Goal: Task Accomplishment & Management: Use online tool/utility

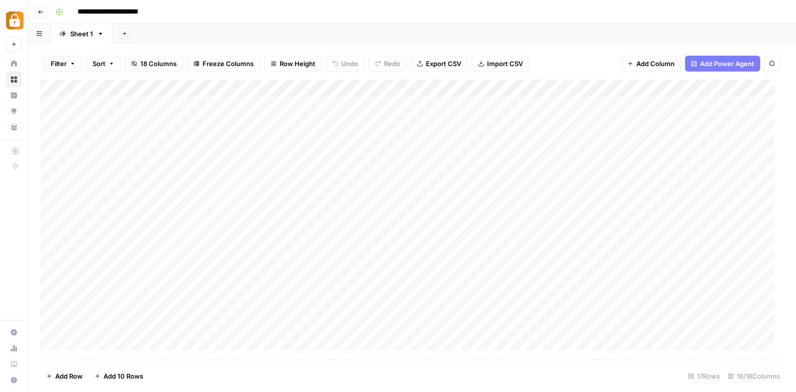
click at [743, 5] on div "**********" at bounding box center [418, 12] width 734 height 16
click at [640, 205] on div "Add Column" at bounding box center [411, 220] width 743 height 280
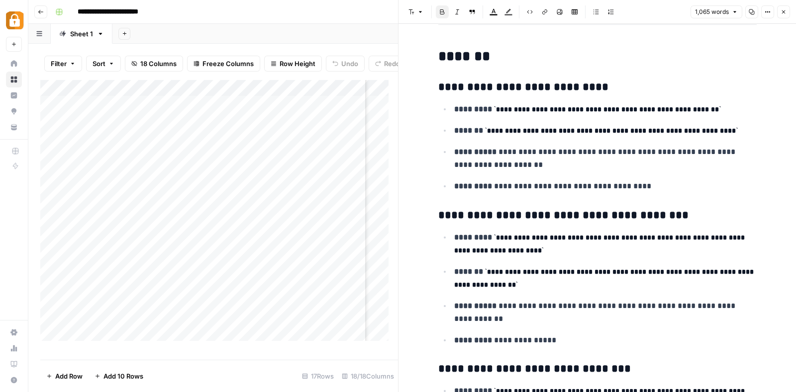
scroll to position [269, 0]
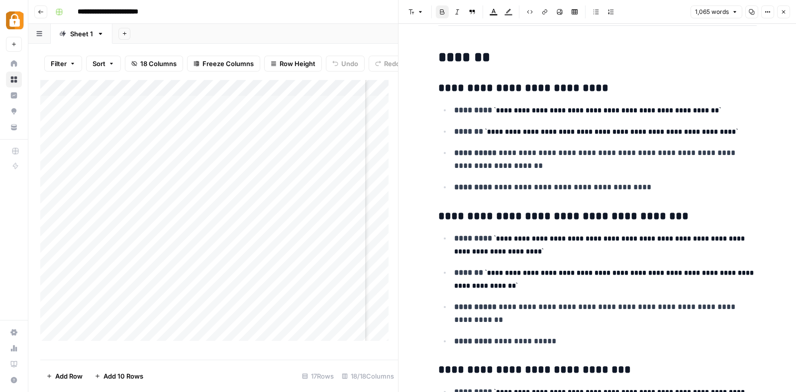
click at [784, 8] on button "Close" at bounding box center [783, 11] width 13 height 13
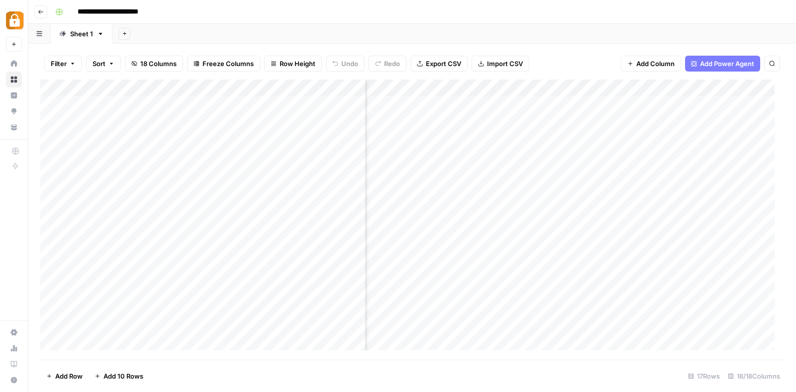
scroll to position [0, 838]
click at [680, 205] on div "Add Column" at bounding box center [411, 220] width 743 height 280
click at [679, 203] on div "Add Column" at bounding box center [411, 220] width 743 height 280
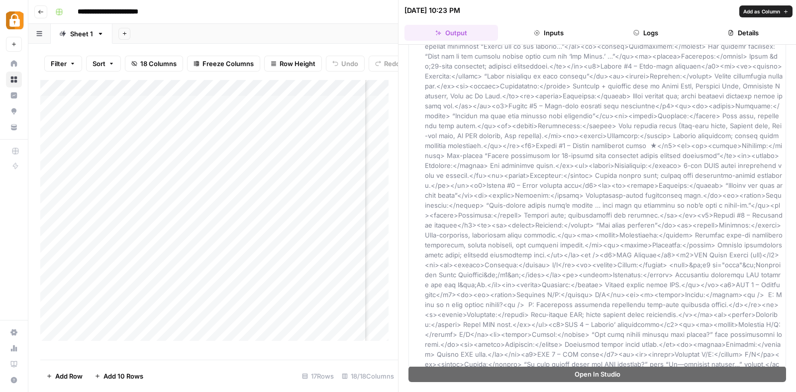
scroll to position [917, 0]
click at [740, 29] on button "Details" at bounding box center [742, 33] width 93 height 16
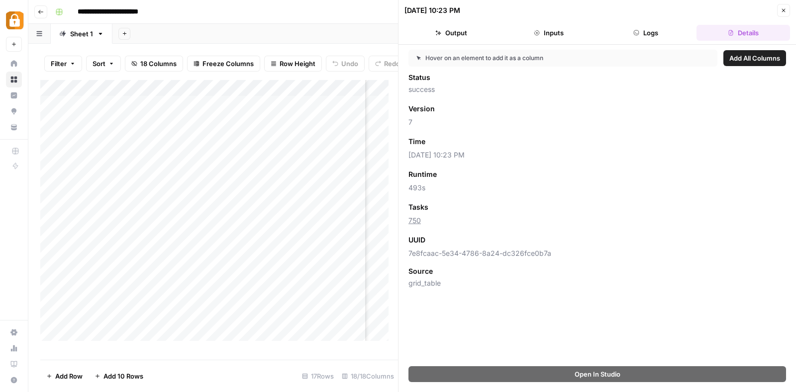
scroll to position [0, 0]
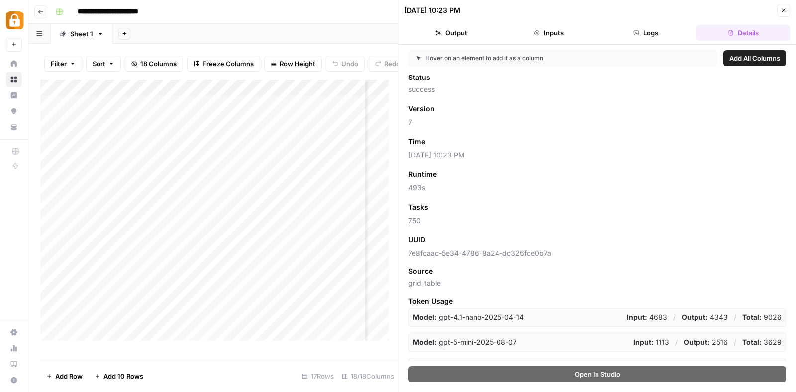
click at [783, 11] on icon "button" at bounding box center [783, 10] width 6 height 6
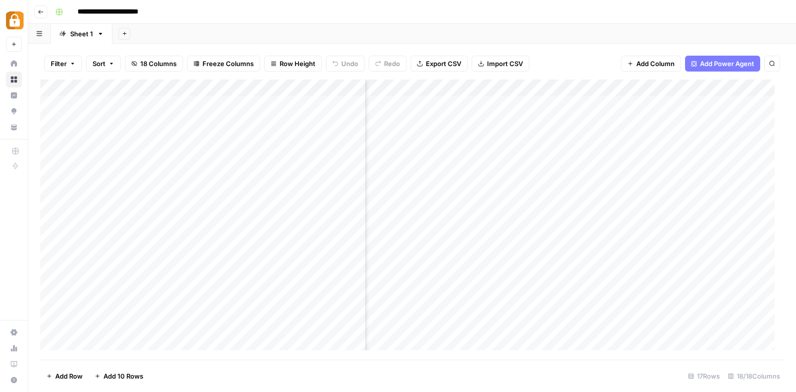
click at [475, 209] on div "Add Column" at bounding box center [411, 220] width 743 height 280
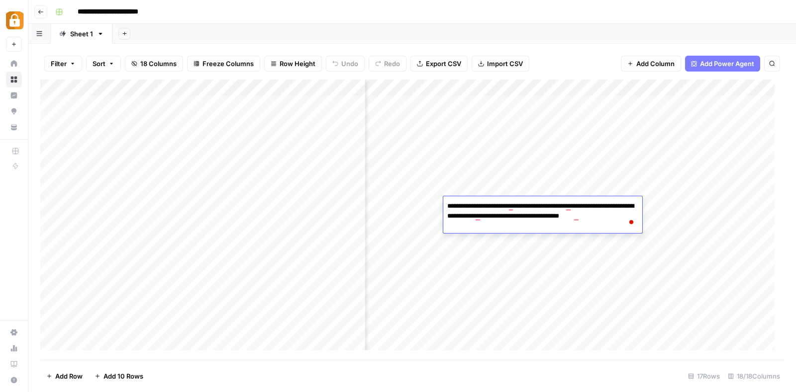
click at [552, 5] on div "**********" at bounding box center [418, 12] width 734 height 16
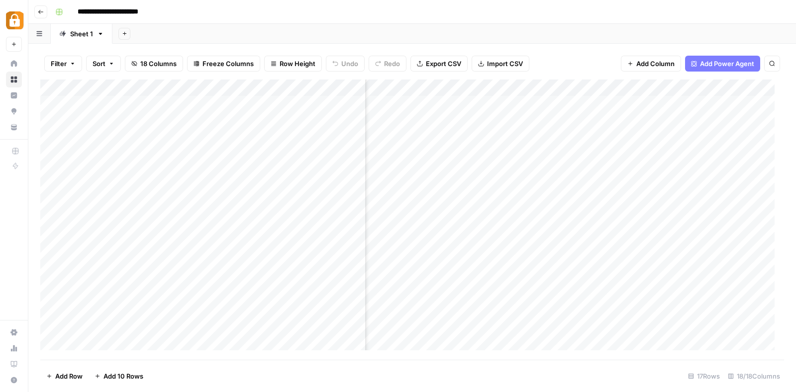
scroll to position [0, 479]
click at [447, 217] on div "Add Column" at bounding box center [411, 220] width 743 height 280
click at [621, 91] on div "Add Column" at bounding box center [411, 220] width 743 height 280
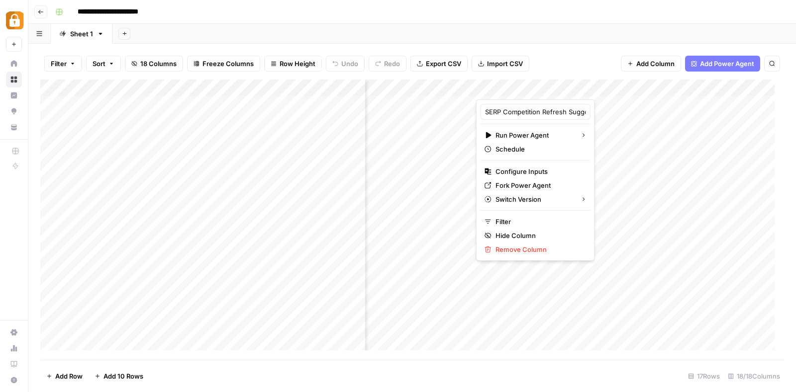
click at [615, 87] on div at bounding box center [560, 90] width 169 height 20
click at [607, 86] on div at bounding box center [560, 90] width 169 height 20
click at [592, 200] on div "Add Column" at bounding box center [411, 220] width 743 height 280
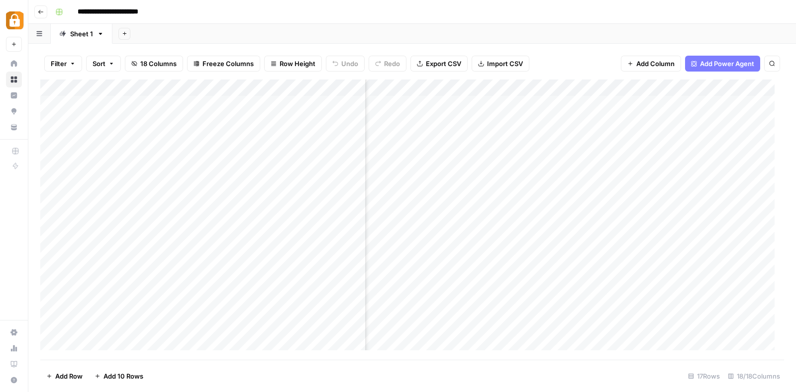
click at [553, 221] on div "Add Column" at bounding box center [411, 220] width 743 height 280
click at [466, 205] on div "Add Column" at bounding box center [411, 220] width 743 height 280
click at [466, 205] on div at bounding box center [440, 205] width 170 height 18
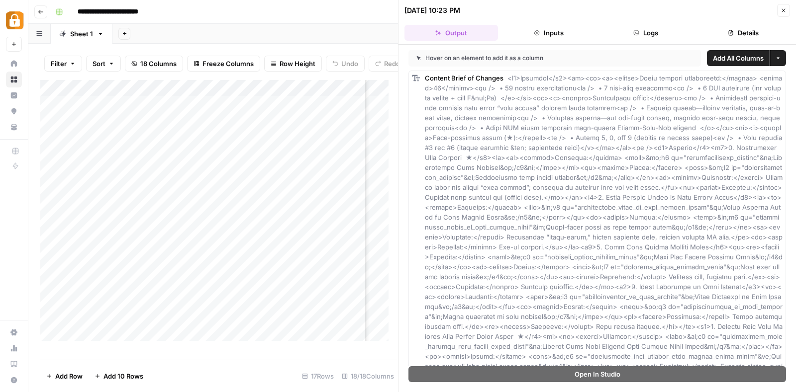
click at [648, 35] on button "Logs" at bounding box center [645, 33] width 93 height 16
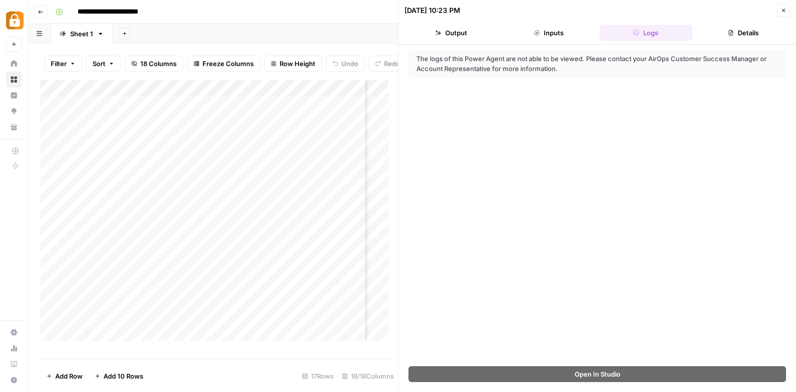
click at [749, 28] on button "Details" at bounding box center [742, 33] width 93 height 16
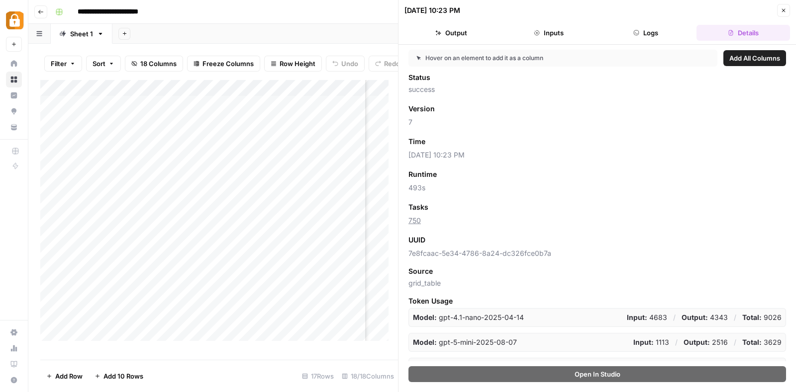
click at [644, 31] on button "Logs" at bounding box center [645, 33] width 93 height 16
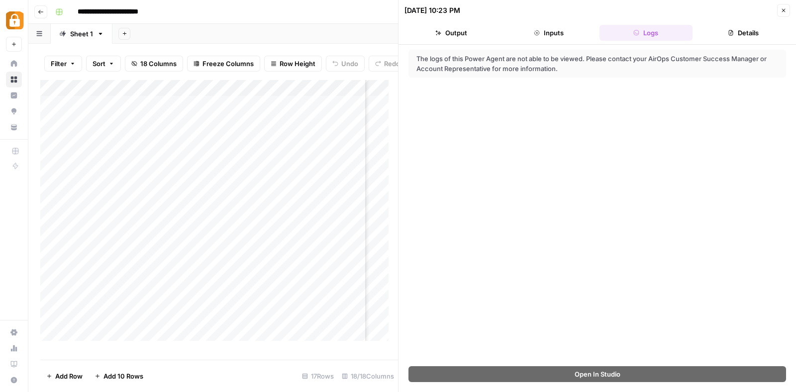
drag, startPoint x: 167, startPoint y: 12, endPoint x: 80, endPoint y: 9, distance: 87.1
click at [80, 9] on div "**********" at bounding box center [418, 12] width 734 height 16
drag, startPoint x: 76, startPoint y: 9, endPoint x: 138, endPoint y: 8, distance: 61.7
click at [138, 8] on input "**********" at bounding box center [119, 12] width 92 height 16
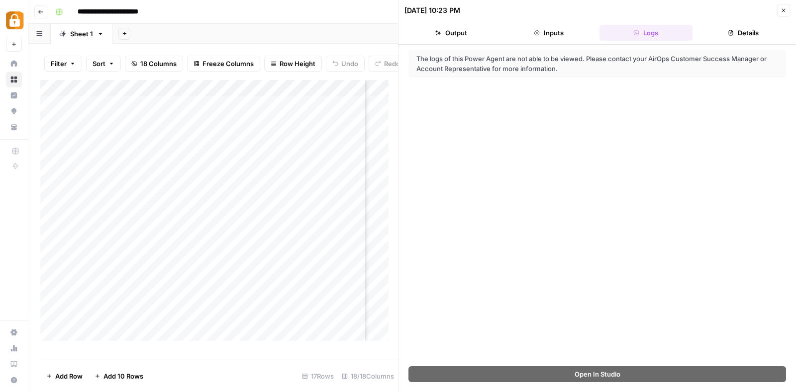
click at [138, 8] on input "**********" at bounding box center [119, 12] width 92 height 16
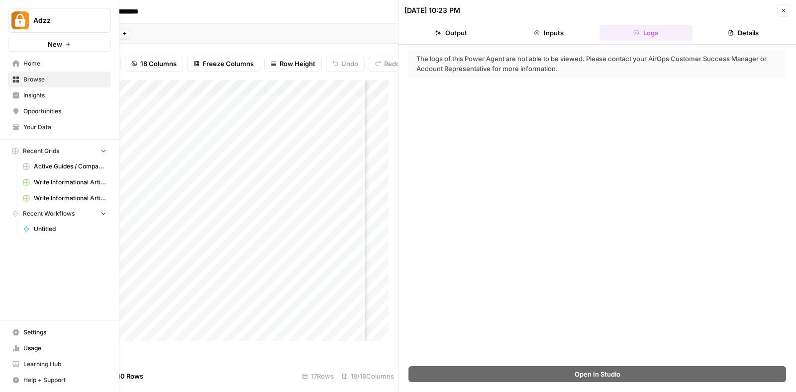
click at [28, 374] on button "Help + Support" at bounding box center [59, 380] width 103 height 16
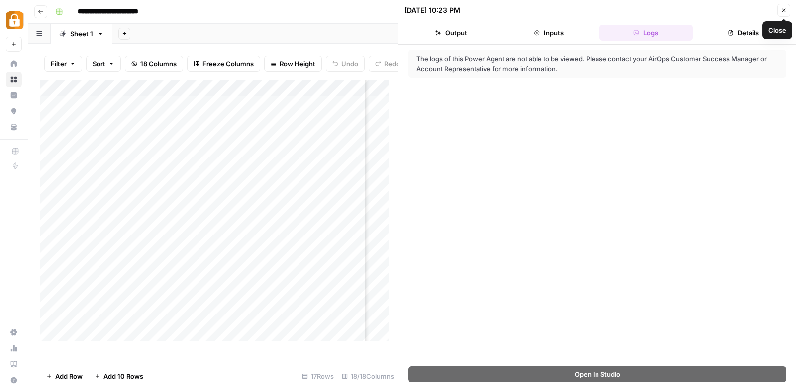
click at [785, 4] on button "Close" at bounding box center [783, 10] width 13 height 13
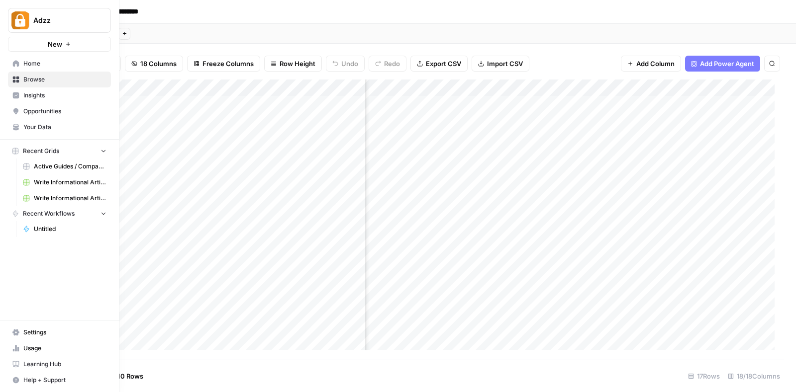
click at [32, 380] on span "Help + Support" at bounding box center [64, 380] width 83 height 9
click at [147, 374] on span "Chat & Support" at bounding box center [166, 376] width 67 height 9
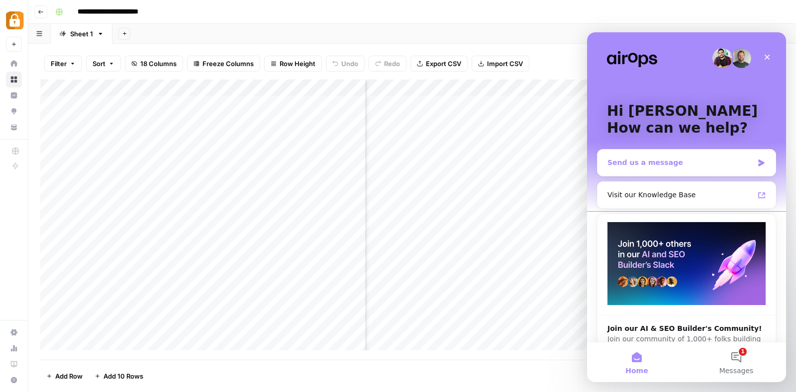
click at [672, 167] on div "Send us a message" at bounding box center [680, 163] width 146 height 10
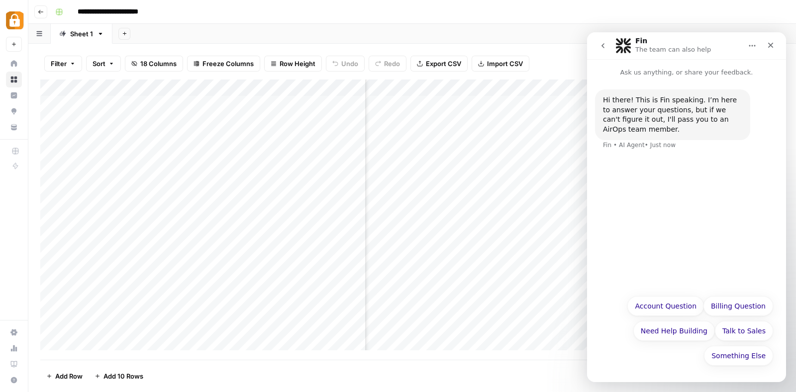
click at [623, 356] on div "Something Else Account Question Billing Question Need Help Building Talk to Sal…" at bounding box center [686, 333] width 173 height 75
click at [613, 347] on div "Something Else Account Question Billing Question Need Help Building Talk to Sal…" at bounding box center [686, 333] width 173 height 75
click at [635, 358] on div "Something Else Account Question Billing Question Need Help Building Talk to Sal…" at bounding box center [686, 333] width 173 height 75
click at [647, 151] on div "Hi there! This is Fin speaking. I’m here to answer your questions, but if we ca…" at bounding box center [686, 125] width 183 height 73
click at [729, 361] on button "Something Else" at bounding box center [738, 356] width 69 height 20
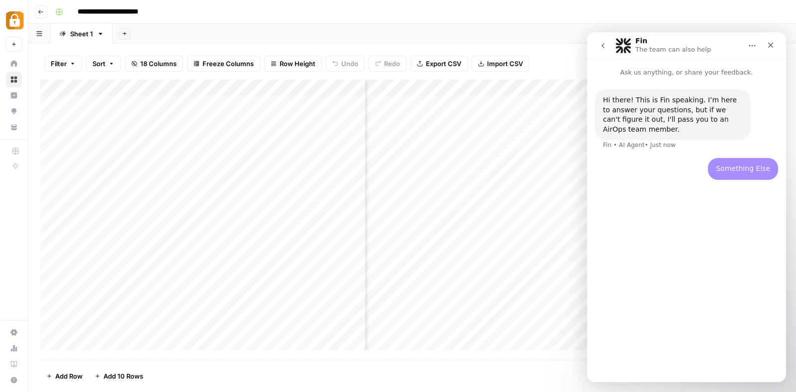
click at [657, 336] on div "Hi there! This is Fin speaking. I’m here to answer your questions, but if we ca…" at bounding box center [686, 226] width 199 height 296
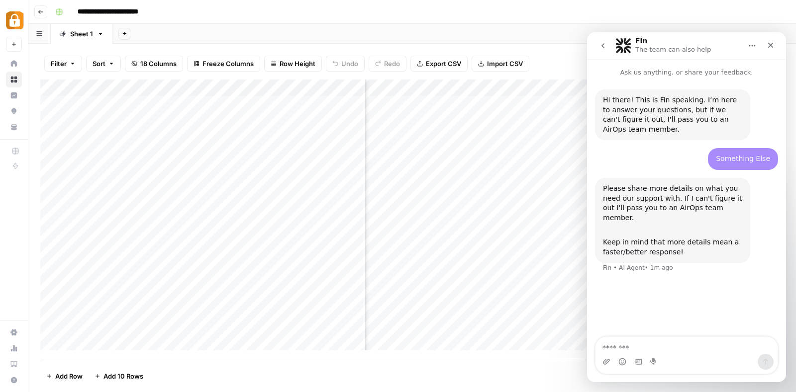
click at [667, 347] on textarea "Message…" at bounding box center [686, 345] width 182 height 17
click at [667, 347] on textarea "**********" at bounding box center [686, 345] width 182 height 17
click at [707, 347] on textarea "**********" at bounding box center [686, 345] width 182 height 17
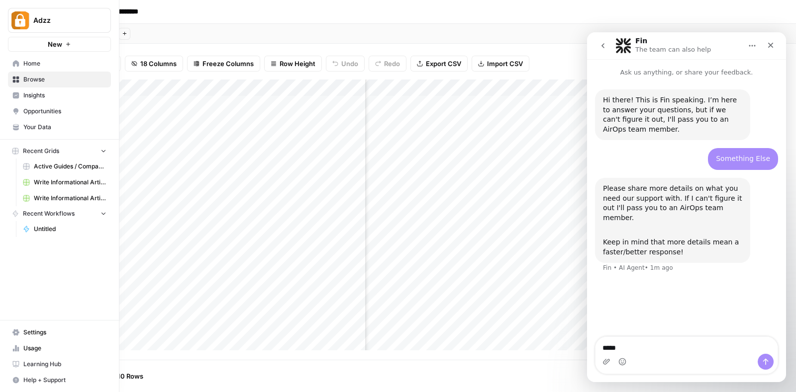
type textarea "****"
click at [12, 80] on icon at bounding box center [15, 79] width 7 height 7
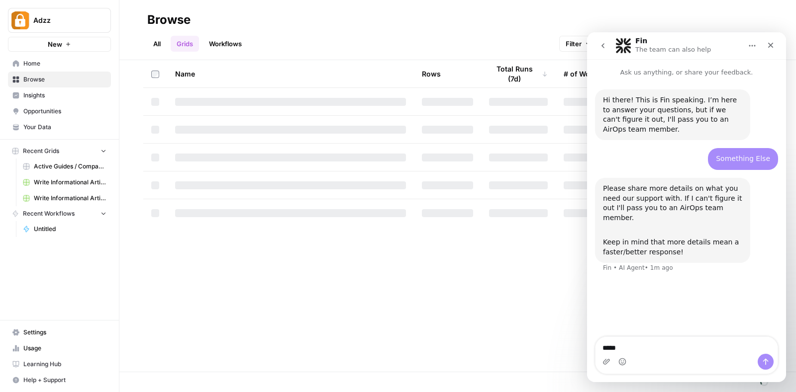
click at [223, 38] on link "Workflows" at bounding box center [225, 44] width 45 height 16
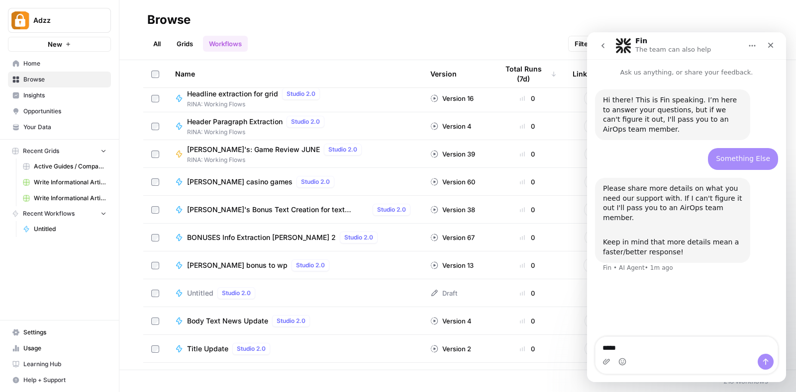
scroll to position [1591, 0]
click at [54, 38] on button "New" at bounding box center [59, 44] width 103 height 15
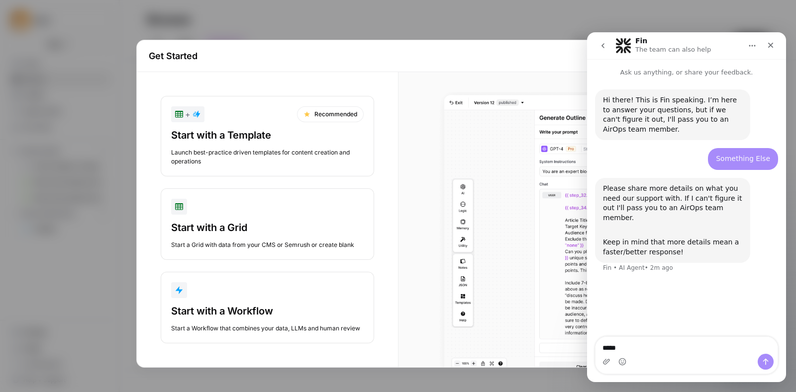
click at [266, 317] on div "Start with a Workflow" at bounding box center [267, 311] width 192 height 14
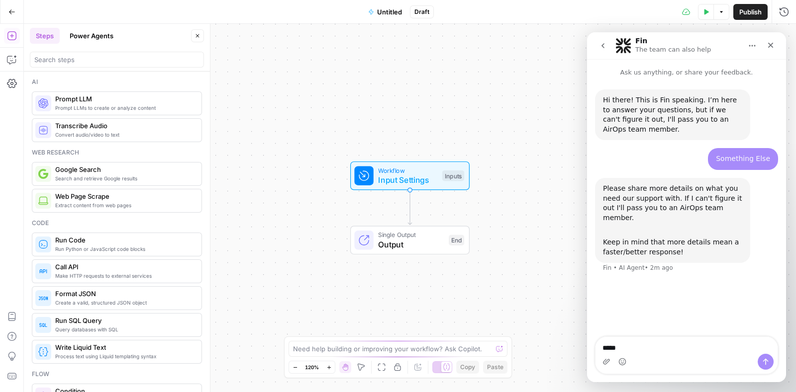
click at [148, 177] on span "Search and retrieve Google results" at bounding box center [124, 179] width 138 height 8
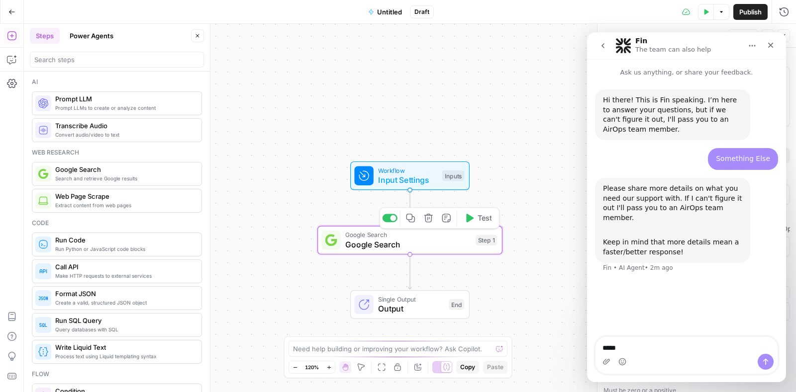
click at [403, 235] on span "Google Search" at bounding box center [407, 234] width 125 height 9
click at [771, 43] on icon "Close" at bounding box center [770, 45] width 8 height 8
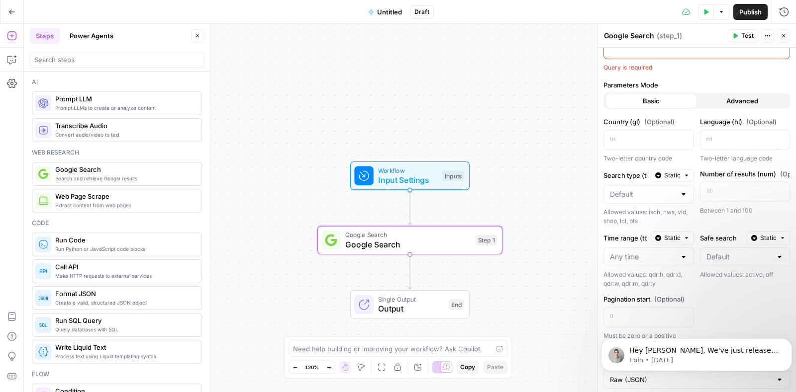
scroll to position [68, 0]
click at [685, 174] on icon "button" at bounding box center [686, 174] width 3 height 1
click at [566, 13] on div "Test Data Options Publish Run History" at bounding box center [615, 11] width 362 height 23
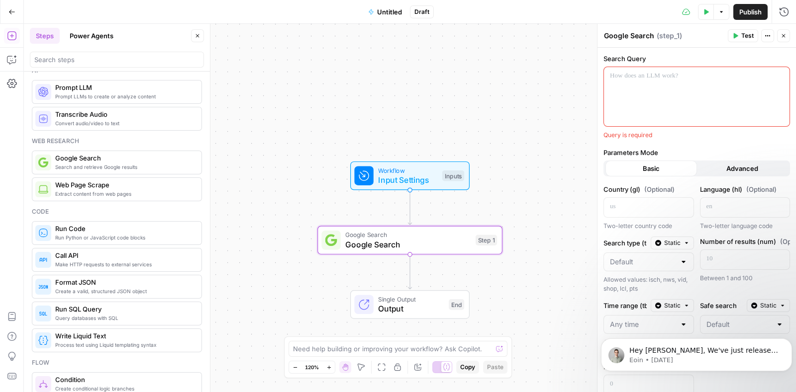
scroll to position [0, 0]
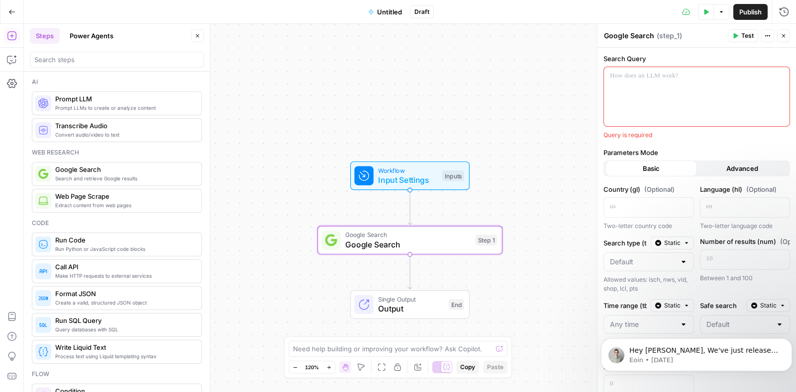
click at [115, 108] on span "Prompt LLMs to create or analyze content" at bounding box center [124, 108] width 138 height 8
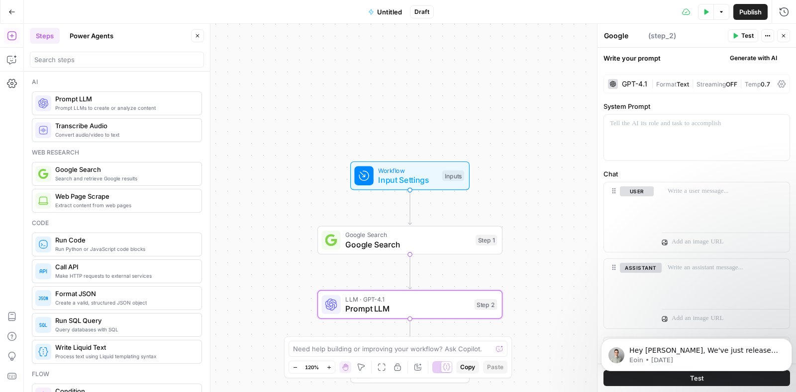
type textarea "Prompt LLM"
click at [783, 86] on icon at bounding box center [781, 84] width 8 height 7
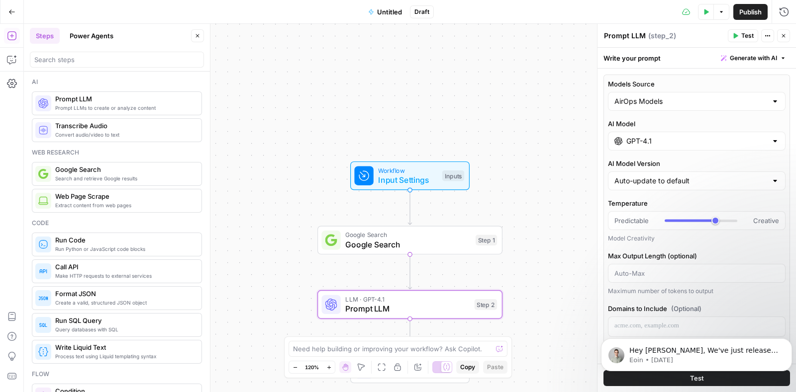
click at [673, 373] on body "Hey AnnieAdzz, We've just released AirOps 2.0 🎉 This means you can: Create cont…" at bounding box center [696, 353] width 191 height 62
click at [683, 377] on body "Hey AnnieAdzz, We've just released AirOps 2.0 🎉 This means you can: Create cont…" at bounding box center [696, 353] width 191 height 62
click at [661, 354] on span "Hey AnnieAdzz, We've just released AirOps 2.0 🎉 This means you can: Create cont…" at bounding box center [704, 390] width 150 height 87
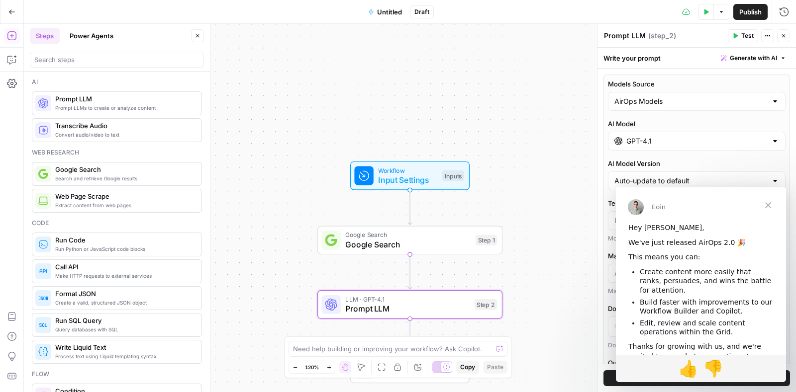
scroll to position [42, 0]
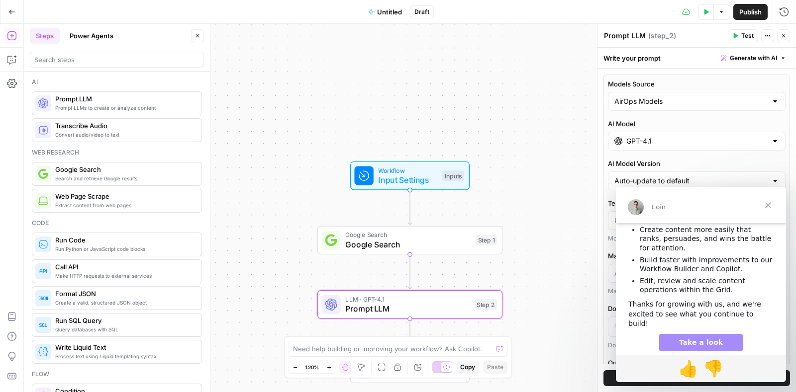
click at [686, 339] on span "Take a look" at bounding box center [701, 343] width 44 height 8
click at [12, 370] on button "Shortcuts" at bounding box center [12, 376] width 16 height 16
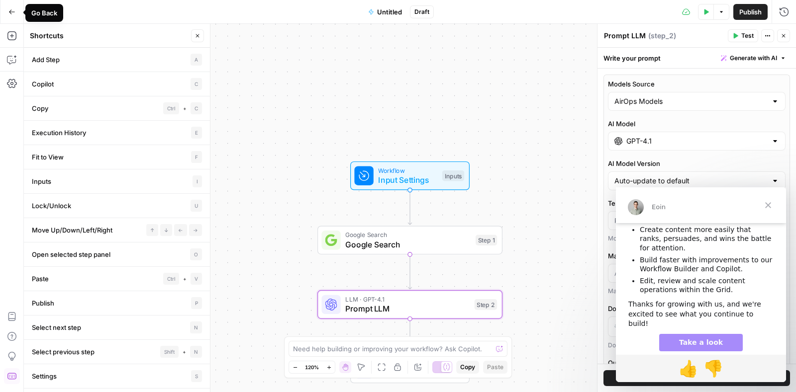
click at [13, 9] on icon "button" at bounding box center [11, 11] width 7 height 7
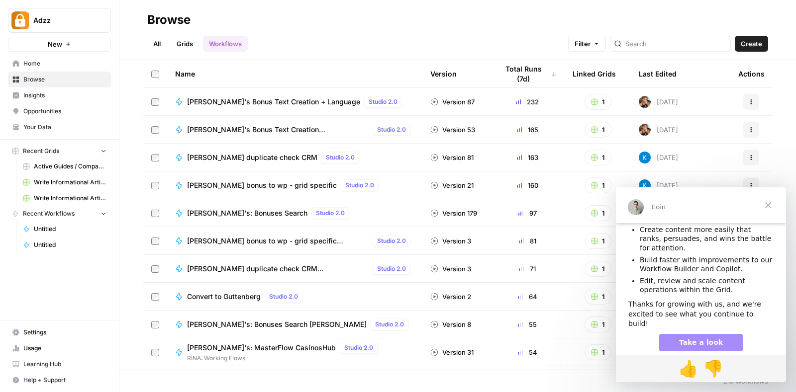
click at [42, 378] on span "Help + Support" at bounding box center [64, 380] width 83 height 9
click at [162, 374] on span "Chat & Support" at bounding box center [166, 376] width 67 height 9
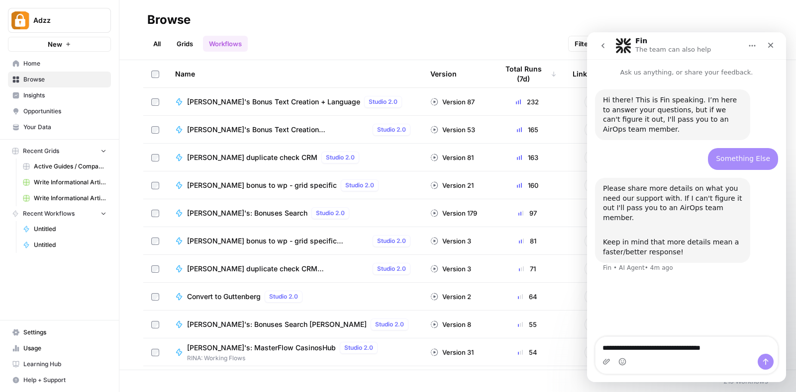
click at [640, 350] on textarea "**********" at bounding box center [686, 345] width 182 height 17
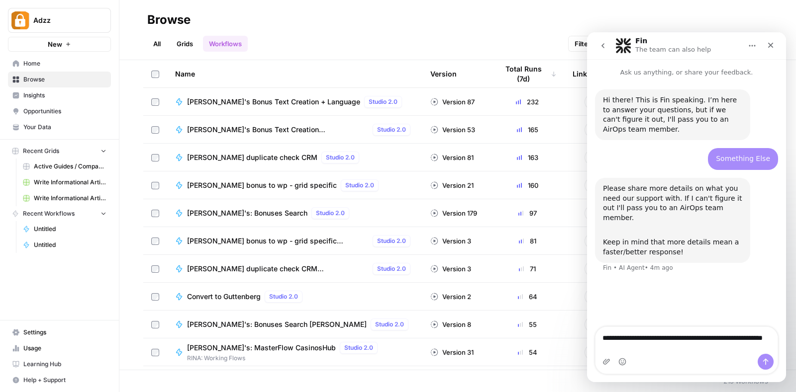
click at [679, 350] on textarea "**********" at bounding box center [686, 340] width 182 height 27
drag, startPoint x: 726, startPoint y: 336, endPoint x: 620, endPoint y: 336, distance: 106.4
click at [620, 336] on textarea "**********" at bounding box center [686, 340] width 182 height 27
click at [660, 348] on textarea "**********" at bounding box center [686, 340] width 182 height 27
type textarea "**********"
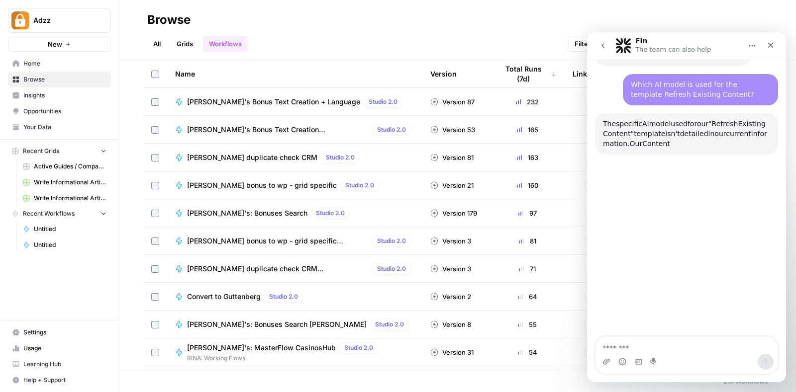
scroll to position [204, 0]
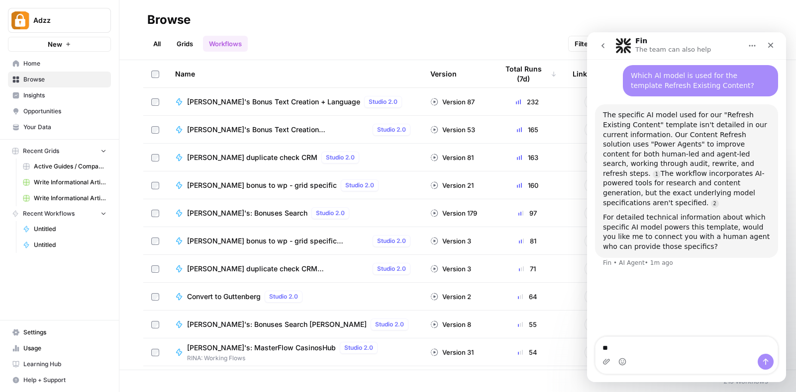
type textarea "***"
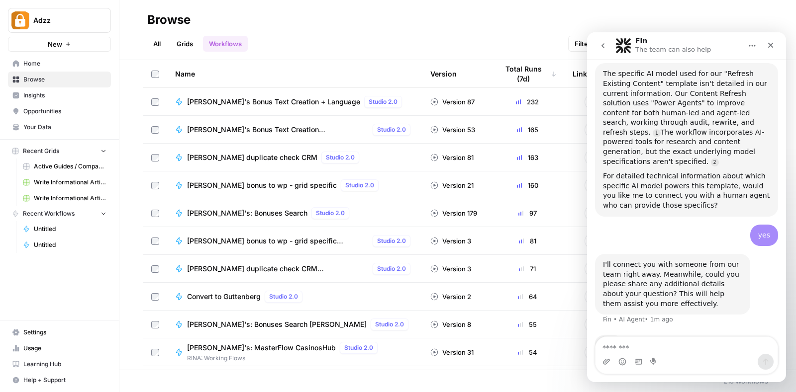
scroll to position [246, 0]
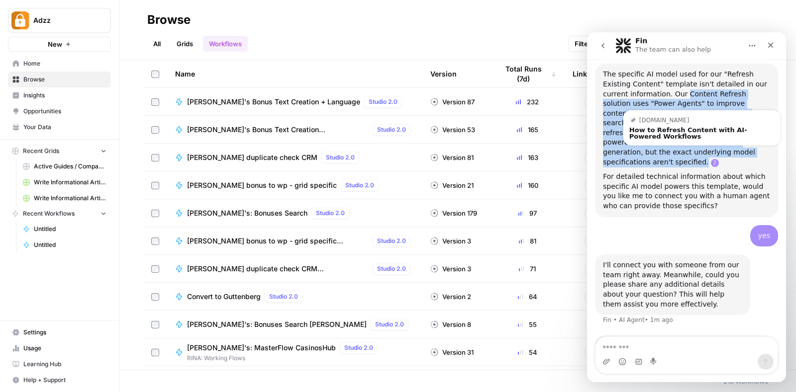
drag, startPoint x: 657, startPoint y: 88, endPoint x: 704, endPoint y: 140, distance: 70.4
click at [704, 140] on div "The specific AI model used for our "Refresh Existing Content" template isn't de…" at bounding box center [686, 118] width 167 height 97
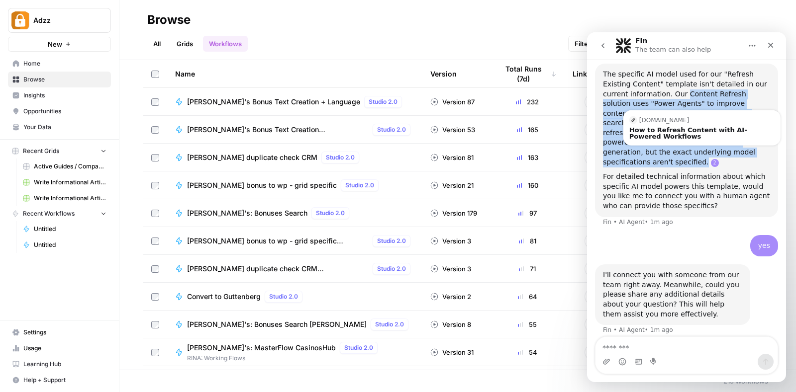
scroll to position [268, 0]
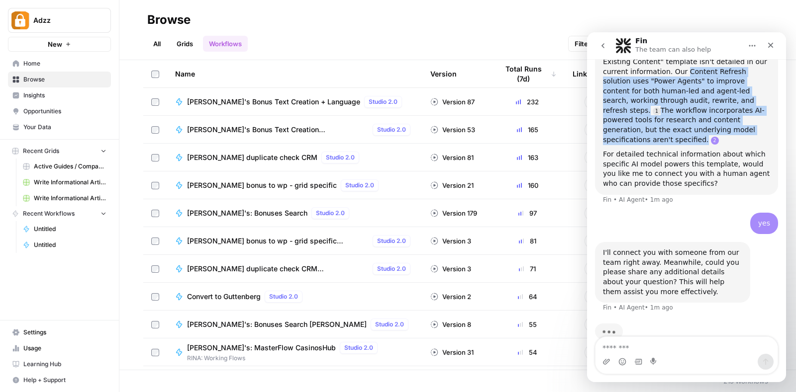
copy div "Content Refresh solution uses "Power Agents" to improve content for both human-…"
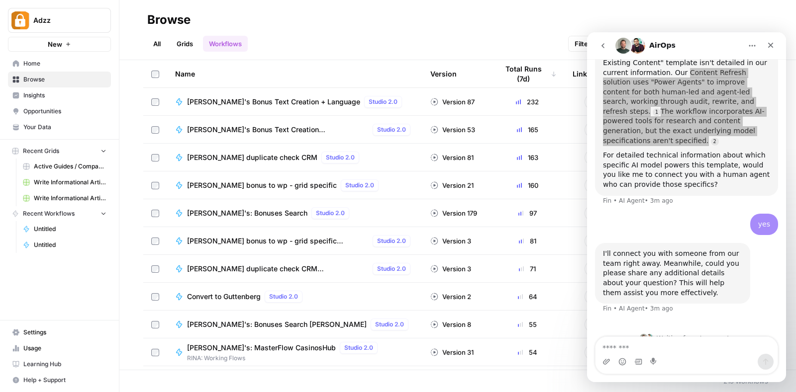
scroll to position [264, 0]
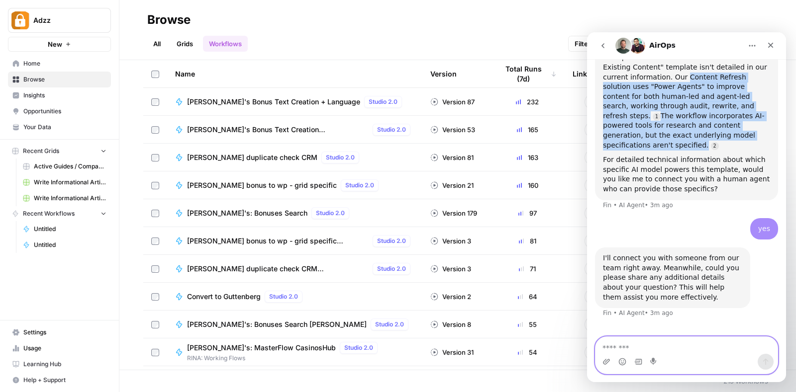
click at [690, 342] on textarea "Message…" at bounding box center [686, 345] width 182 height 17
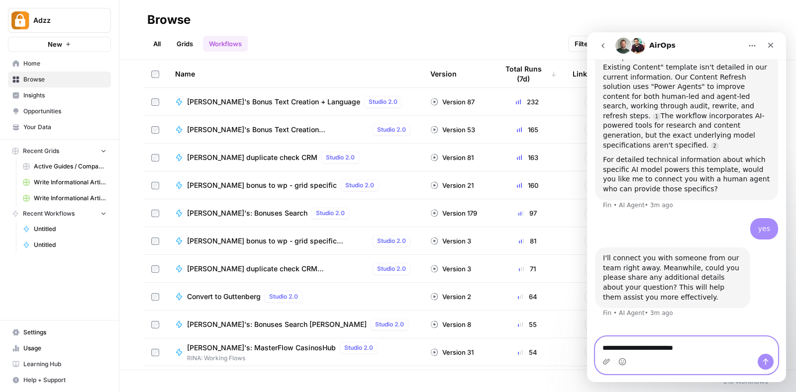
click at [690, 342] on textarea "**********" at bounding box center [686, 345] width 182 height 17
type textarea "**********"
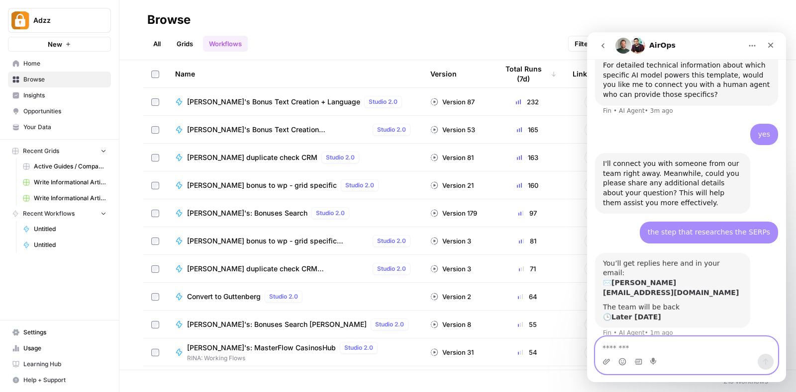
scroll to position [357, 0]
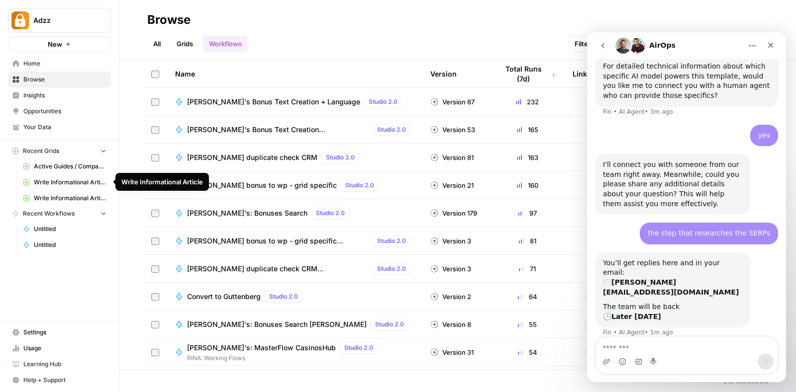
click at [66, 182] on span "Write Informational Article" at bounding box center [70, 182] width 73 height 9
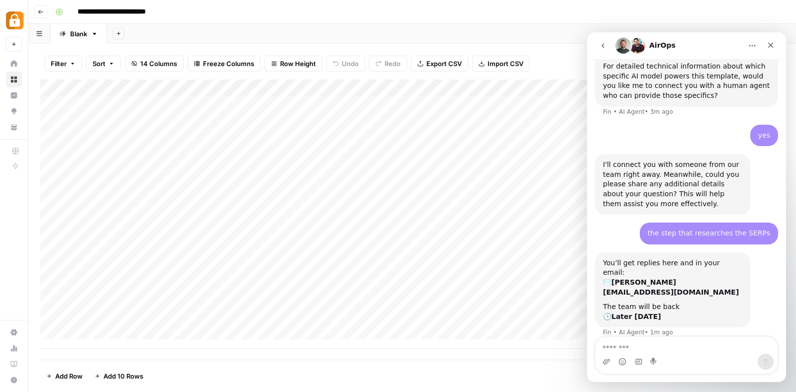
click at [141, 155] on div "Add Column" at bounding box center [411, 214] width 743 height 269
click at [138, 138] on div "Add Column" at bounding box center [411, 214] width 743 height 269
click at [157, 113] on div "Add Column" at bounding box center [411, 214] width 743 height 269
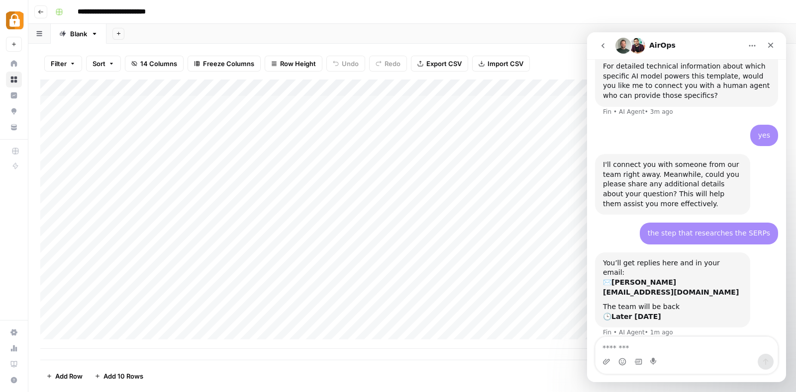
click at [157, 113] on div "Add Column" at bounding box center [411, 214] width 743 height 269
click at [151, 105] on div "Add Column" at bounding box center [411, 214] width 743 height 269
click at [151, 105] on textarea "**********" at bounding box center [154, 105] width 159 height 14
click at [395, 165] on div "Add Column" at bounding box center [411, 214] width 743 height 269
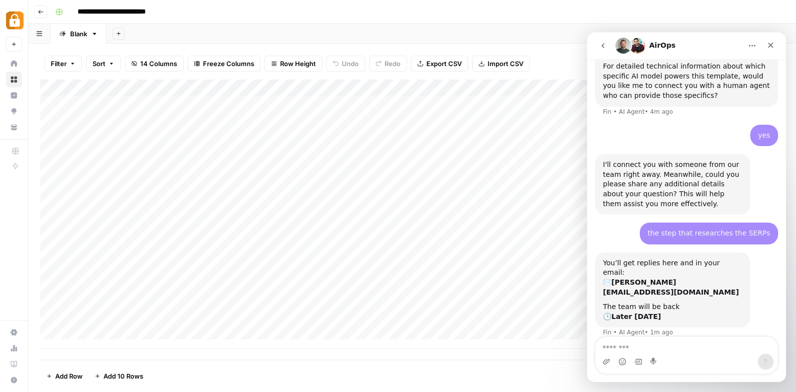
click at [395, 165] on div "Add Column" at bounding box center [411, 214] width 743 height 269
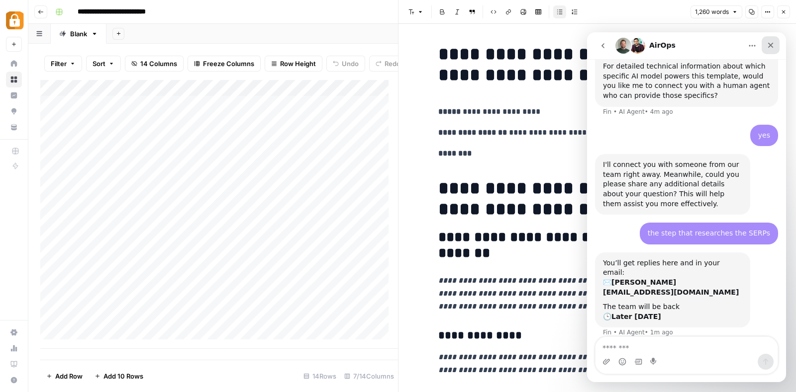
click at [766, 41] on icon "Close" at bounding box center [770, 45] width 8 height 8
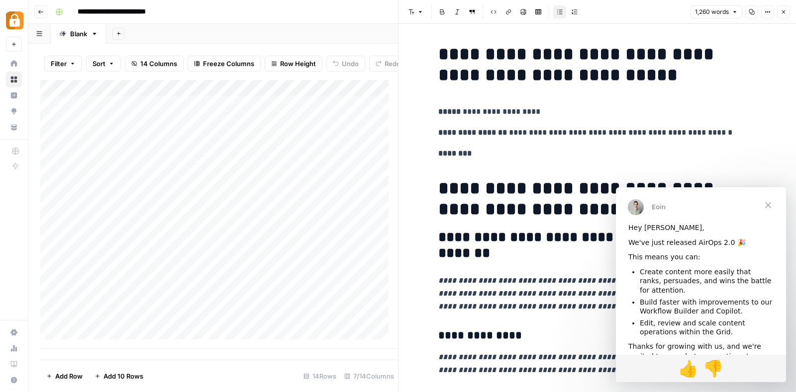
click at [768, 205] on span "Close" at bounding box center [768, 205] width 36 height 36
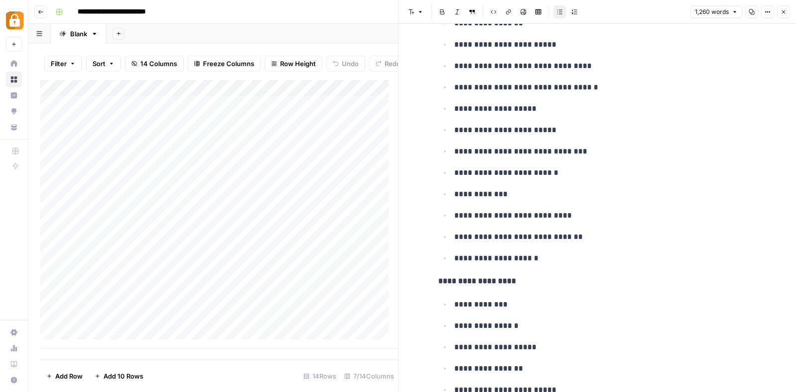
scroll to position [4276, 0]
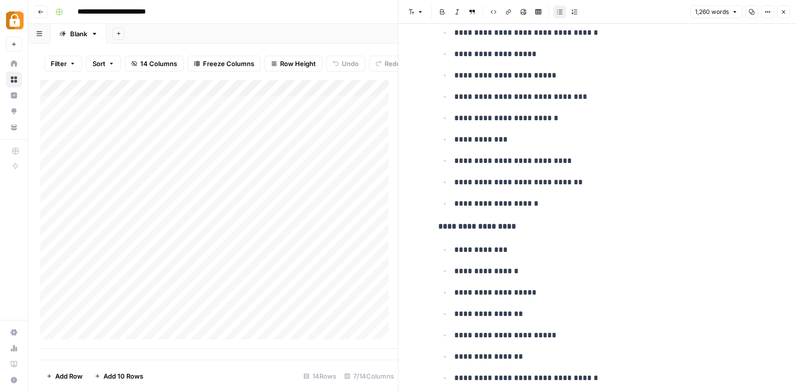
click at [751, 15] on button "Copy" at bounding box center [751, 11] width 13 height 13
click at [131, 188] on div "Add Column" at bounding box center [218, 214] width 357 height 269
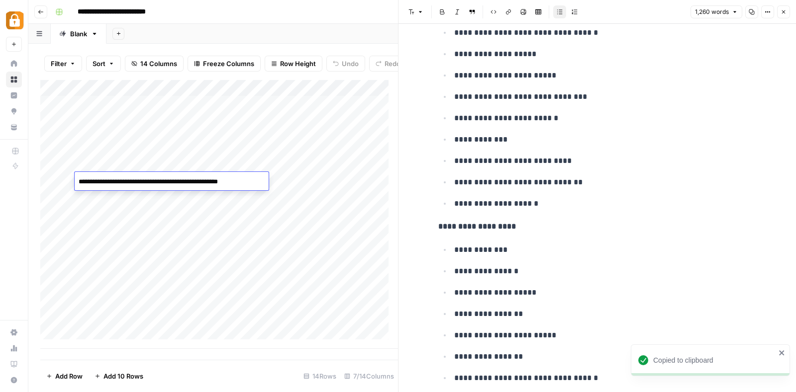
click at [131, 188] on textarea "**********" at bounding box center [167, 182] width 185 height 14
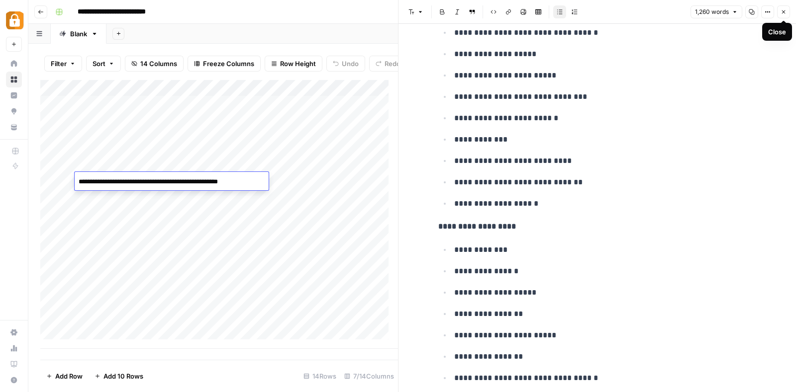
click at [784, 9] on icon "button" at bounding box center [783, 12] width 6 height 6
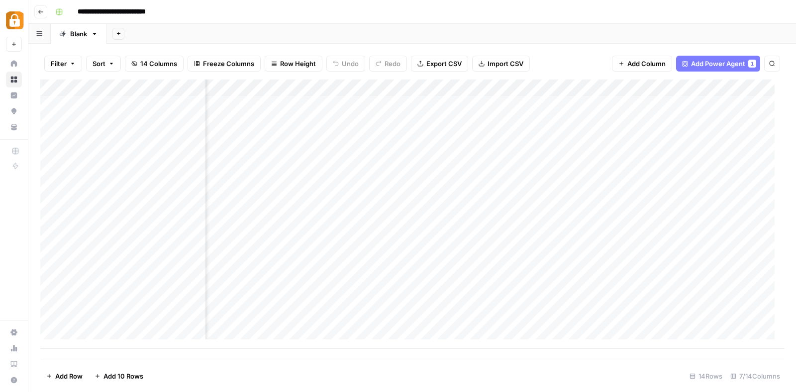
scroll to position [2, 52]
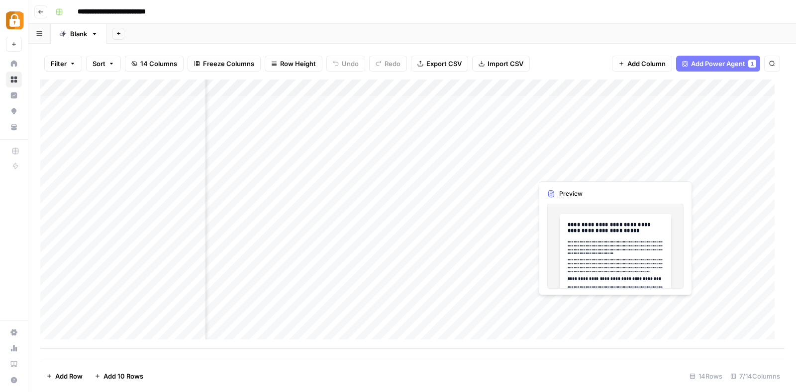
click at [575, 165] on div "Add Column" at bounding box center [411, 214] width 743 height 269
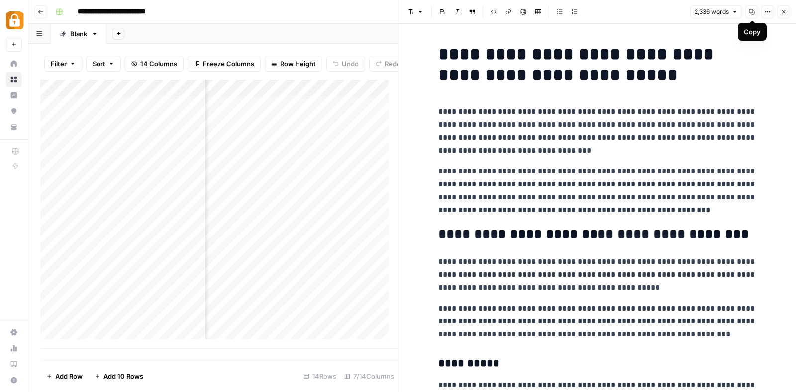
click at [751, 6] on button "Copy" at bounding box center [751, 11] width 13 height 13
click at [769, 13] on icon "button" at bounding box center [767, 12] width 6 height 6
click at [637, 11] on div "Font style Bold Italic Block quote Code block Link Image Insert Table Bulleted …" at bounding box center [545, 11] width 282 height 13
click at [782, 11] on icon "button" at bounding box center [783, 12] width 6 height 6
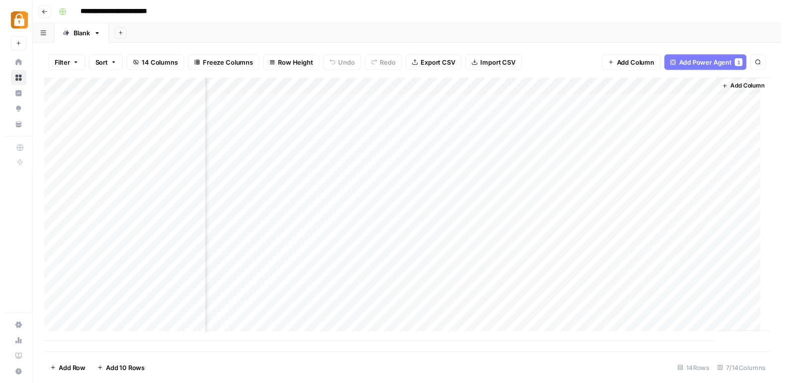
scroll to position [2, 186]
click at [157, 173] on div "Add Column" at bounding box center [411, 214] width 743 height 269
click at [344, 166] on div "Add Column" at bounding box center [411, 214] width 743 height 269
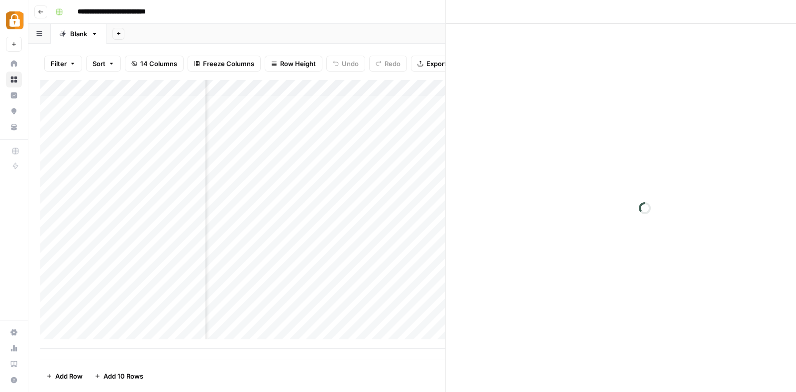
scroll to position [2, 183]
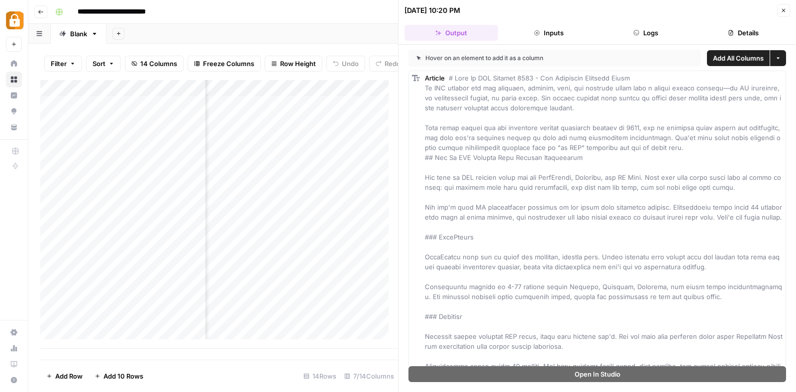
click at [654, 38] on button "Logs" at bounding box center [645, 33] width 93 height 16
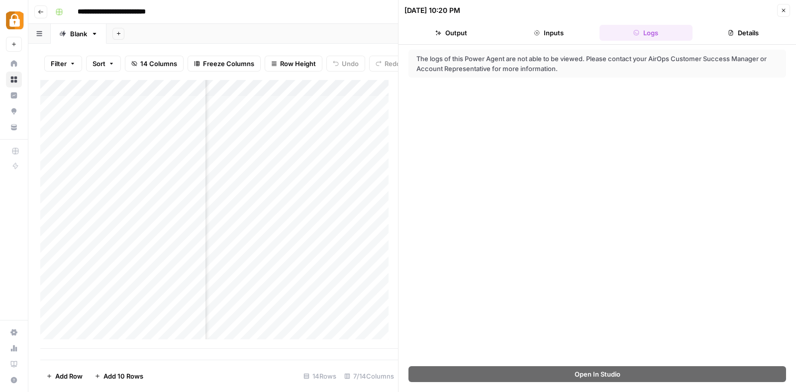
click at [739, 29] on button "Details" at bounding box center [742, 33] width 93 height 16
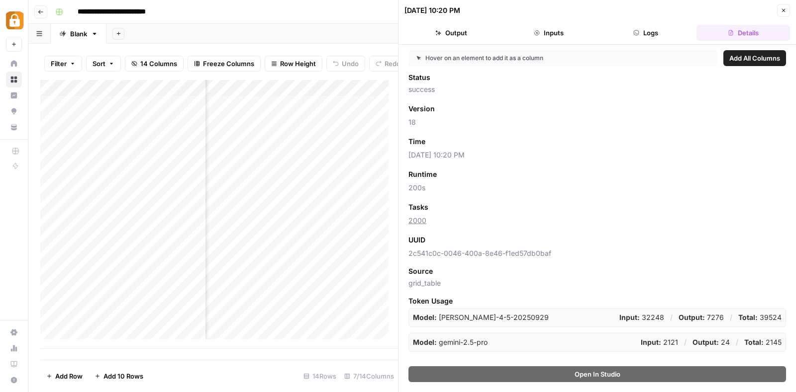
click at [788, 9] on button "Close" at bounding box center [783, 10] width 13 height 13
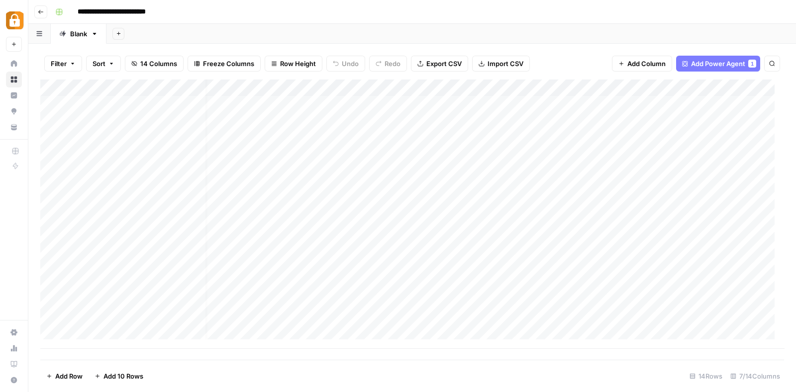
scroll to position [2, 0]
click at [305, 172] on div "Add Column" at bounding box center [411, 214] width 743 height 269
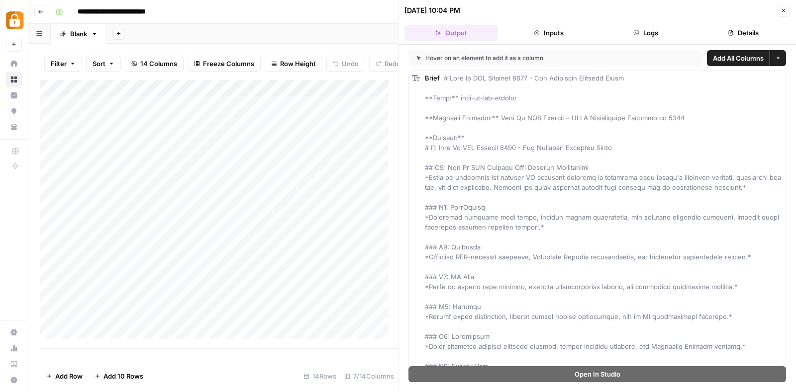
click at [745, 30] on button "Details" at bounding box center [742, 33] width 93 height 16
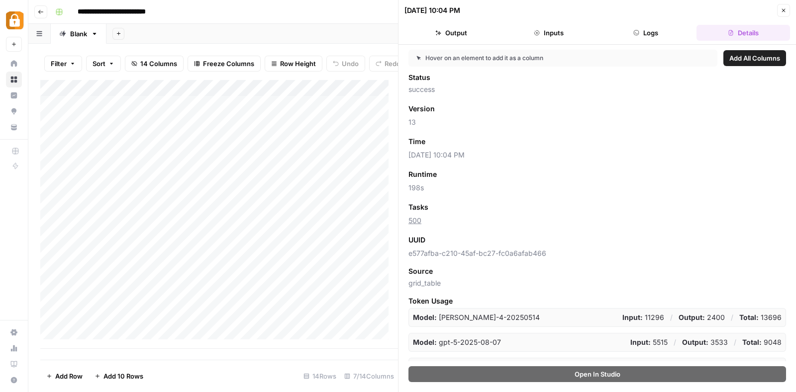
click at [246, 13] on div "**********" at bounding box center [418, 12] width 734 height 16
click at [784, 5] on button "Close" at bounding box center [783, 10] width 13 height 13
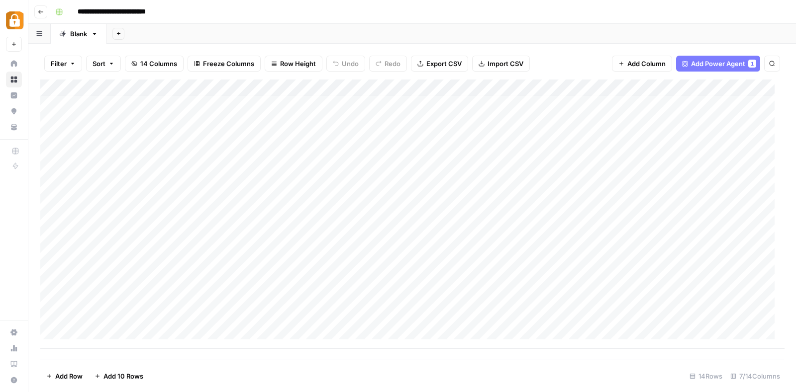
scroll to position [357, 0]
click at [129, 86] on div "Add Column" at bounding box center [411, 214] width 743 height 269
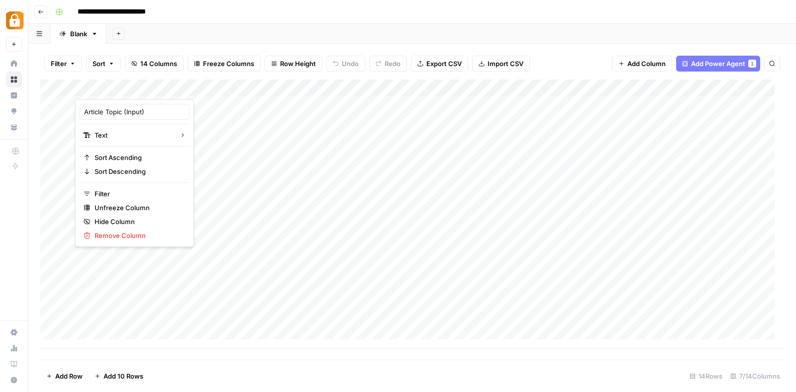
click at [199, 86] on div at bounding box center [140, 90] width 131 height 20
click at [196, 87] on div at bounding box center [140, 90] width 131 height 20
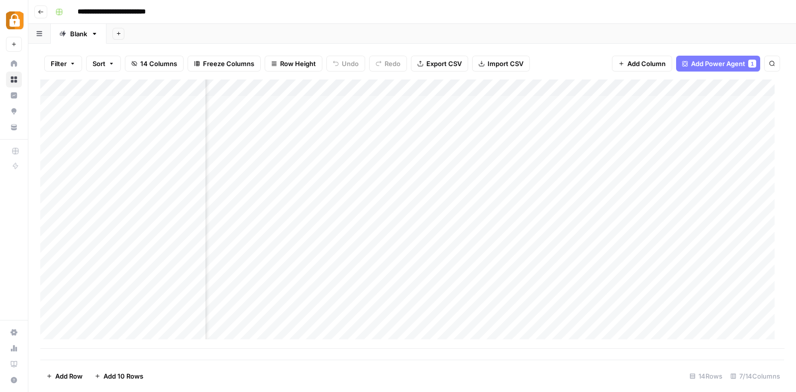
scroll to position [2, 186]
click at [743, 86] on span "Add Column" at bounding box center [760, 88] width 35 height 9
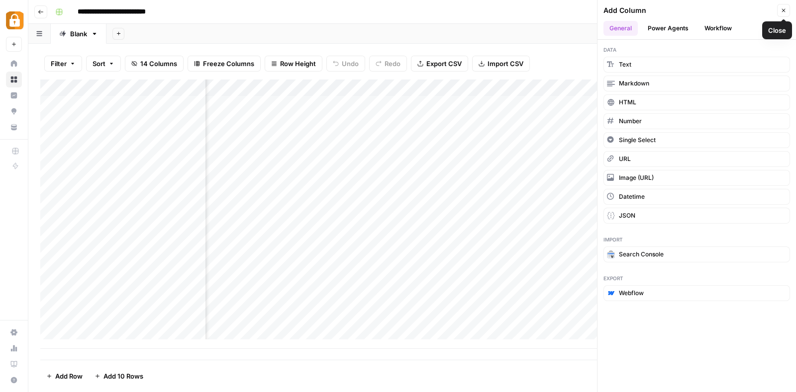
click at [782, 11] on icon "button" at bounding box center [783, 10] width 3 height 3
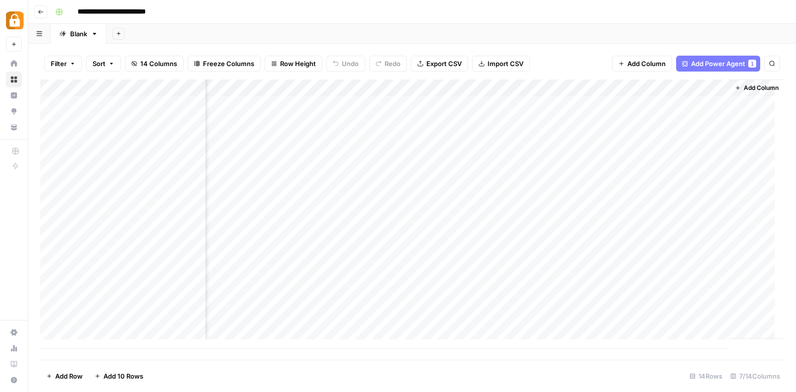
click at [741, 82] on button "Add Column" at bounding box center [756, 88] width 52 height 13
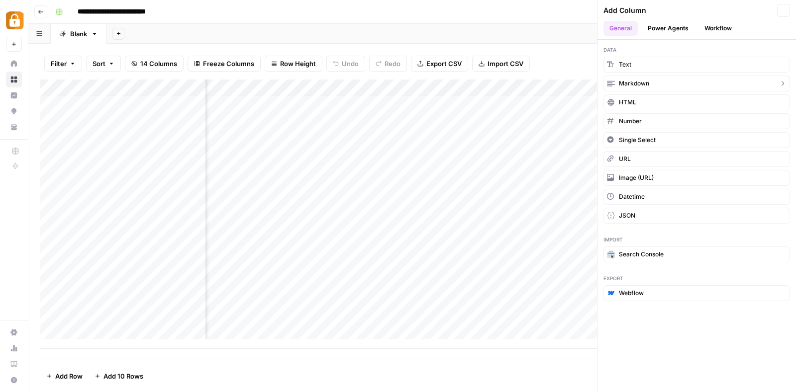
click at [741, 82] on button "Markdown" at bounding box center [696, 84] width 186 height 16
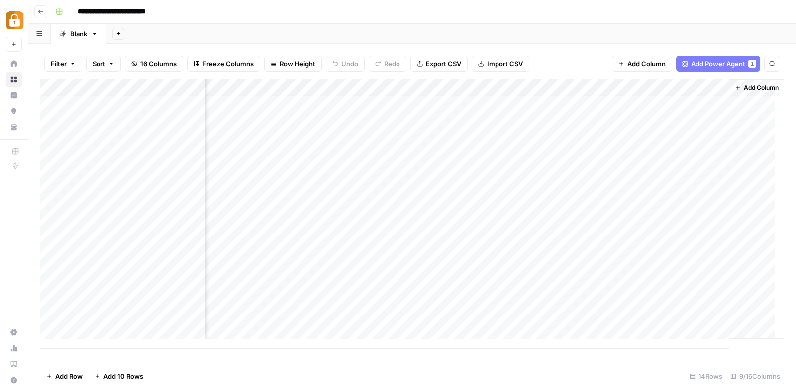
scroll to position [2, 472]
drag, startPoint x: 517, startPoint y: 81, endPoint x: 46, endPoint y: 75, distance: 470.4
click at [46, 75] on div "Filter Sort 16 Columns Freeze Columns Row Height Undo Redo Export CSV Import CS…" at bounding box center [411, 218] width 767 height 349
click at [129, 90] on div "Add Column" at bounding box center [411, 214] width 743 height 269
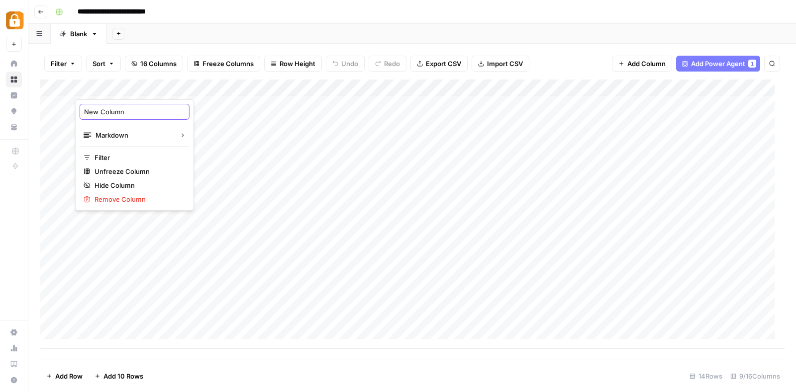
click at [125, 112] on input "New Column" at bounding box center [134, 112] width 101 height 10
type input "Note"
click at [187, 172] on div "Add Column" at bounding box center [411, 214] width 743 height 269
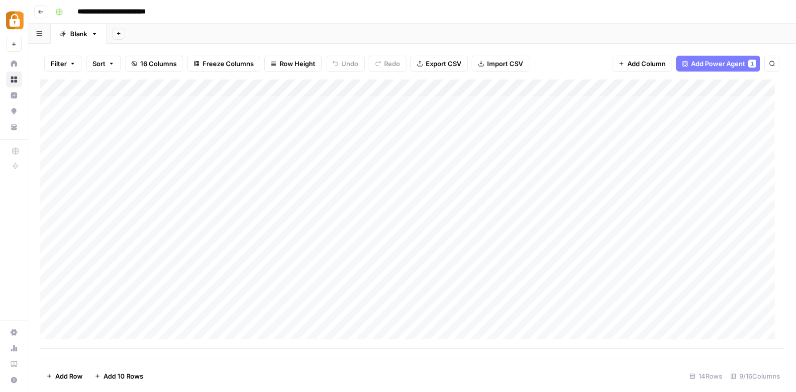
click at [187, 172] on div "Add Column" at bounding box center [411, 214] width 743 height 269
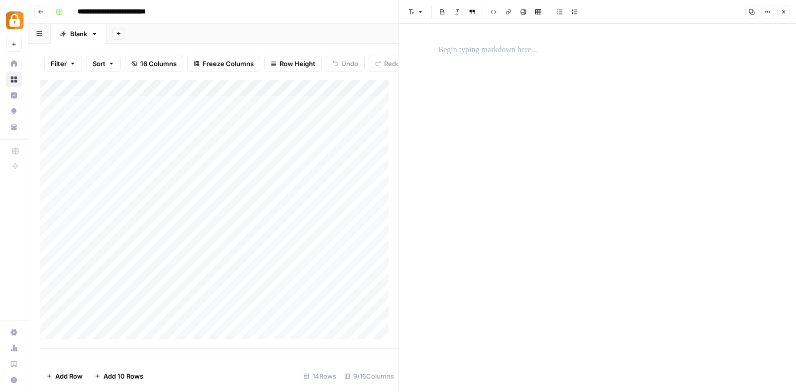
click at [157, 173] on div at bounding box center [147, 170] width 145 height 18
click at [785, 15] on button "Close" at bounding box center [783, 11] width 13 height 13
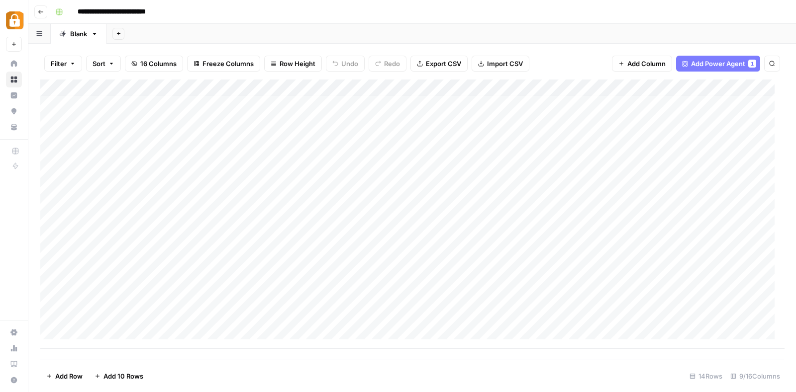
click at [208, 85] on div "Add Column" at bounding box center [411, 214] width 743 height 269
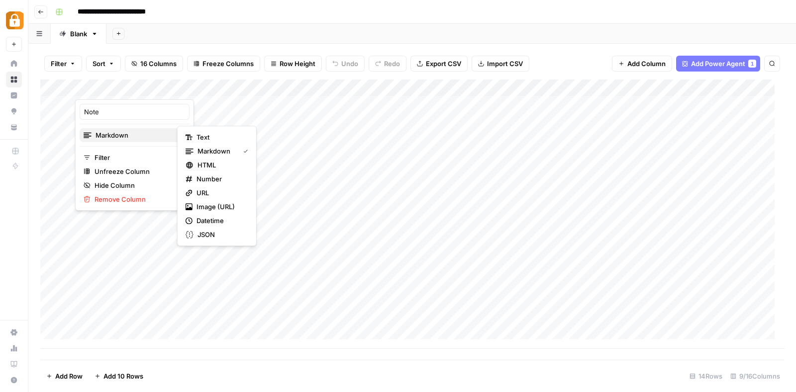
click at [158, 130] on span "Markdown" at bounding box center [133, 135] width 76 height 10
click at [208, 132] on span "Text" at bounding box center [220, 137] width 48 height 10
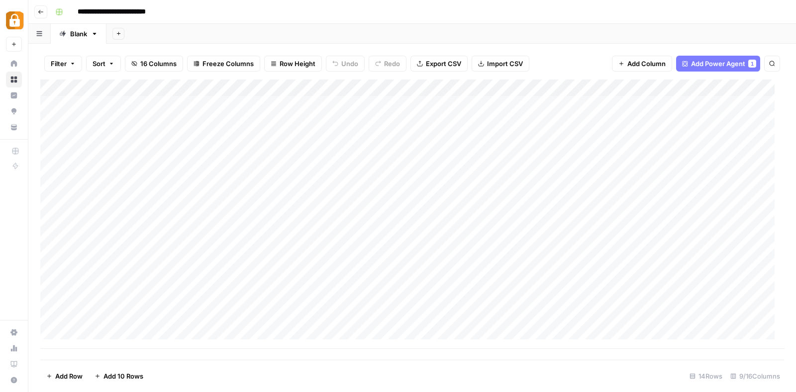
click at [117, 168] on div "Add Column" at bounding box center [411, 214] width 743 height 269
type textarea "**********"
click at [144, 182] on div "Add Column" at bounding box center [411, 214] width 743 height 269
click at [139, 172] on div "Add Column" at bounding box center [411, 214] width 743 height 269
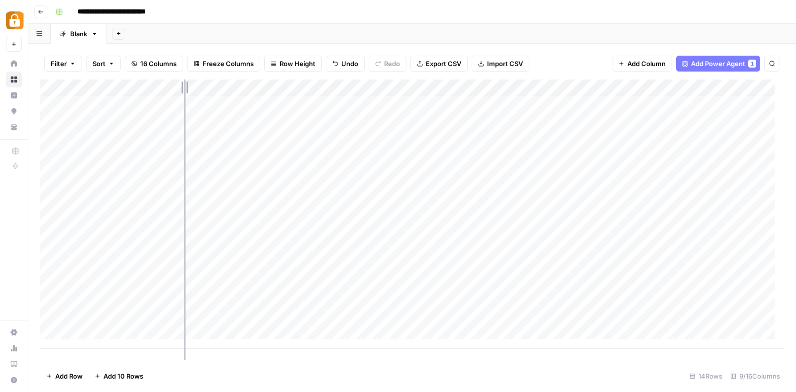
drag, startPoint x: 216, startPoint y: 88, endPoint x: 184, endPoint y: 91, distance: 32.5
click at [184, 91] on div "Add Column" at bounding box center [411, 214] width 743 height 269
click at [224, 190] on div "Add Column" at bounding box center [411, 214] width 743 height 269
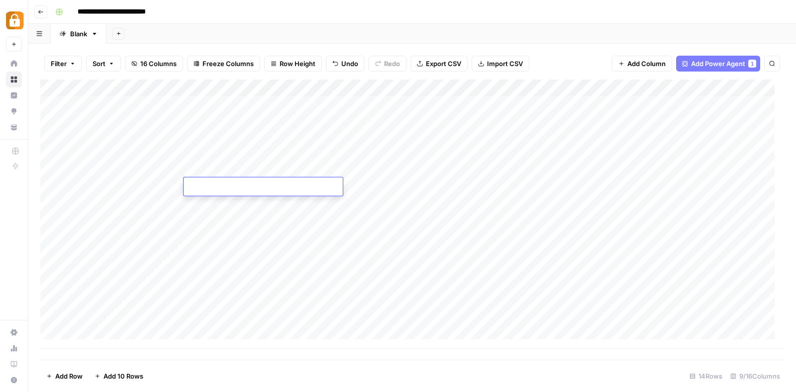
click at [224, 190] on textarea at bounding box center [262, 187] width 159 height 14
type textarea "**********"
click at [389, 185] on div "Add Column" at bounding box center [411, 214] width 743 height 269
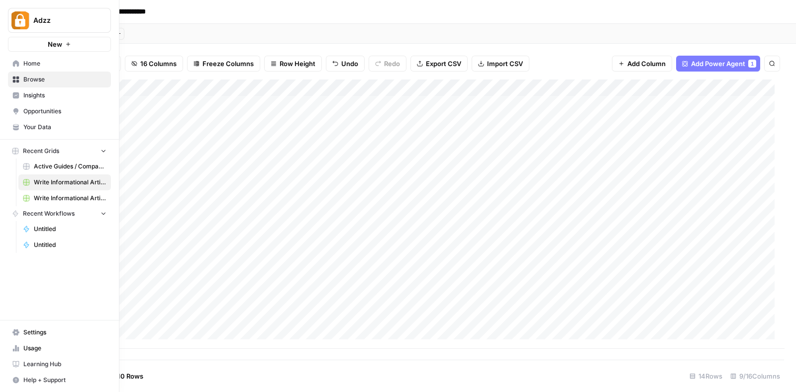
click at [37, 11] on button "Adzz" at bounding box center [59, 20] width 103 height 25
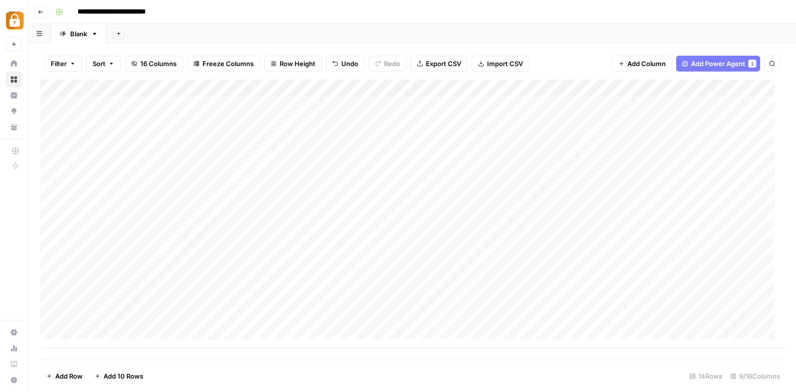
click at [183, 13] on div "**********" at bounding box center [418, 12] width 734 height 16
click at [40, 9] on icon "button" at bounding box center [41, 12] width 6 height 6
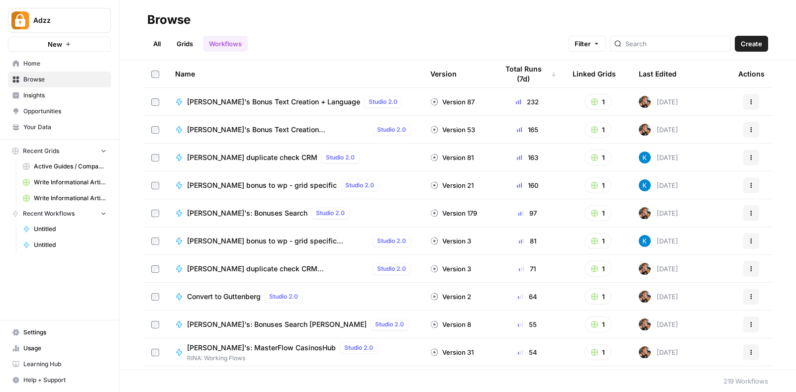
scroll to position [357, 0]
click at [655, 68] on div "Last Edited" at bounding box center [657, 73] width 38 height 27
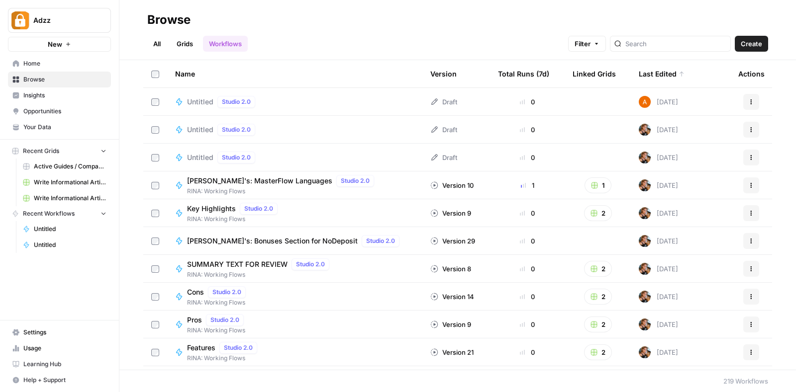
click at [312, 88] on td "Untitled Studio 2.0" at bounding box center [294, 101] width 255 height 27
click at [306, 102] on div "Untitled Studio 2.0" at bounding box center [294, 102] width 239 height 12
click at [748, 99] on icon "button" at bounding box center [751, 102] width 6 height 6
click at [667, 180] on span "Delete" at bounding box center [697, 183] width 80 height 10
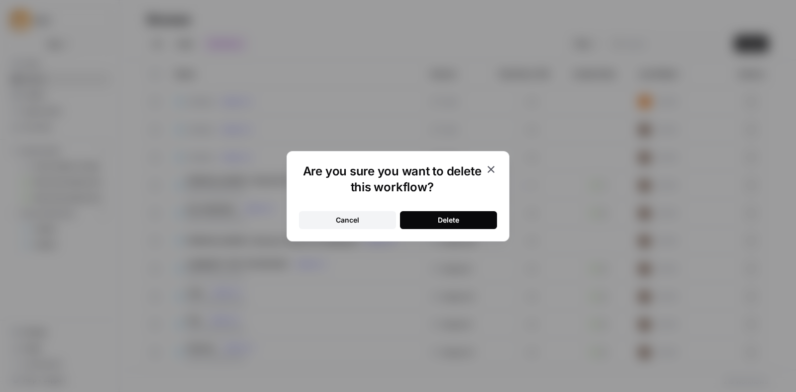
click at [439, 222] on div "Delete" at bounding box center [448, 220] width 21 height 10
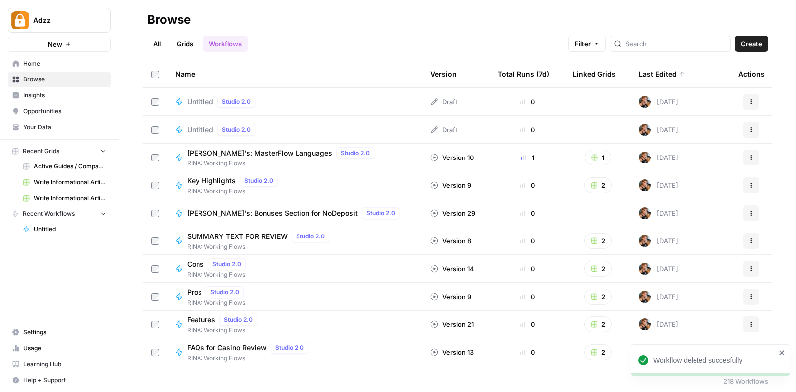
click at [322, 100] on div "Untitled Studio 2.0" at bounding box center [294, 102] width 239 height 12
click at [743, 97] on button "Actions" at bounding box center [751, 102] width 16 height 16
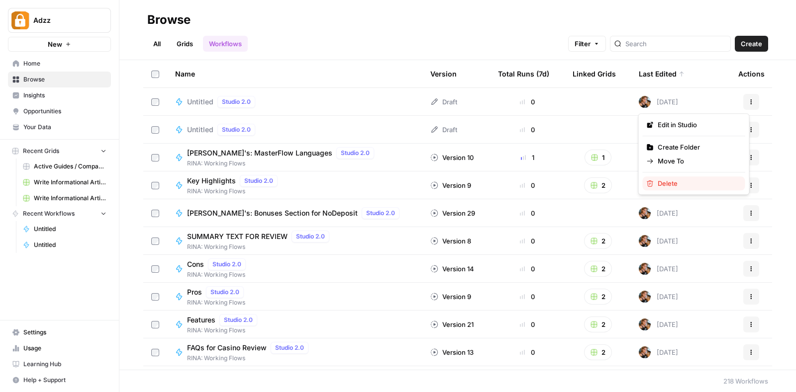
click at [664, 183] on span "Delete" at bounding box center [697, 183] width 80 height 10
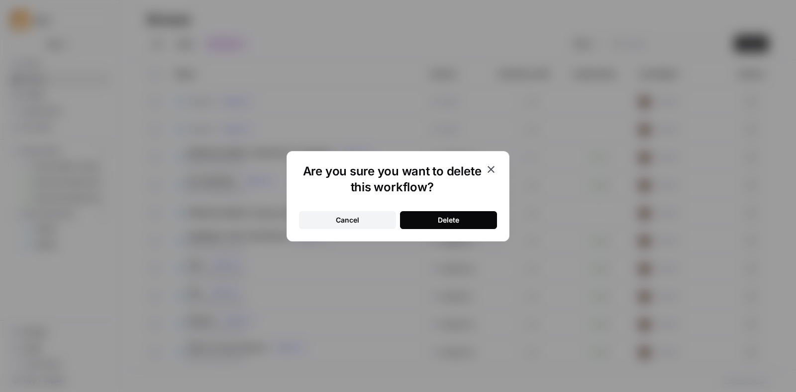
click at [420, 218] on button "Delete" at bounding box center [448, 220] width 97 height 18
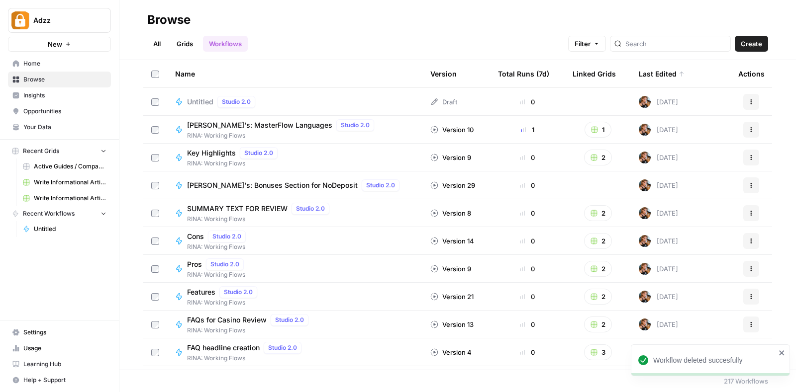
click at [291, 100] on div "Untitled Studio 2.0" at bounding box center [294, 102] width 239 height 12
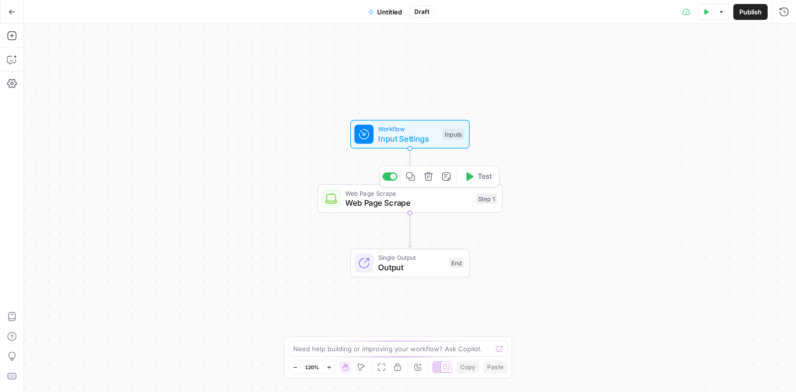
click at [428, 202] on span "Web Page Scrape" at bounding box center [407, 203] width 125 height 12
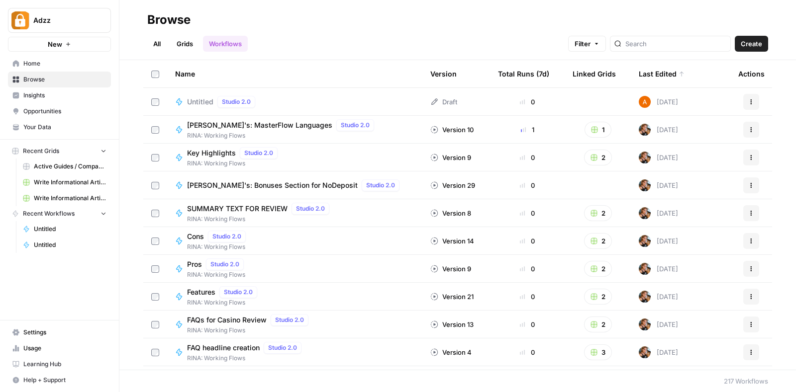
click at [746, 100] on button "Actions" at bounding box center [751, 102] width 16 height 16
click at [663, 180] on span "Delete" at bounding box center [697, 183] width 80 height 10
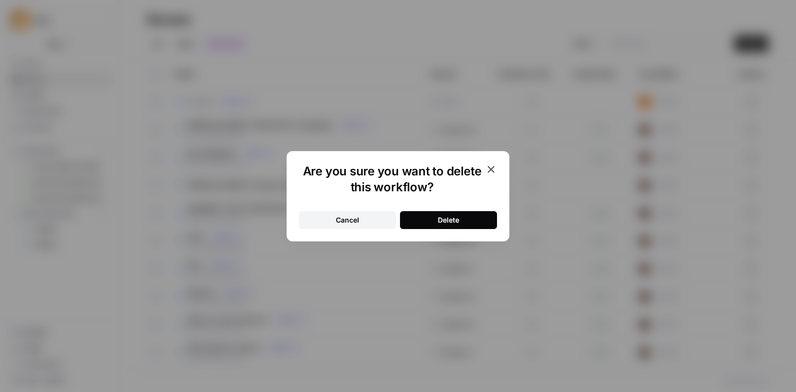
click at [435, 215] on button "Delete" at bounding box center [448, 220] width 97 height 18
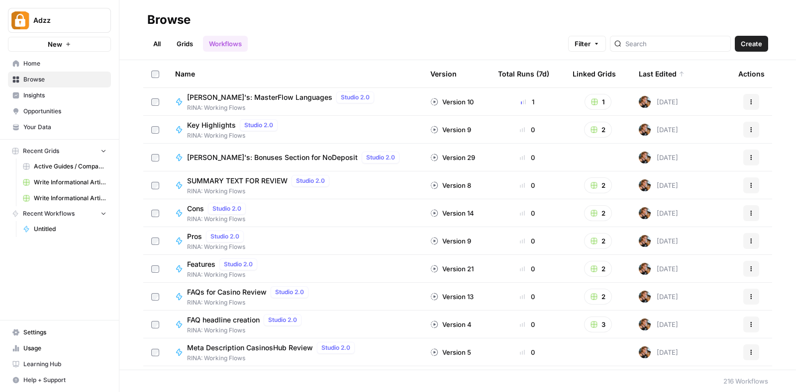
click at [95, 212] on button "Recent Workflows" at bounding box center [59, 213] width 103 height 15
click at [185, 41] on link "Grids" at bounding box center [185, 44] width 28 height 16
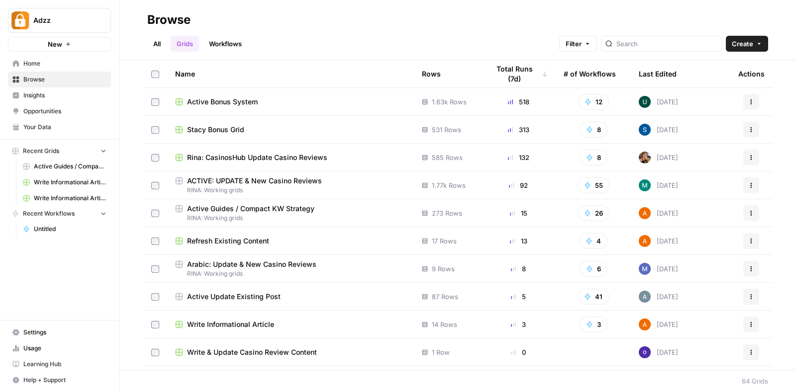
click at [495, 68] on div "Total Runs (7d)" at bounding box center [518, 73] width 59 height 27
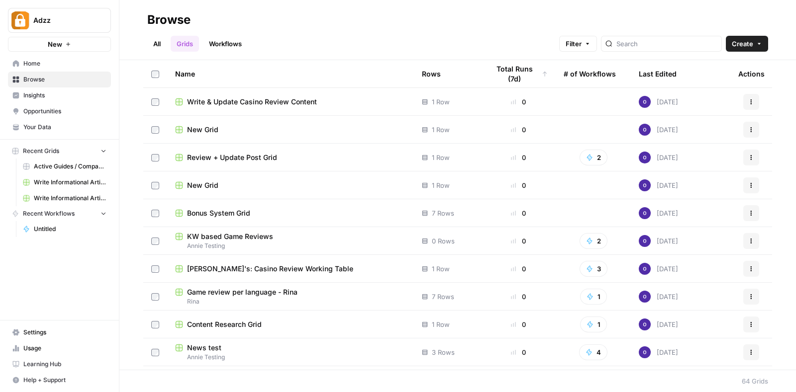
click at [495, 68] on div "Total Runs (7d)" at bounding box center [518, 73] width 59 height 27
click at [500, 73] on div "Total Runs (7d)" at bounding box center [514, 73] width 51 height 27
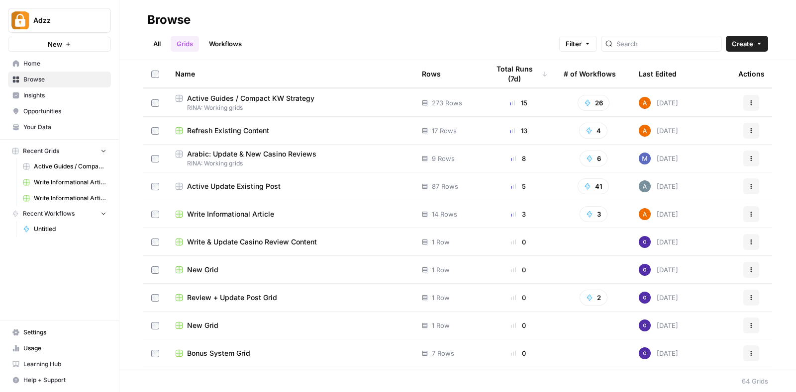
scroll to position [110, 0]
click at [290, 212] on div "Write Informational Article" at bounding box center [290, 215] width 231 height 10
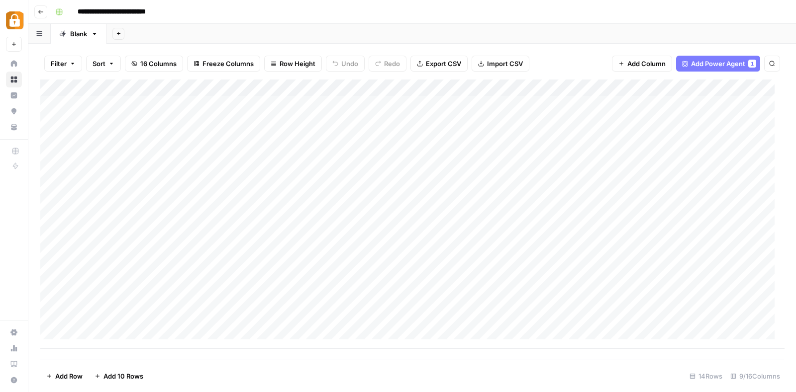
click at [257, 204] on div "Add Column" at bounding box center [411, 214] width 743 height 269
click at [117, 198] on div "Add Column" at bounding box center [411, 214] width 743 height 269
type textarea "**********"
click at [266, 208] on div "Add Column" at bounding box center [411, 214] width 743 height 269
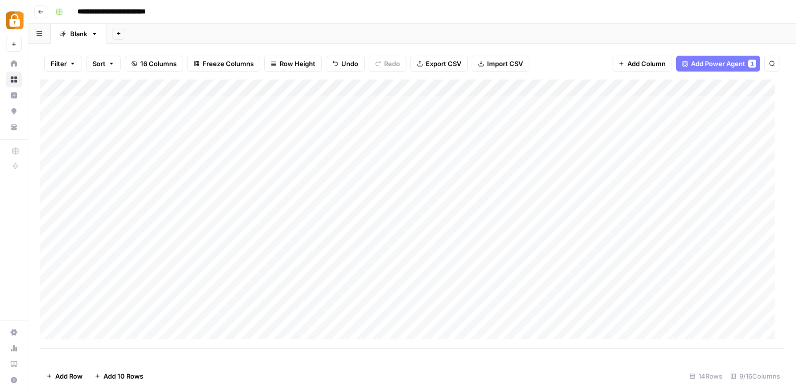
click at [266, 208] on div "Add Column" at bounding box center [411, 214] width 743 height 269
click at [266, 208] on textarea "**********" at bounding box center [262, 206] width 159 height 14
type textarea "**********"
click at [388, 200] on div "Add Column" at bounding box center [411, 214] width 743 height 269
click at [365, 187] on div "Add Column" at bounding box center [411, 214] width 743 height 269
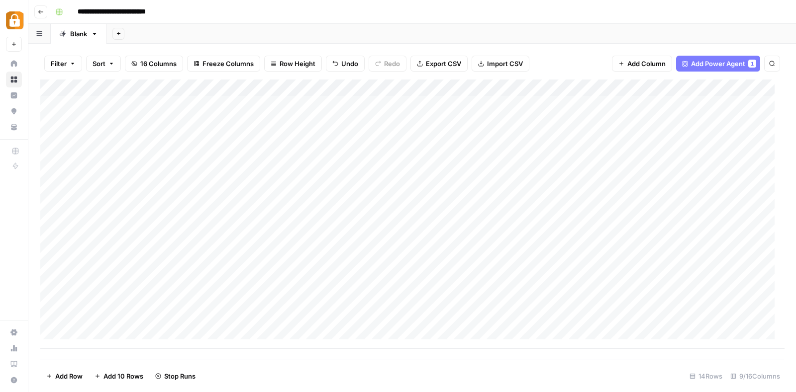
click at [365, 187] on div "Add Column" at bounding box center [411, 214] width 743 height 269
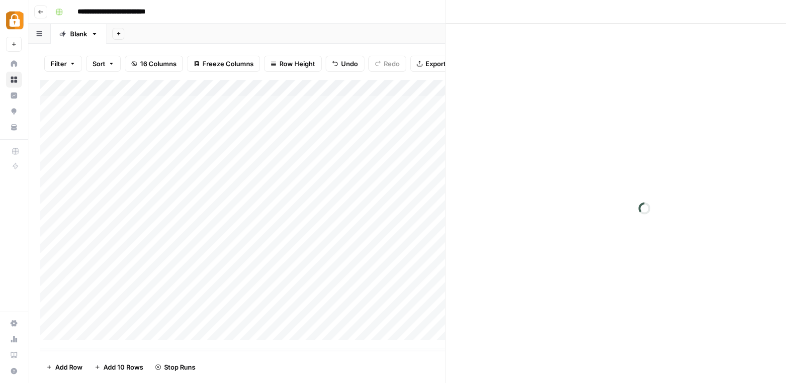
click at [365, 187] on div at bounding box center [389, 188] width 151 height 18
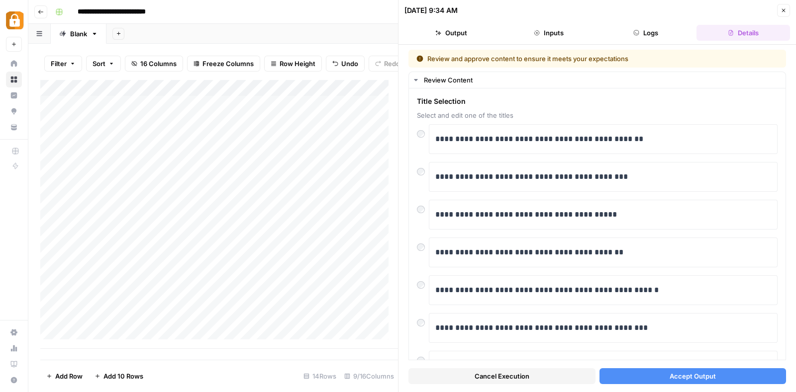
click at [660, 376] on button "Accept Output" at bounding box center [692, 376] width 187 height 16
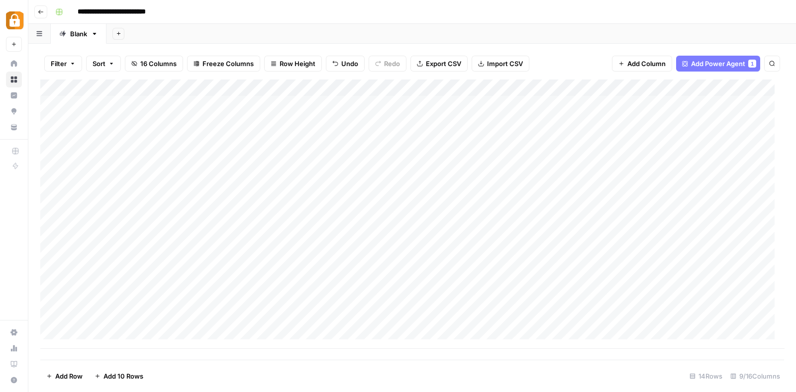
click at [399, 206] on div "Add Column" at bounding box center [411, 214] width 743 height 269
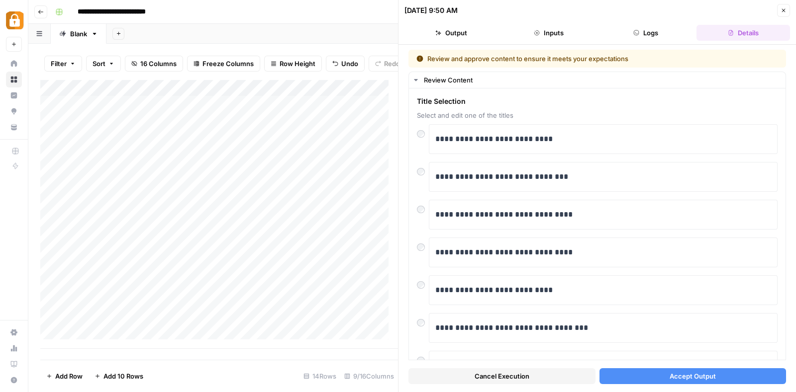
click at [661, 374] on button "Accept Output" at bounding box center [692, 376] width 187 height 16
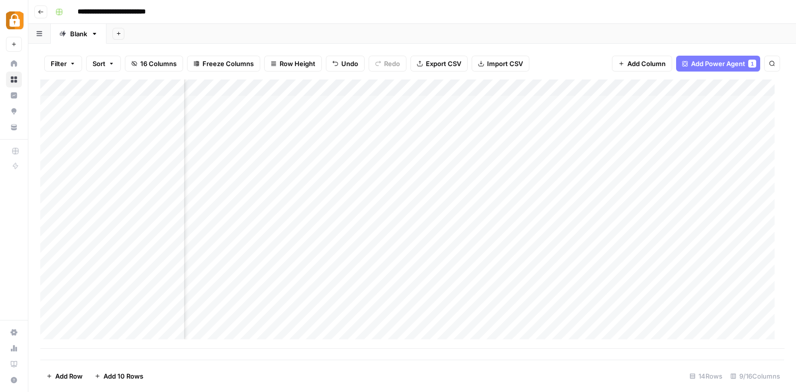
scroll to position [0, 171]
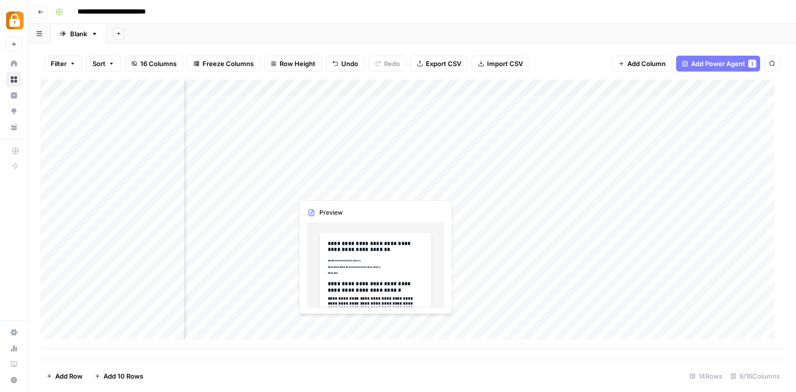
click at [319, 185] on div "Add Column" at bounding box center [411, 214] width 743 height 269
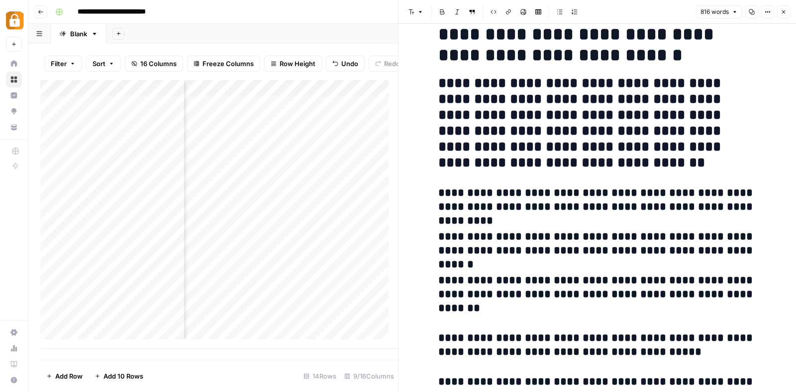
scroll to position [154, 0]
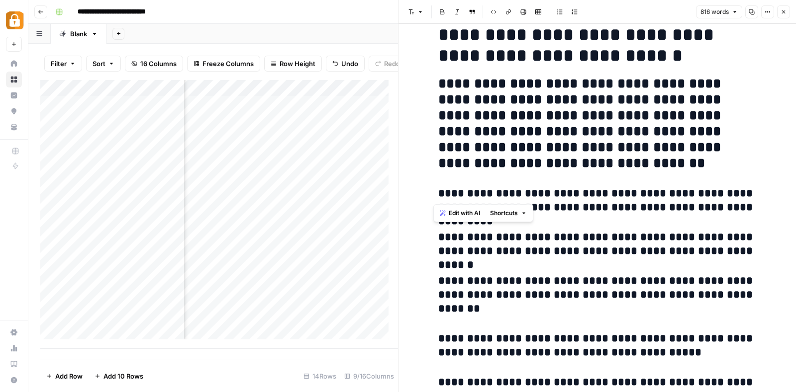
drag, startPoint x: 625, startPoint y: 192, endPoint x: 436, endPoint y: 192, distance: 189.9
click at [438, 192] on h3 "**********" at bounding box center [597, 201] width 318 height 28
click at [660, 238] on h3 "**********" at bounding box center [597, 245] width 318 height 28
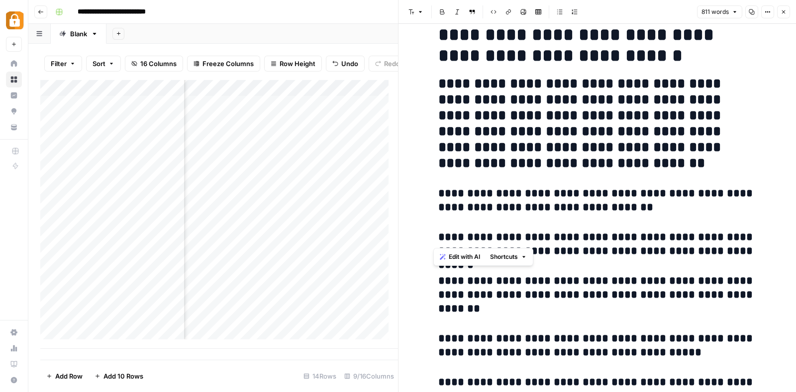
drag, startPoint x: 660, startPoint y: 238, endPoint x: 429, endPoint y: 245, distance: 231.8
click at [570, 243] on h3 "**********" at bounding box center [597, 245] width 318 height 28
drag, startPoint x: 663, startPoint y: 239, endPoint x: 428, endPoint y: 230, distance: 235.3
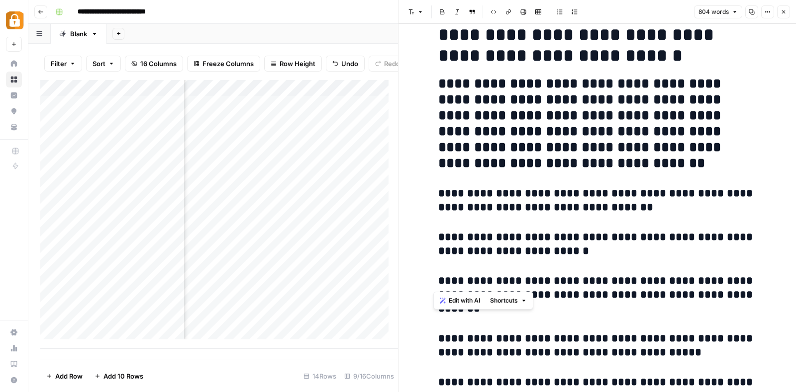
drag, startPoint x: 669, startPoint y: 281, endPoint x: 437, endPoint y: 277, distance: 232.7
click at [438, 277] on h3 "**********" at bounding box center [597, 295] width 318 height 42
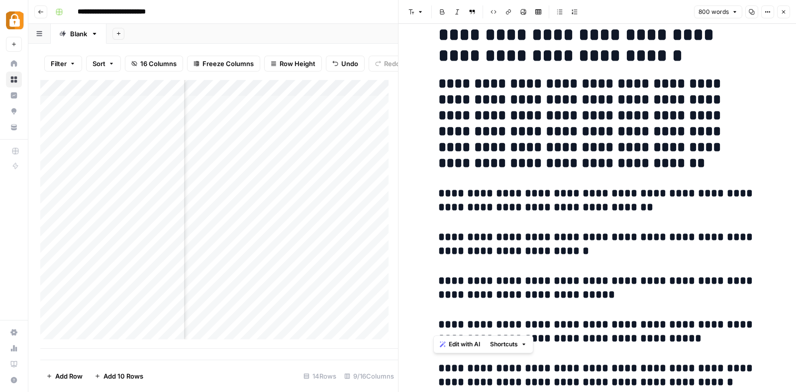
drag, startPoint x: 619, startPoint y: 324, endPoint x: 428, endPoint y: 322, distance: 190.9
click at [428, 322] on div "**********" at bounding box center [596, 208] width 397 height 368
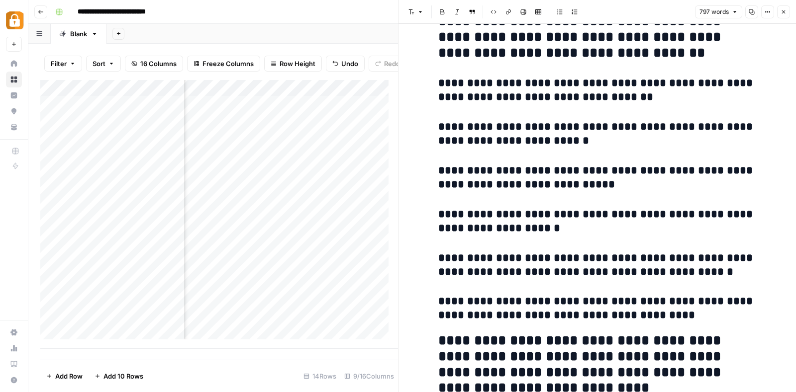
scroll to position [264, 0]
drag, startPoint x: 632, startPoint y: 259, endPoint x: 435, endPoint y: 257, distance: 196.9
click at [438, 257] on h3 "**********" at bounding box center [597, 266] width 318 height 28
click at [476, 215] on h3 "**********" at bounding box center [597, 222] width 318 height 28
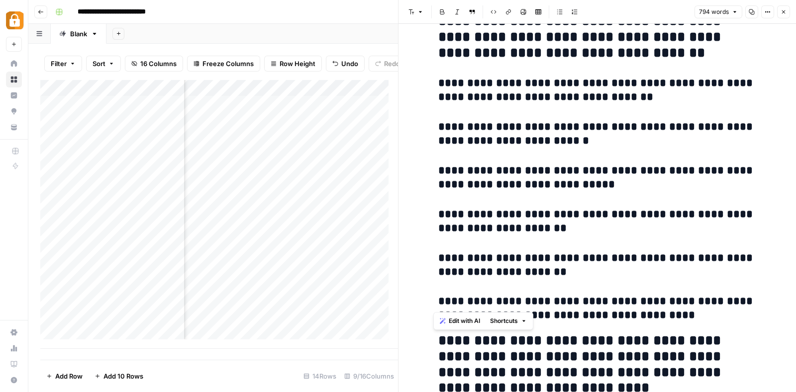
drag, startPoint x: 568, startPoint y: 298, endPoint x: 433, endPoint y: 302, distance: 135.3
click at [438, 302] on h3 "**********" at bounding box center [597, 309] width 318 height 28
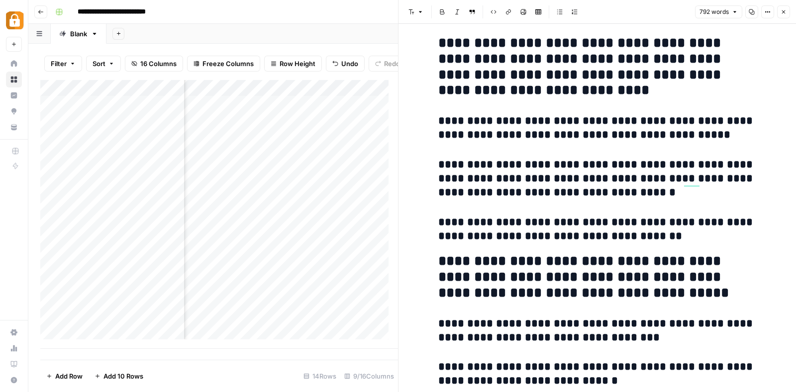
scroll to position [0, 0]
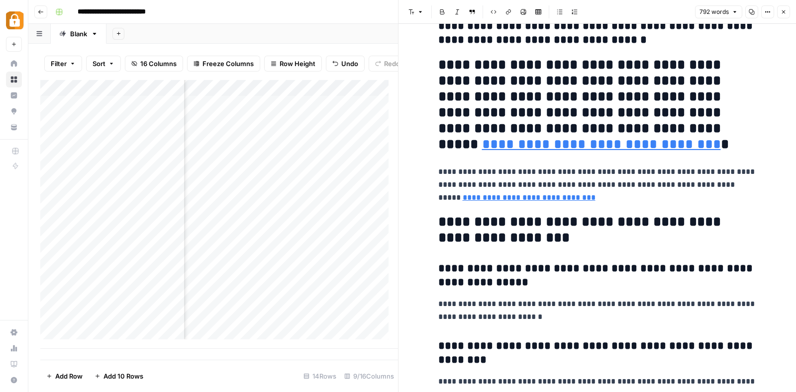
click at [703, 147] on h2 "**********" at bounding box center [597, 104] width 318 height 95
click at [677, 145] on h2 "**********" at bounding box center [597, 104] width 318 height 95
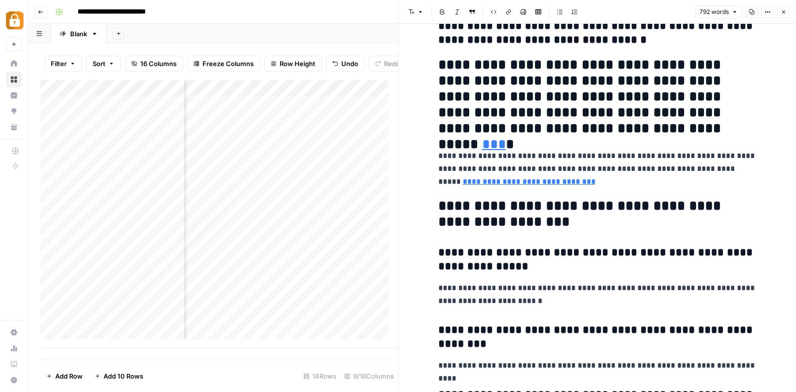
click at [678, 129] on h2 "**********" at bounding box center [597, 97] width 318 height 80
click at [608, 182] on p "**********" at bounding box center [597, 169] width 318 height 39
click at [593, 183] on p "**********" at bounding box center [597, 169] width 318 height 39
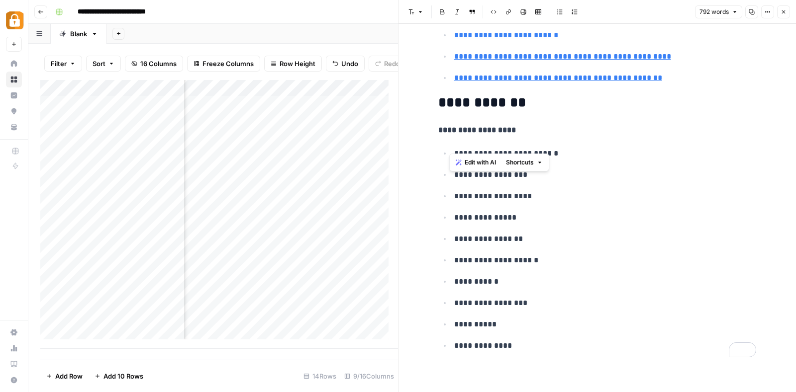
drag, startPoint x: 450, startPoint y: 148, endPoint x: 552, endPoint y: 142, distance: 102.1
click at [552, 147] on p "**********" at bounding box center [605, 153] width 302 height 13
copy p "**********"
click at [552, 147] on p "**********" at bounding box center [605, 153] width 302 height 13
click at [767, 9] on icon "button" at bounding box center [767, 12] width 6 height 6
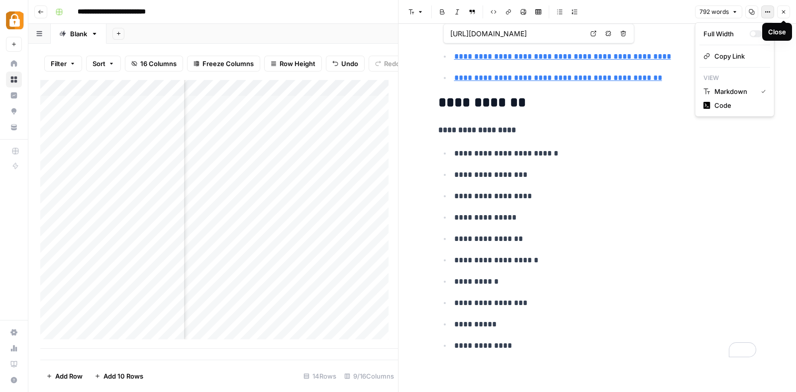
click at [783, 11] on icon "button" at bounding box center [783, 11] width 3 height 3
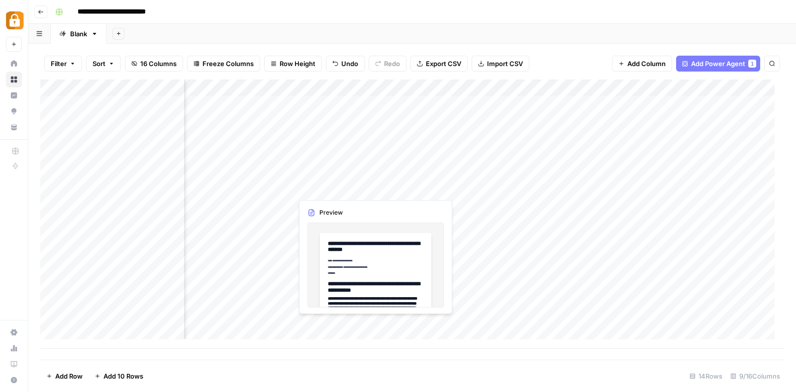
click at [332, 187] on div "Add Column" at bounding box center [411, 214] width 743 height 269
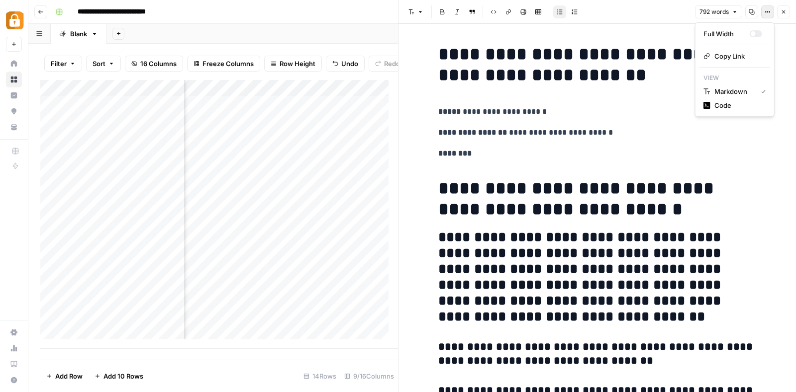
click at [767, 11] on icon "button" at bounding box center [767, 11] width 1 height 1
click at [783, 10] on icon "button" at bounding box center [783, 12] width 6 height 6
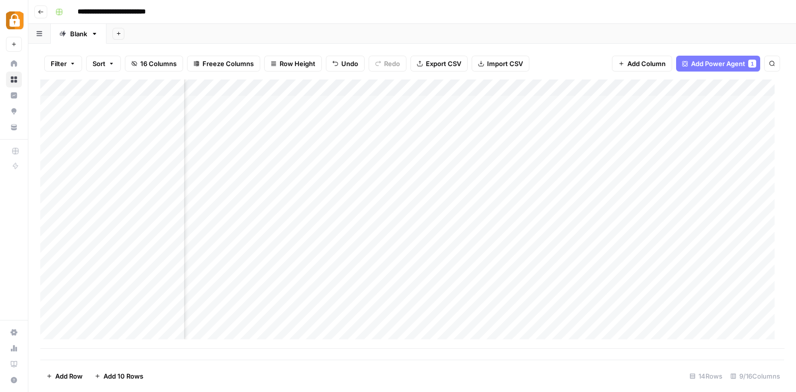
click at [244, 183] on div "Add Column" at bounding box center [411, 214] width 743 height 269
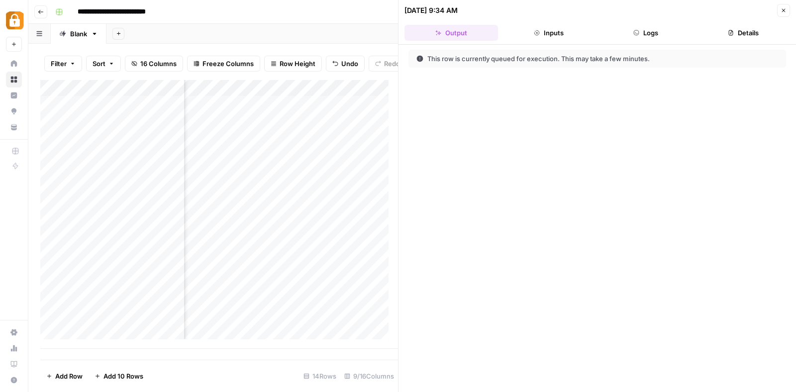
click at [748, 31] on button "Details" at bounding box center [742, 33] width 93 height 16
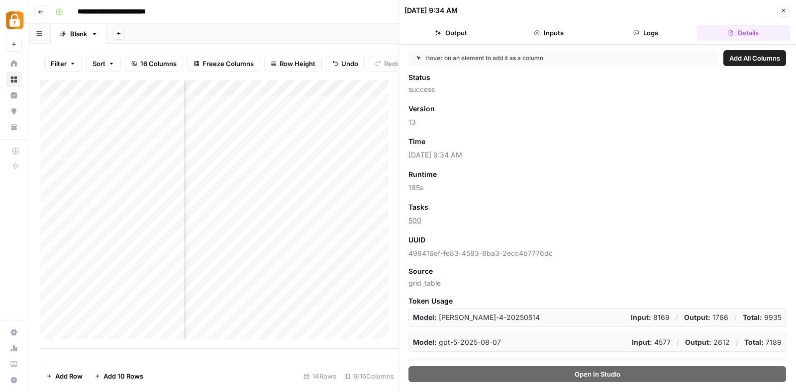
click at [256, 232] on div "Add Column" at bounding box center [218, 214] width 357 height 269
click at [262, 193] on div "Add Column" at bounding box center [218, 214] width 357 height 269
click at [784, 7] on icon "button" at bounding box center [783, 10] width 6 height 6
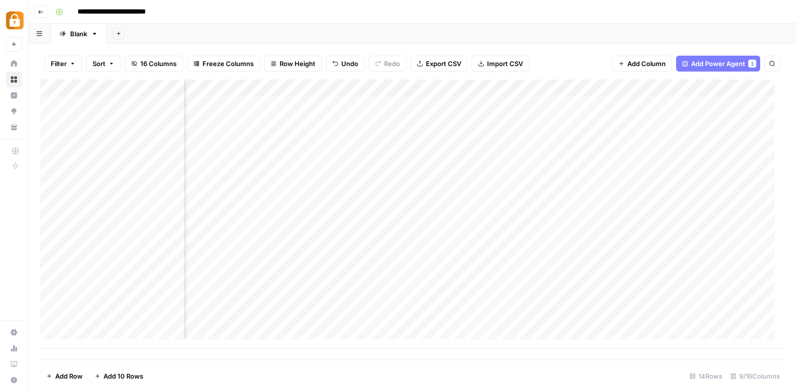
scroll to position [0, 438]
click at [614, 86] on div "Add Column" at bounding box center [411, 214] width 743 height 269
click at [614, 86] on div at bounding box center [647, 90] width 144 height 20
click at [626, 107] on input "New Column (1)" at bounding box center [634, 112] width 101 height 10
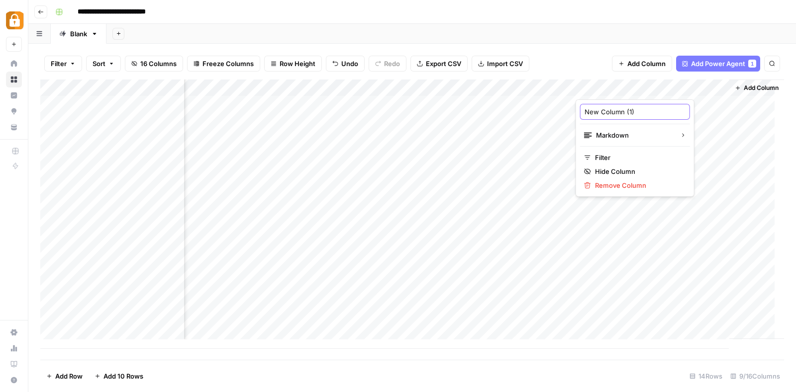
click at [626, 107] on input "New Column (1)" at bounding box center [634, 112] width 101 height 10
type input "Tasks used"
click at [609, 182] on div "Add Column" at bounding box center [411, 214] width 743 height 269
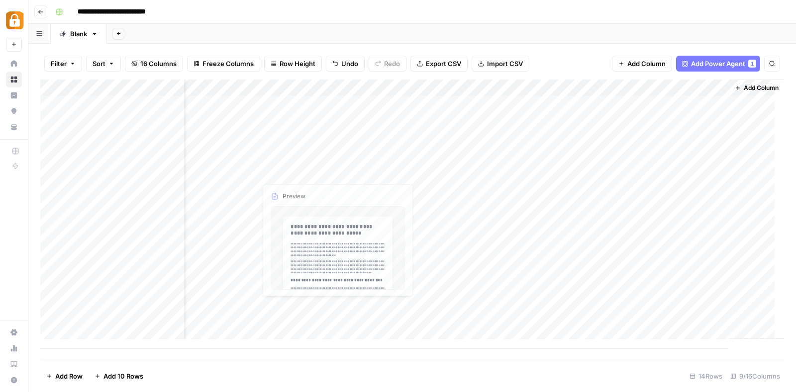
scroll to position [0, 0]
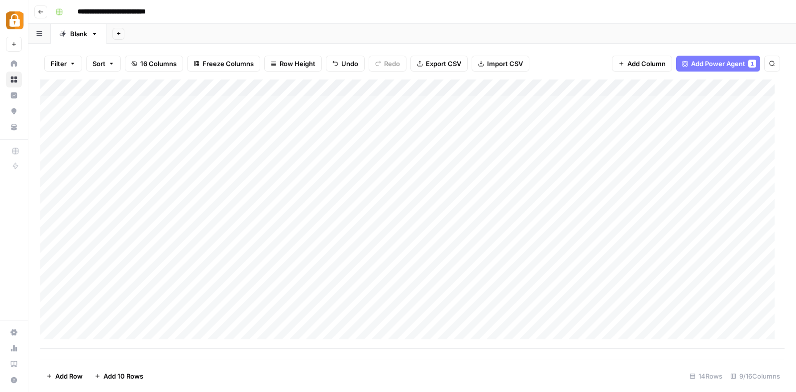
click at [219, 65] on span "Freeze Columns" at bounding box center [227, 64] width 51 height 10
click at [221, 109] on span "First 2 Columns" at bounding box center [236, 112] width 83 height 10
click at [413, 183] on div "Add Column" at bounding box center [411, 214] width 743 height 269
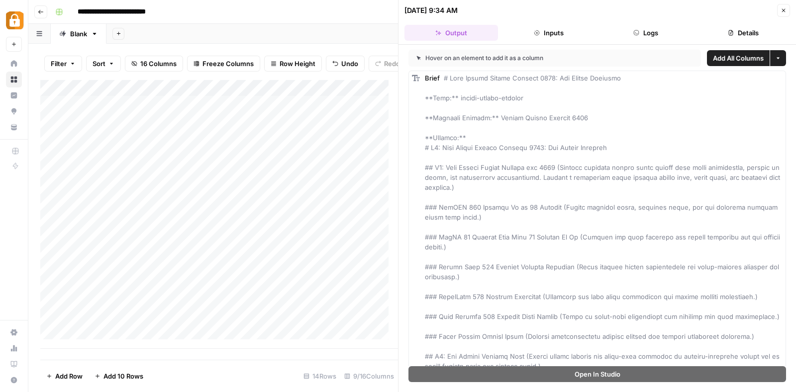
click at [749, 29] on button "Details" at bounding box center [742, 33] width 93 height 16
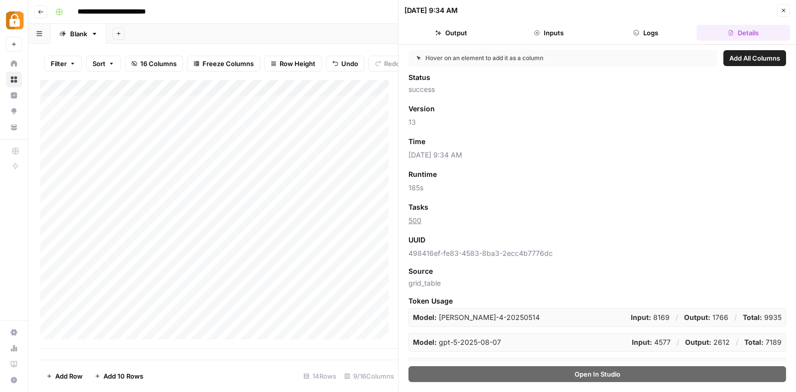
click at [786, 8] on button "Close" at bounding box center [783, 10] width 13 height 13
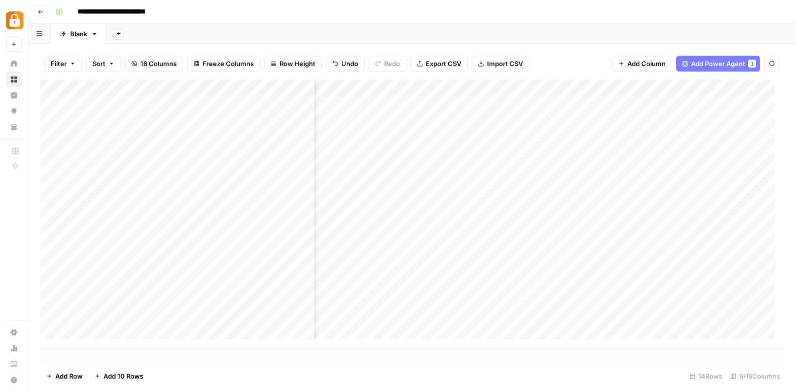
scroll to position [0, 167]
click at [456, 184] on div "Add Column" at bounding box center [411, 214] width 743 height 269
click at [456, 203] on div "Add Column" at bounding box center [411, 214] width 743 height 269
click at [395, 203] on div "Add Column" at bounding box center [411, 214] width 743 height 269
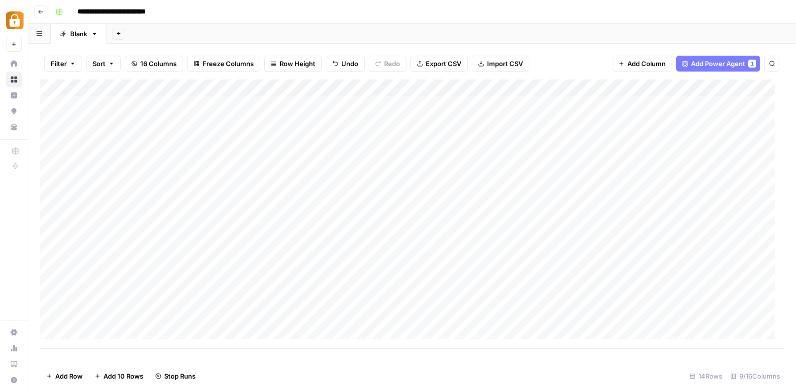
click at [395, 203] on div "Add Column" at bounding box center [411, 214] width 743 height 269
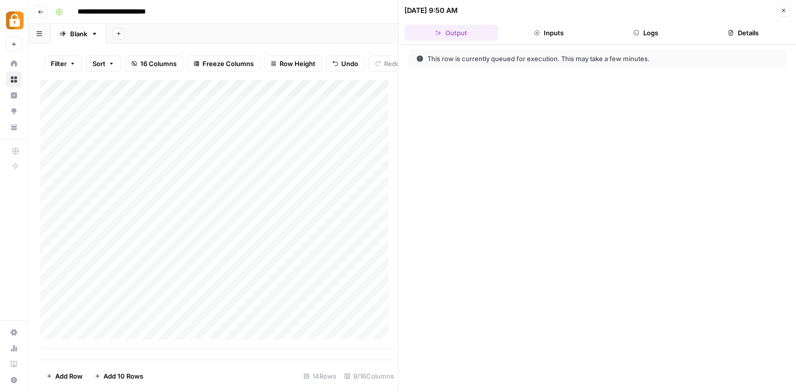
click at [753, 29] on button "Details" at bounding box center [742, 33] width 93 height 16
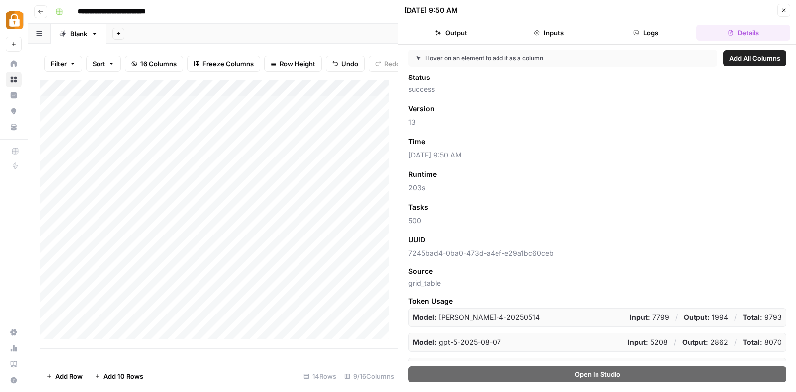
click at [786, 8] on button "Close" at bounding box center [783, 10] width 13 height 13
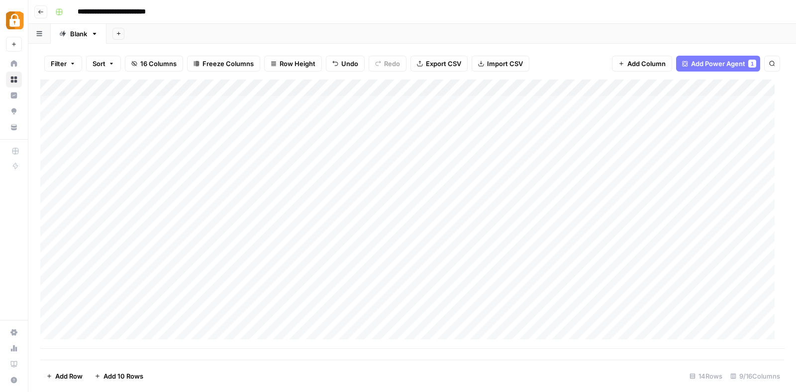
click at [398, 172] on div "Add Column" at bounding box center [411, 214] width 743 height 269
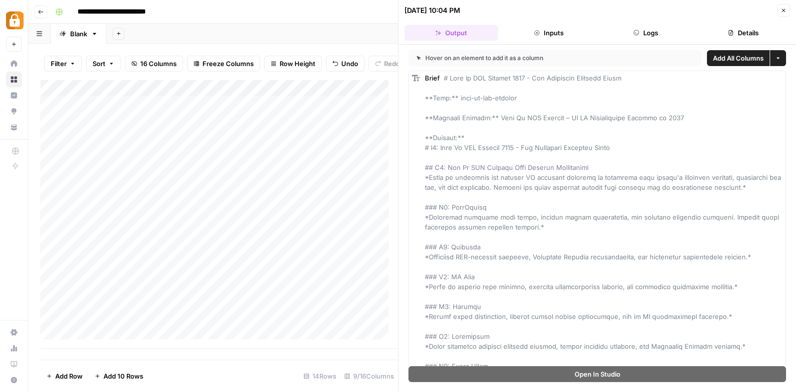
click at [754, 30] on button "Details" at bounding box center [742, 33] width 93 height 16
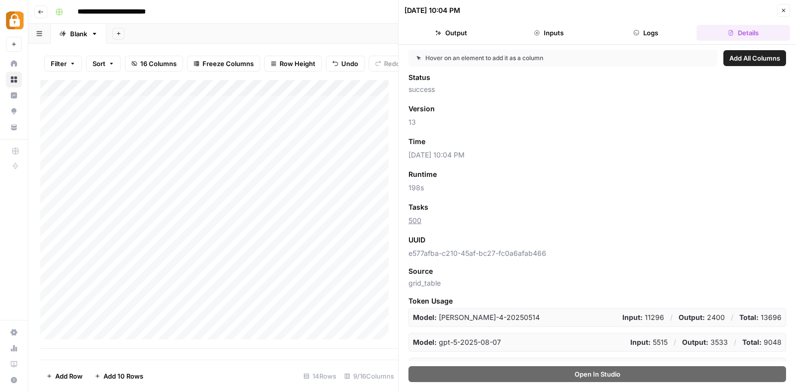
click at [784, 4] on button "Close" at bounding box center [783, 10] width 13 height 13
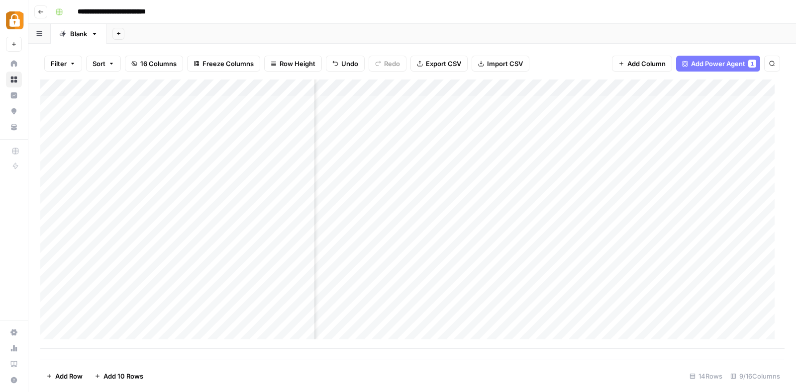
scroll to position [0, 438]
click at [631, 199] on div "Add Column" at bounding box center [411, 214] width 743 height 269
click at [631, 199] on div at bounding box center [646, 205] width 145 height 18
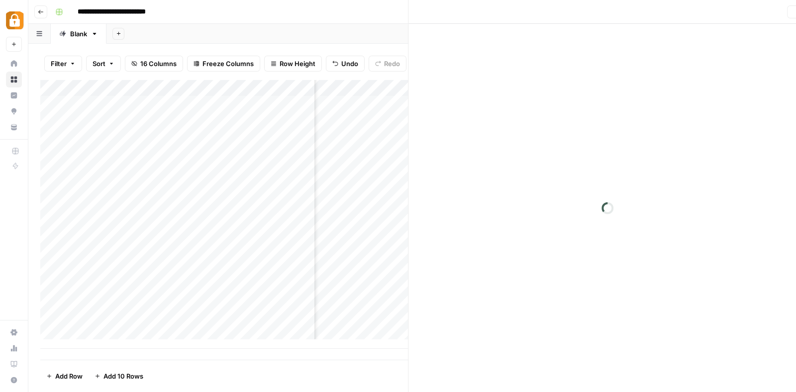
click at [631, 199] on div at bounding box center [646, 205] width 145 height 18
click at [786, 14] on button "Close" at bounding box center [783, 11] width 13 height 13
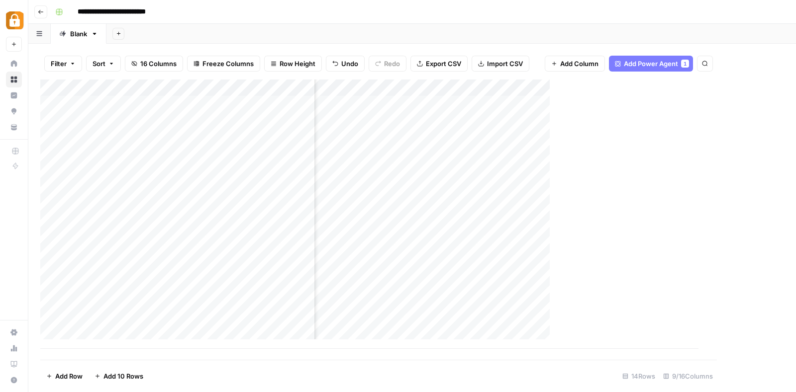
scroll to position [0, 426]
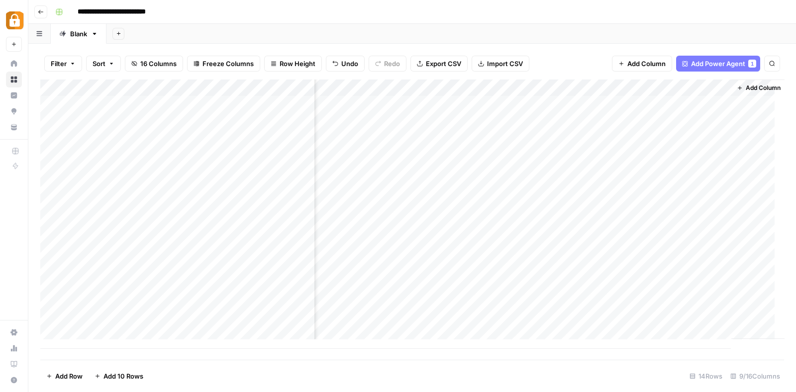
click at [716, 88] on div "Add Column" at bounding box center [411, 214] width 743 height 269
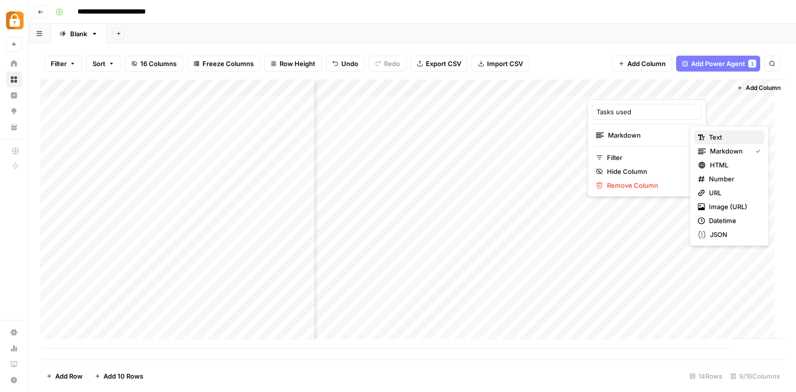
click at [710, 133] on span "Text" at bounding box center [733, 137] width 48 height 10
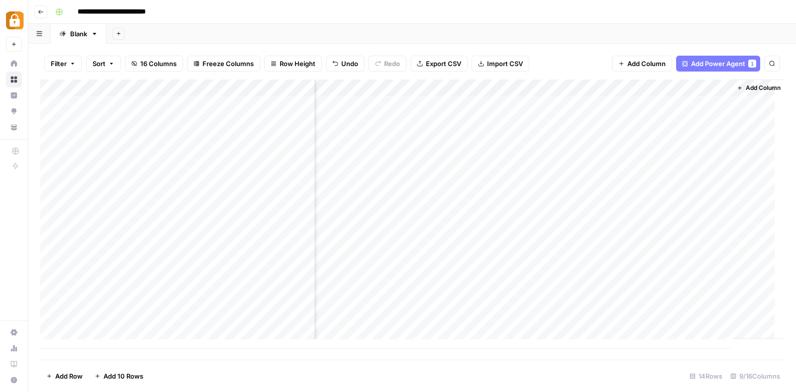
click at [609, 188] on div "Add Column" at bounding box center [411, 214] width 743 height 269
type textarea "****"
click at [604, 209] on div "Add Column" at bounding box center [411, 214] width 743 height 269
type textarea "****"
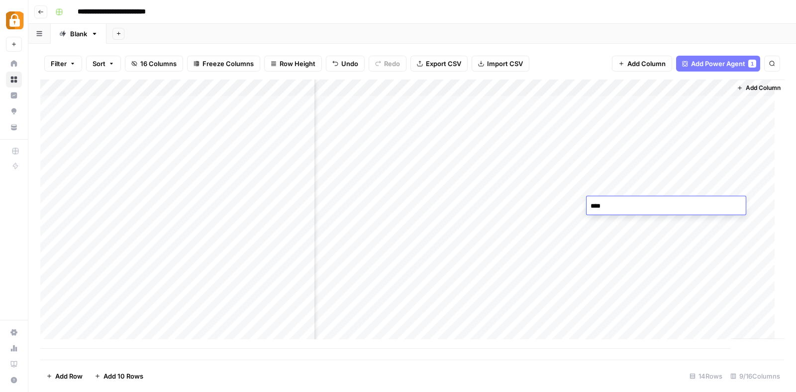
click at [597, 167] on div "Add Column" at bounding box center [411, 214] width 743 height 269
type textarea "****"
click at [494, 173] on div "Add Column" at bounding box center [411, 214] width 743 height 269
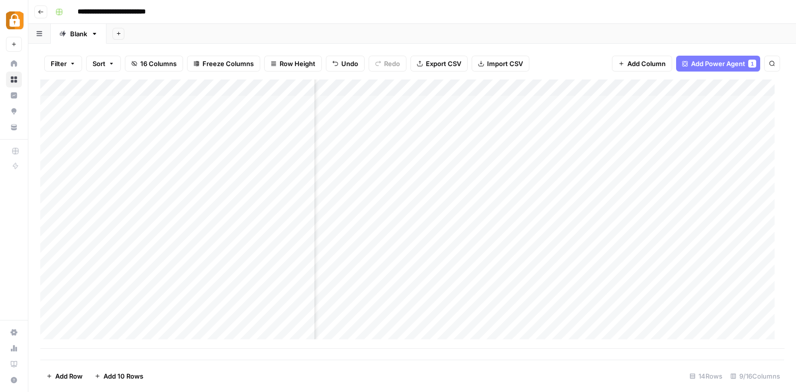
scroll to position [0, 118]
click at [539, 168] on div "Add Column" at bounding box center [411, 214] width 743 height 269
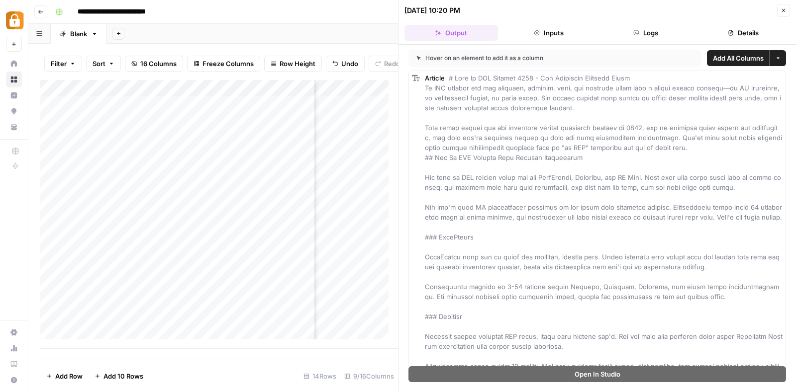
click at [746, 27] on button "Details" at bounding box center [742, 33] width 93 height 16
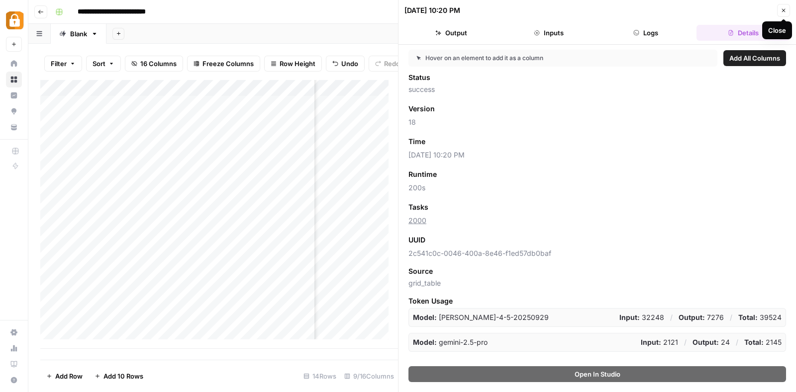
click at [781, 4] on button "Close" at bounding box center [783, 10] width 13 height 13
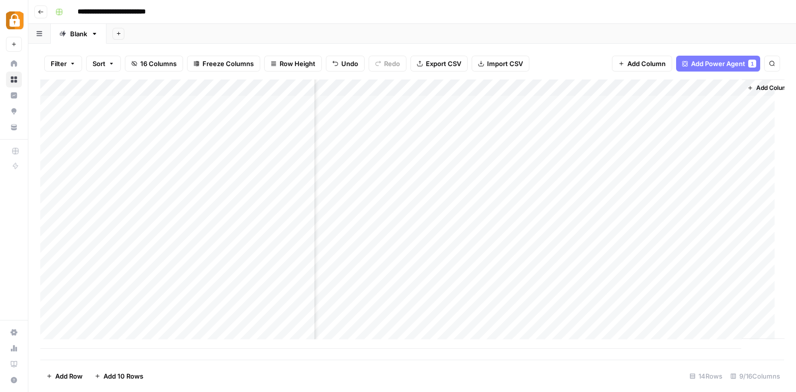
scroll to position [0, 438]
click at [608, 165] on div "Add Column" at bounding box center [411, 214] width 743 height 269
click at [608, 165] on div "500+ ****" at bounding box center [653, 172] width 159 height 18
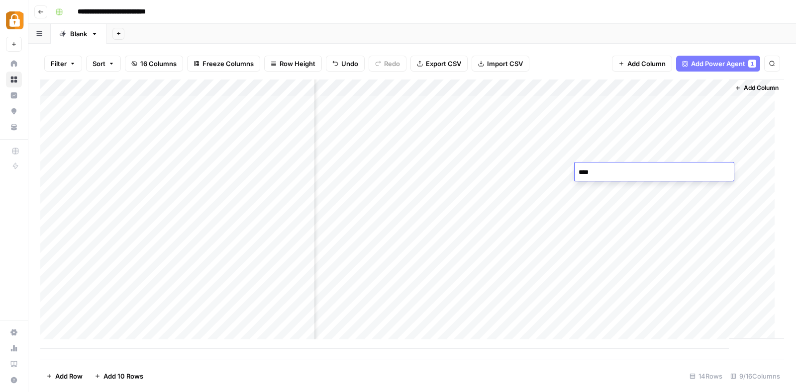
click at [600, 175] on textarea "****" at bounding box center [653, 173] width 159 height 14
type textarea "********"
click at [130, 165] on div "Add Column" at bounding box center [411, 214] width 743 height 269
click at [81, 168] on textarea "**********" at bounding box center [154, 173] width 159 height 14
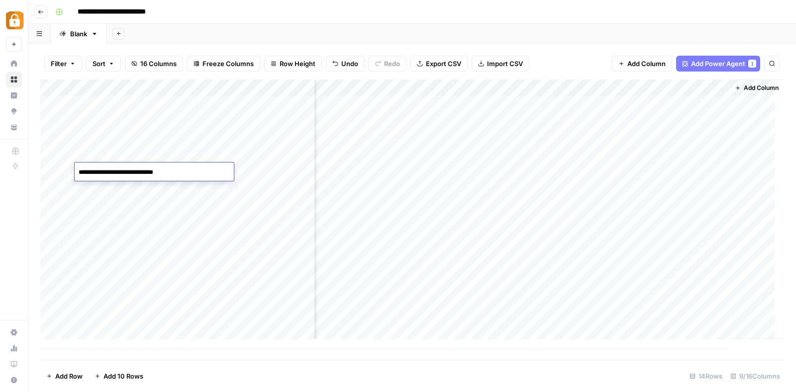
click at [167, 177] on textarea "**********" at bounding box center [154, 173] width 159 height 14
click at [211, 175] on textarea "**********" at bounding box center [154, 173] width 159 height 14
type textarea "**********"
click at [239, 183] on div "Add Column" at bounding box center [411, 214] width 743 height 269
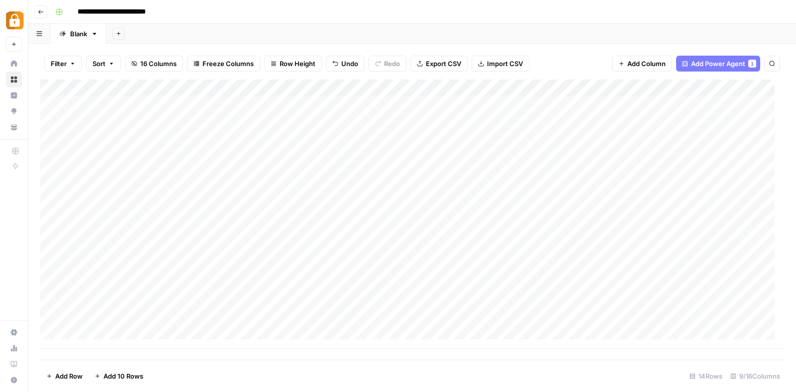
click at [396, 183] on div "Add Column" at bounding box center [411, 214] width 743 height 269
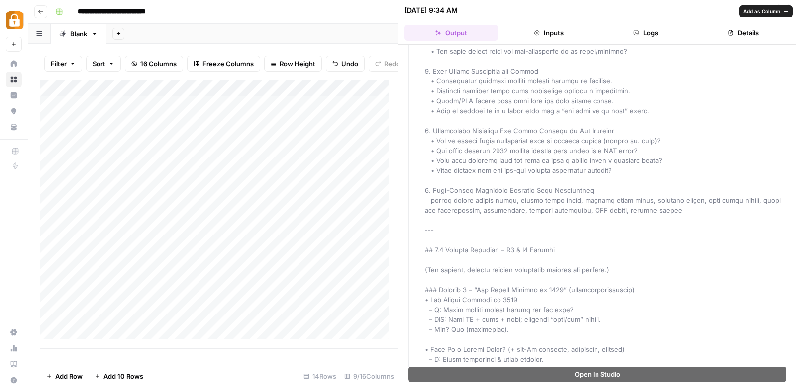
scroll to position [1668, 0]
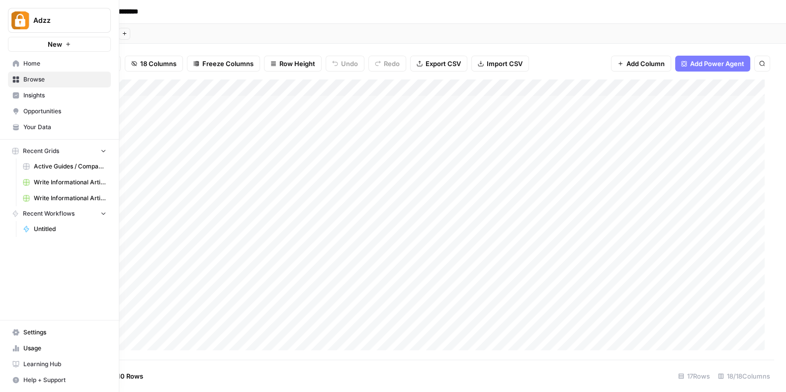
click at [25, 376] on span "Help + Support" at bounding box center [64, 380] width 83 height 9
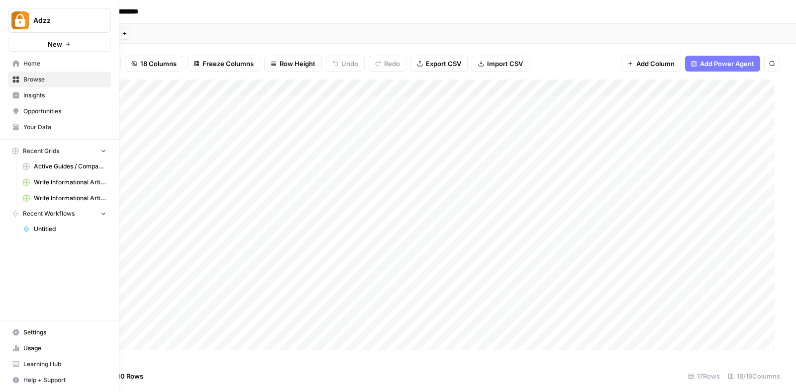
click at [32, 375] on button "Help + Support" at bounding box center [59, 380] width 103 height 16
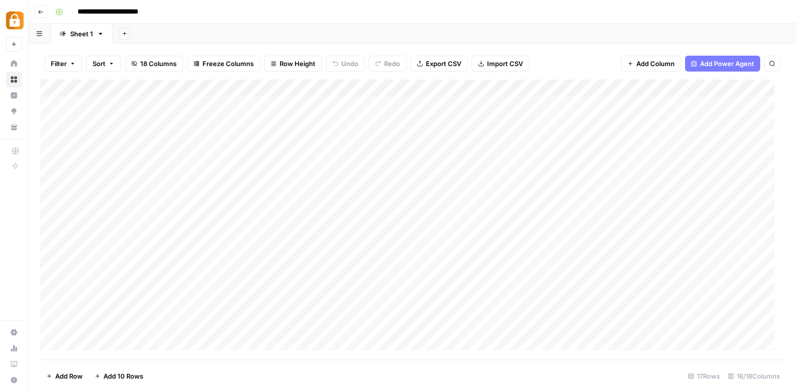
click at [232, 241] on div "Add Column" at bounding box center [411, 220] width 743 height 280
type input "**********"
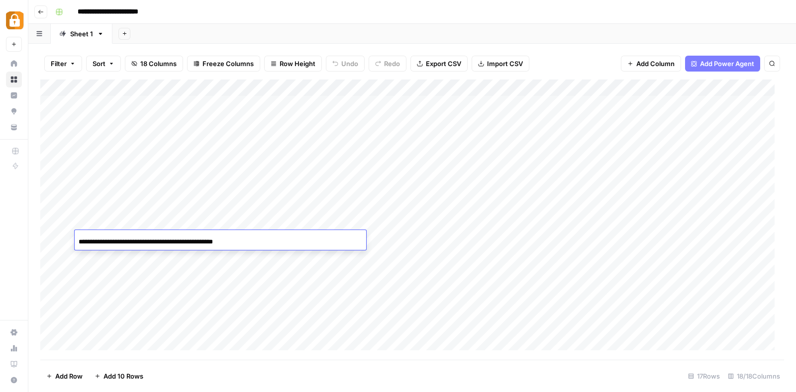
scroll to position [0, 24]
click at [423, 237] on div "Add Column" at bounding box center [411, 220] width 743 height 280
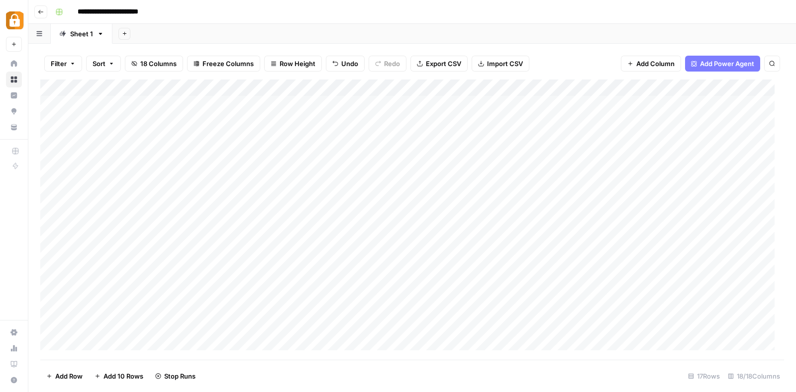
click at [80, 8] on input "**********" at bounding box center [119, 12] width 92 height 16
click at [76, 8] on input "**********" at bounding box center [119, 12] width 92 height 16
type input "**********"
click at [38, 9] on icon "button" at bounding box center [41, 12] width 6 height 6
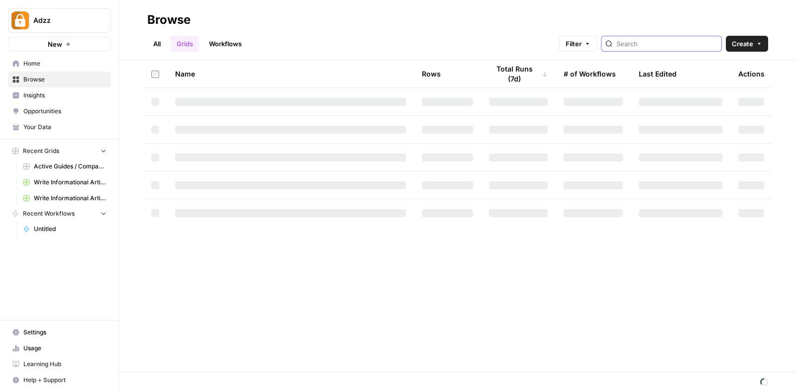
click at [650, 39] on input "search" at bounding box center [666, 44] width 101 height 10
type input "template"
click at [157, 33] on div "All Grids Workflows Filter template Create" at bounding box center [457, 40] width 621 height 24
click at [157, 41] on link "All" at bounding box center [156, 44] width 19 height 16
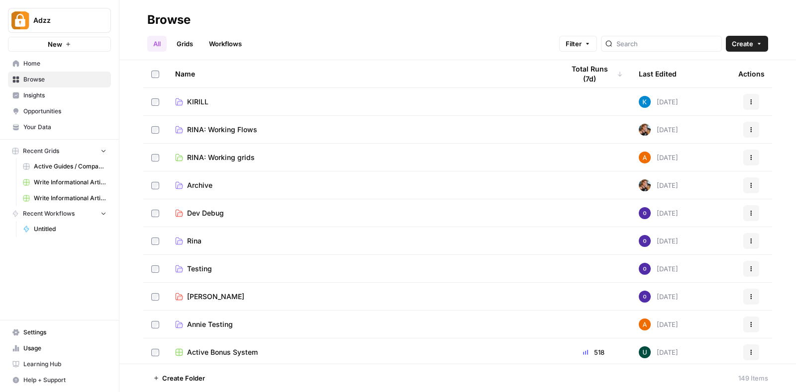
click at [658, 38] on div at bounding box center [661, 44] width 121 height 16
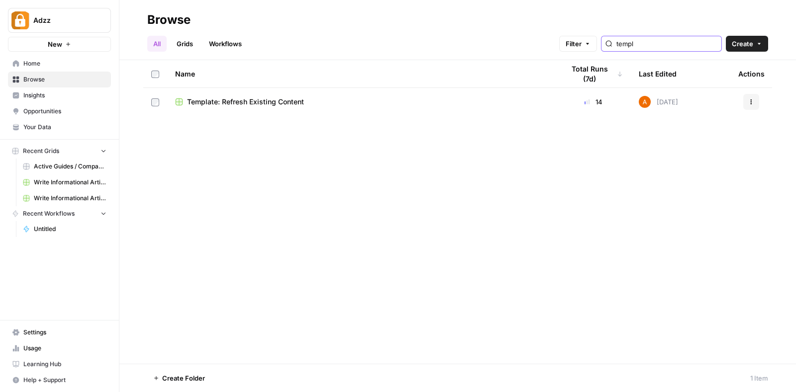
type input "templ"
click at [751, 104] on icon "button" at bounding box center [751, 102] width 6 height 6
click at [250, 92] on td "Template: Refresh Existing Content" at bounding box center [361, 102] width 389 height 28
click at [253, 97] on span "Template: Refresh Existing Content" at bounding box center [245, 102] width 117 height 10
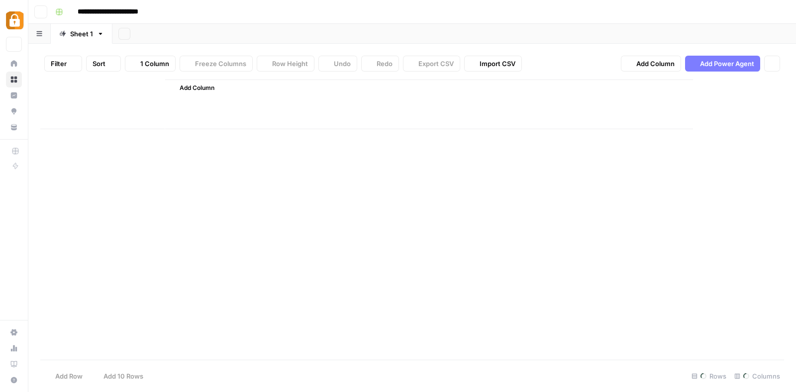
type input "**********"
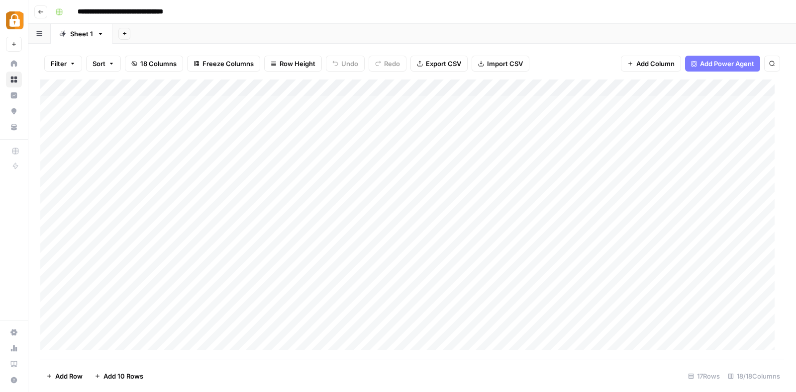
click at [441, 221] on div "Add Column" at bounding box center [411, 220] width 743 height 280
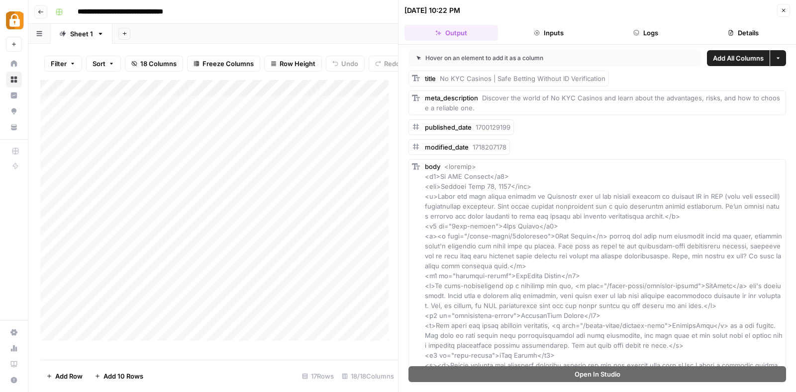
click at [746, 27] on button "Details" at bounding box center [742, 33] width 93 height 16
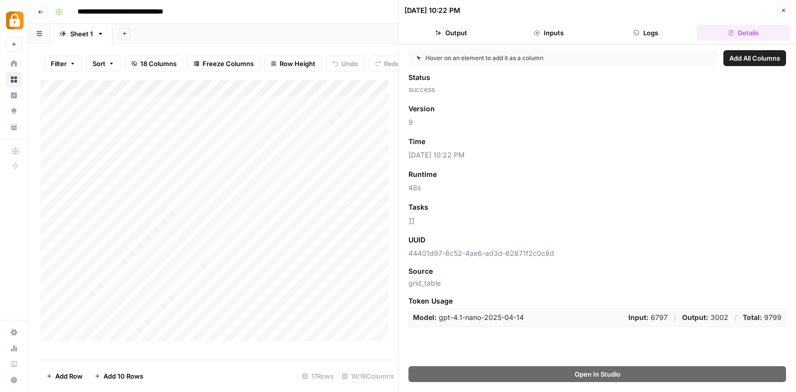
click at [782, 10] on icon "button" at bounding box center [783, 10] width 6 height 6
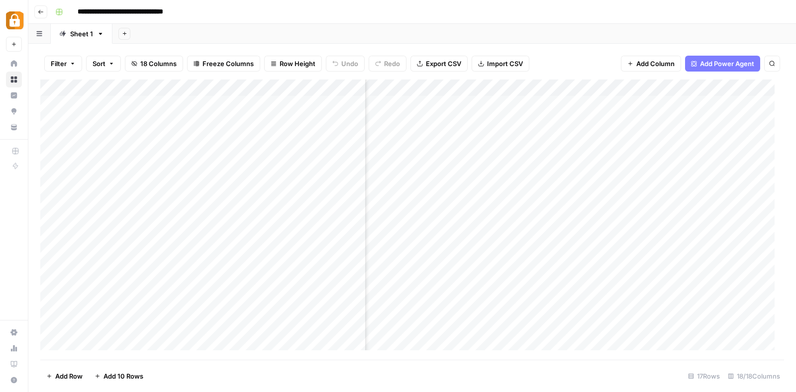
scroll to position [0, 370]
click at [593, 218] on div "Add Column" at bounding box center [411, 220] width 743 height 280
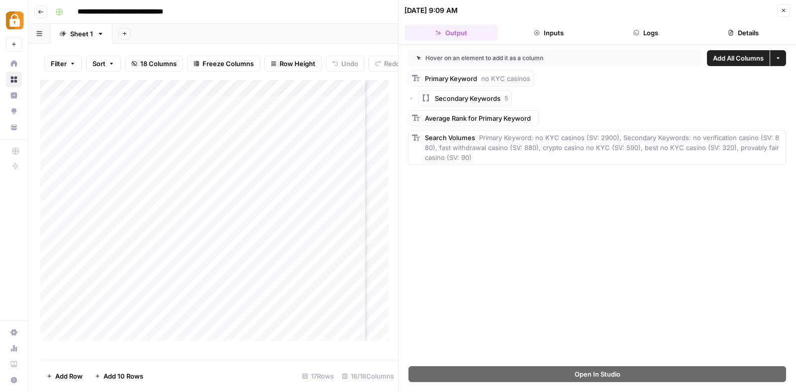
click at [746, 29] on button "Details" at bounding box center [742, 33] width 93 height 16
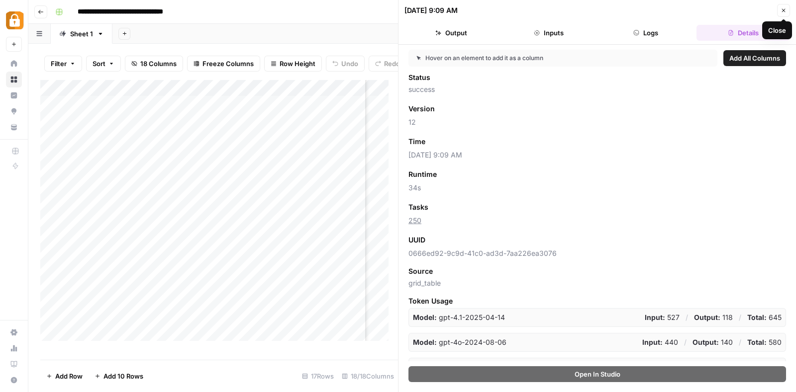
click at [786, 7] on icon "button" at bounding box center [783, 10] width 6 height 6
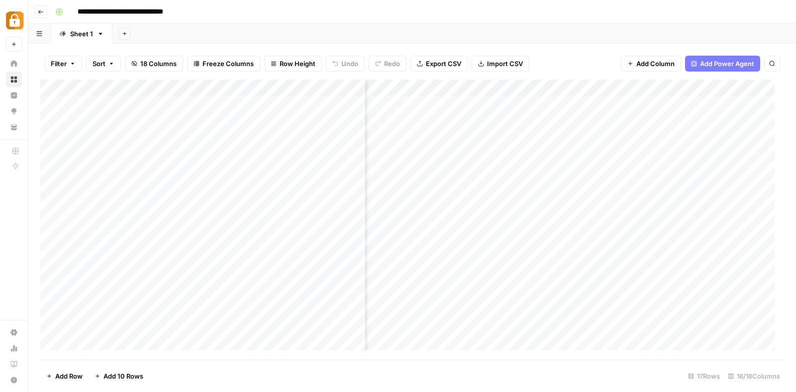
scroll to position [0, 705]
click at [595, 219] on div "Add Column" at bounding box center [411, 220] width 743 height 280
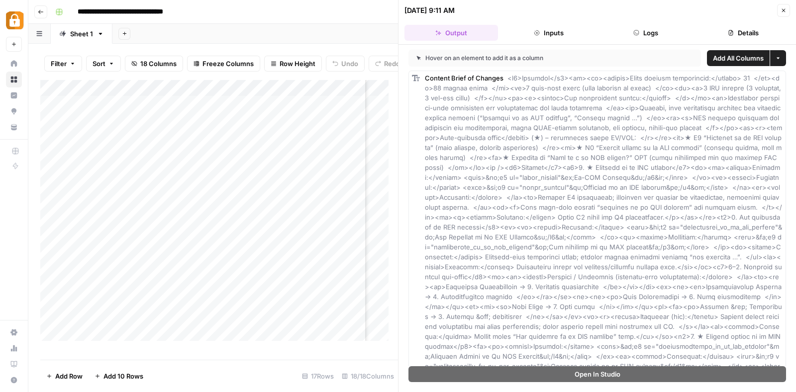
click at [745, 28] on button "Details" at bounding box center [742, 33] width 93 height 16
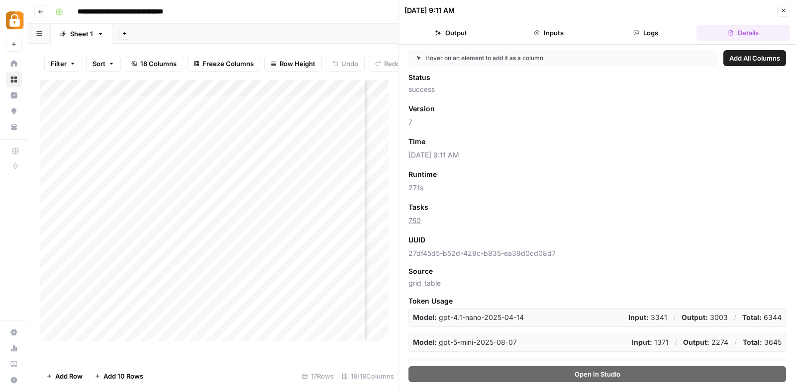
scroll to position [14, 0]
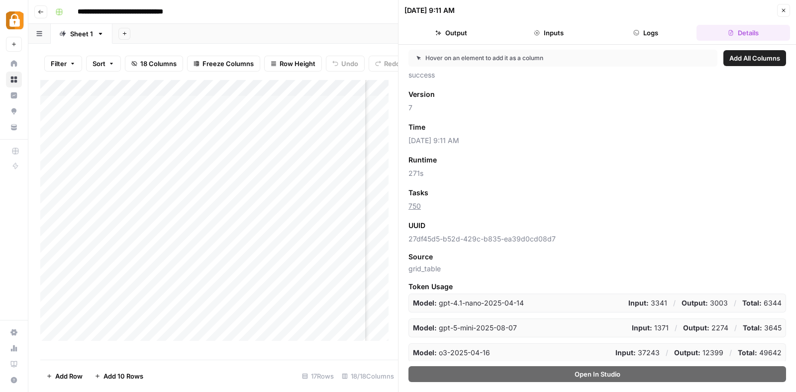
click at [783, 6] on button "Close" at bounding box center [783, 10] width 13 height 13
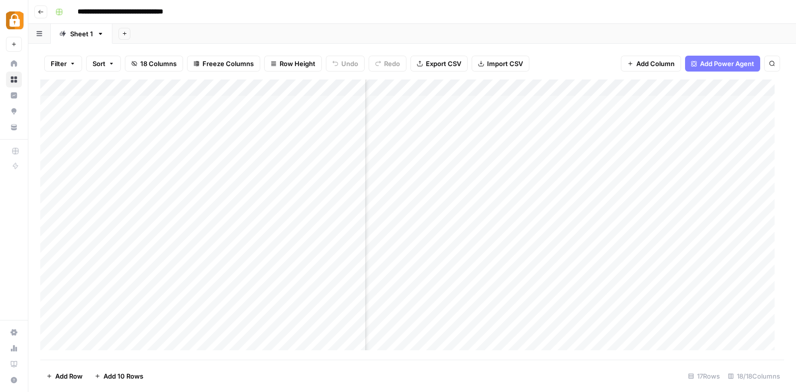
scroll to position [0, 984]
click at [566, 201] on div "Add Column" at bounding box center [411, 220] width 743 height 280
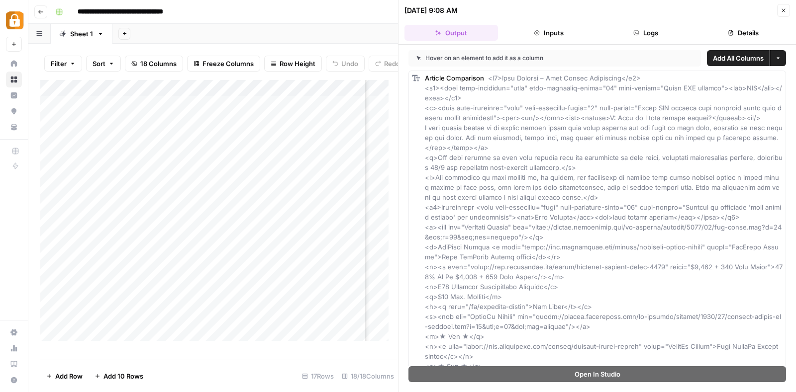
click at [742, 29] on button "Details" at bounding box center [742, 33] width 93 height 16
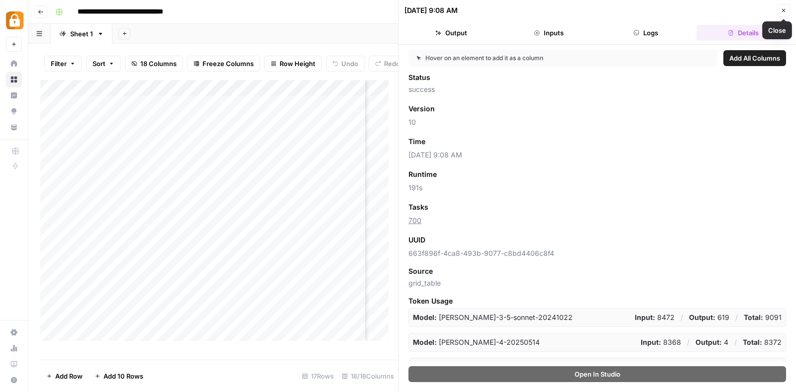
click at [783, 8] on icon "button" at bounding box center [783, 10] width 6 height 6
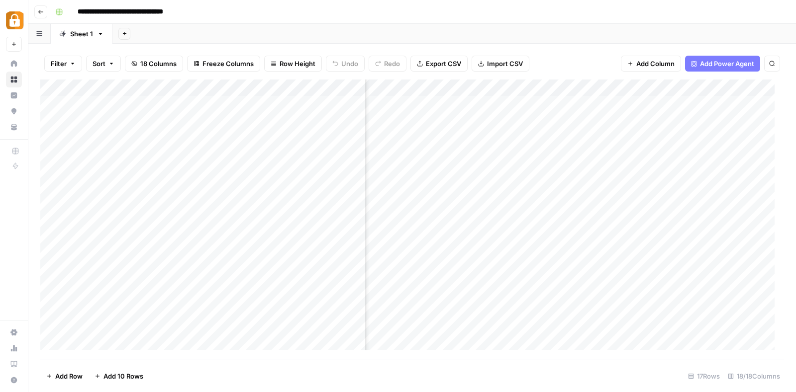
scroll to position [0, 1175]
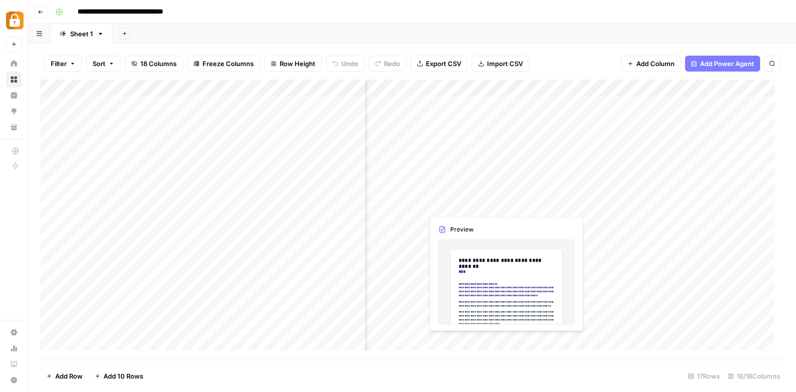
click at [438, 202] on div "Add Column" at bounding box center [411, 220] width 743 height 280
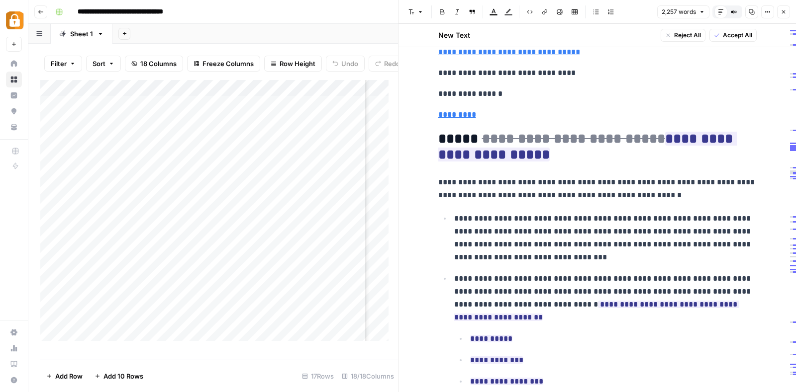
scroll to position [1292, 0]
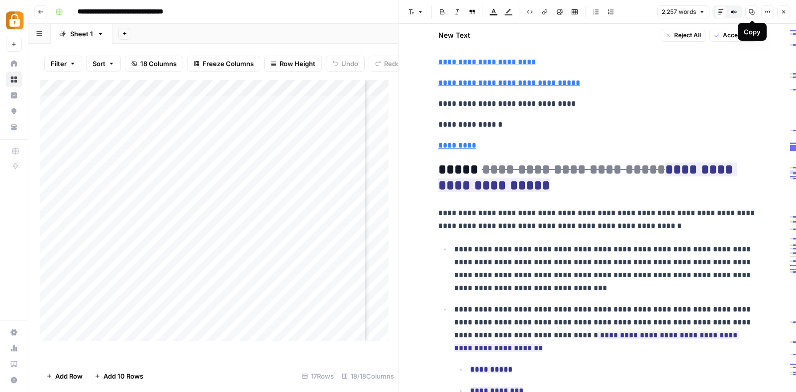
click at [752, 8] on button "Copy" at bounding box center [751, 11] width 13 height 13
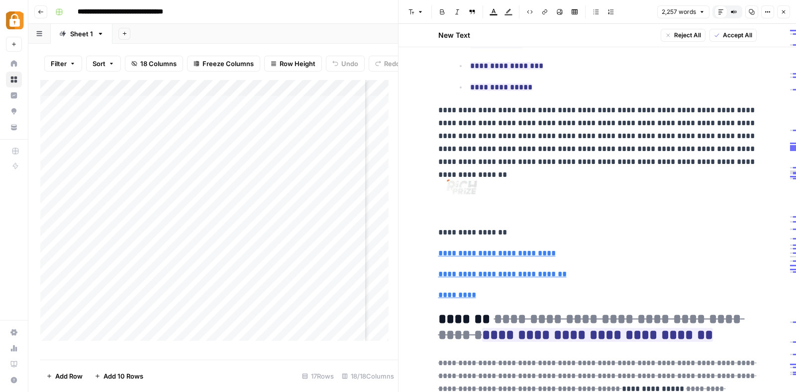
scroll to position [1640, 0]
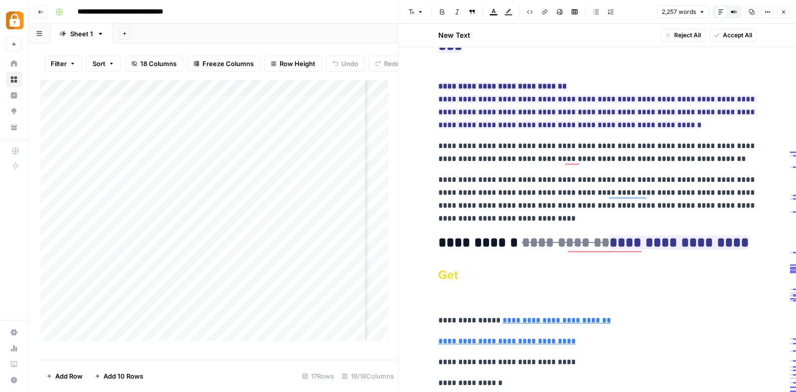
scroll to position [71, 0]
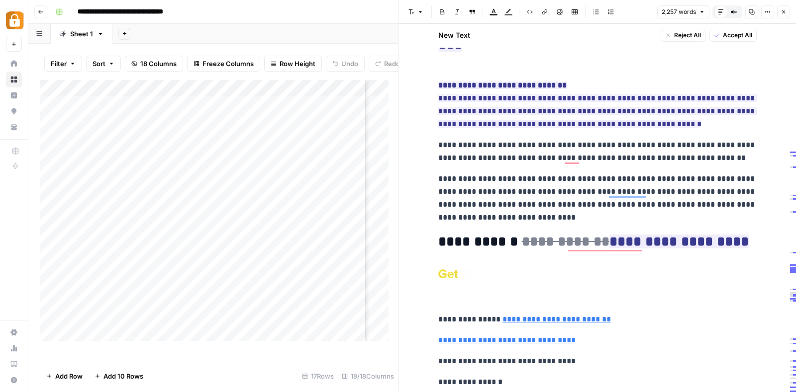
click at [215, 264] on div "Add Column" at bounding box center [218, 215] width 357 height 271
click at [215, 264] on input at bounding box center [158, 269] width 159 height 12
type input "**********"
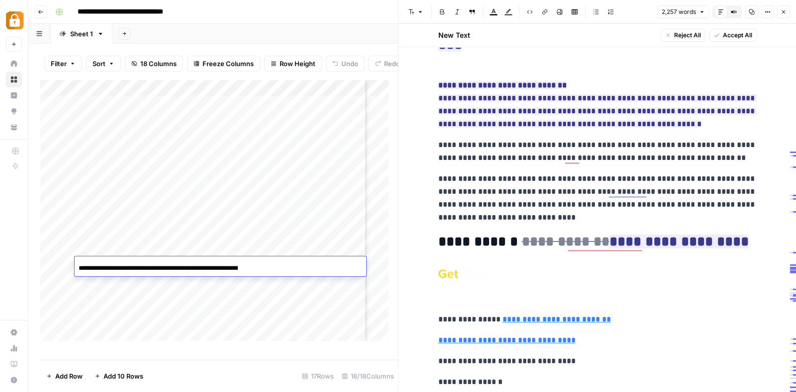
scroll to position [0, 118]
click at [215, 264] on input "**********" at bounding box center [158, 269] width 159 height 12
click at [355, 6] on div "**********" at bounding box center [418, 12] width 734 height 16
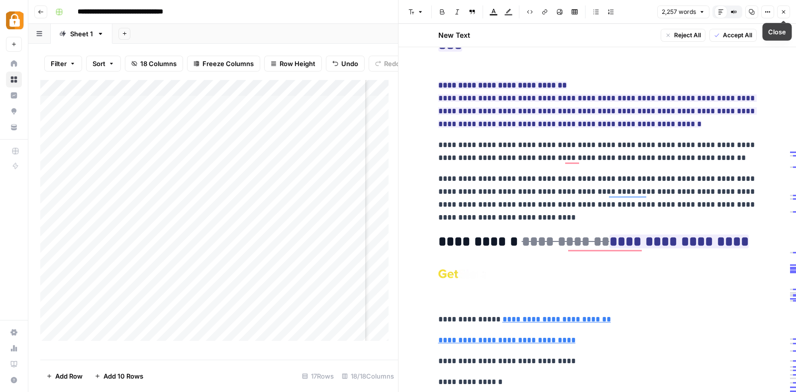
click at [787, 9] on button "Close" at bounding box center [783, 11] width 13 height 13
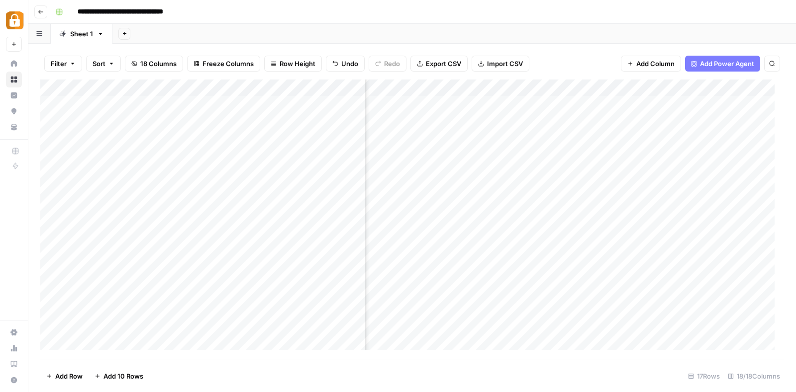
scroll to position [0, 1332]
click at [748, 88] on span "Add Column" at bounding box center [760, 88] width 35 height 9
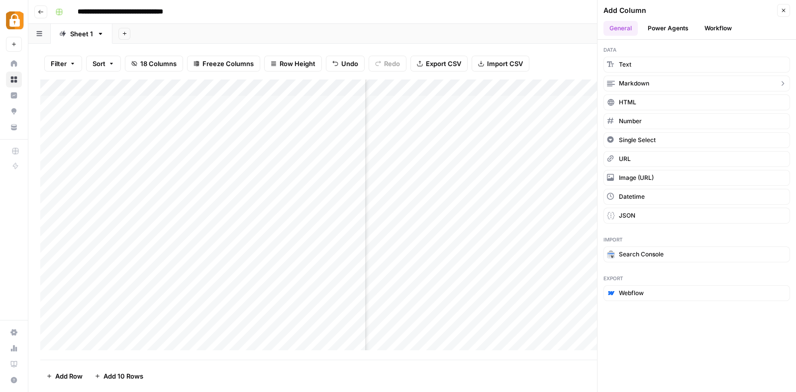
click at [657, 82] on button "Markdown" at bounding box center [696, 84] width 186 height 16
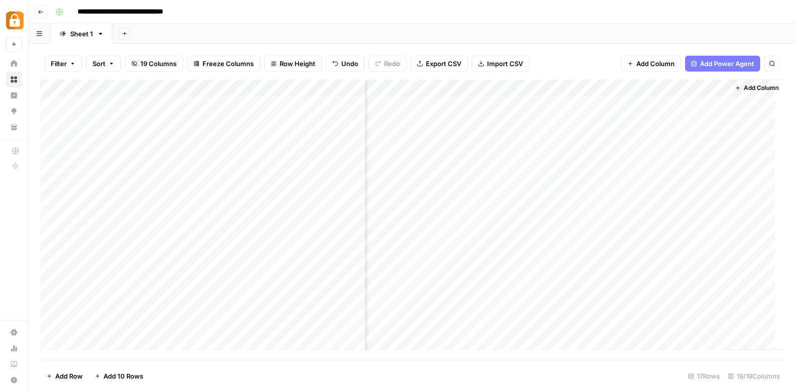
scroll to position [0, 1476]
click at [688, 88] on div "Add Column" at bounding box center [411, 220] width 743 height 280
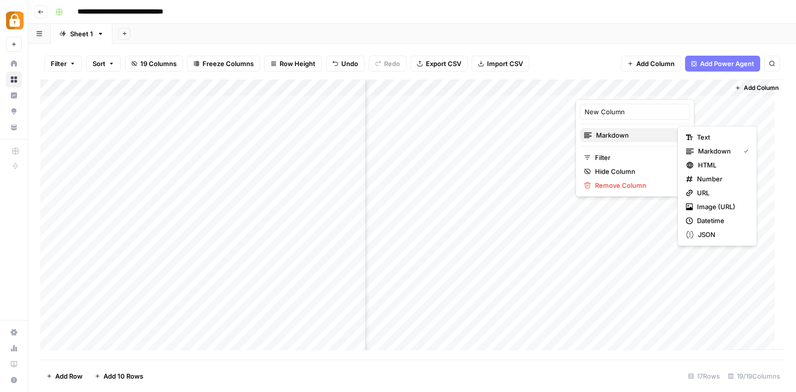
click at [629, 132] on span "Markdown" at bounding box center [634, 135] width 76 height 10
click at [693, 133] on div "Text" at bounding box center [717, 137] width 63 height 10
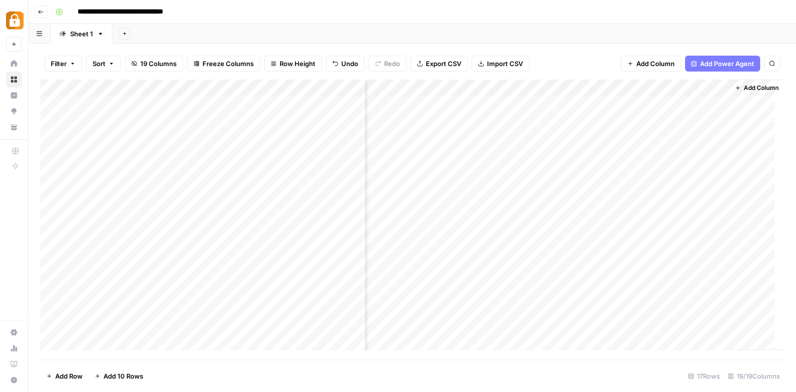
click at [636, 93] on div "Add Column" at bounding box center [411, 220] width 743 height 280
click at [636, 93] on div at bounding box center [647, 90] width 144 height 20
click at [639, 104] on div "New Column" at bounding box center [635, 112] width 110 height 16
click at [639, 103] on div "Add Column" at bounding box center [411, 220] width 743 height 280
click at [637, 88] on div "Add Column" at bounding box center [411, 220] width 743 height 280
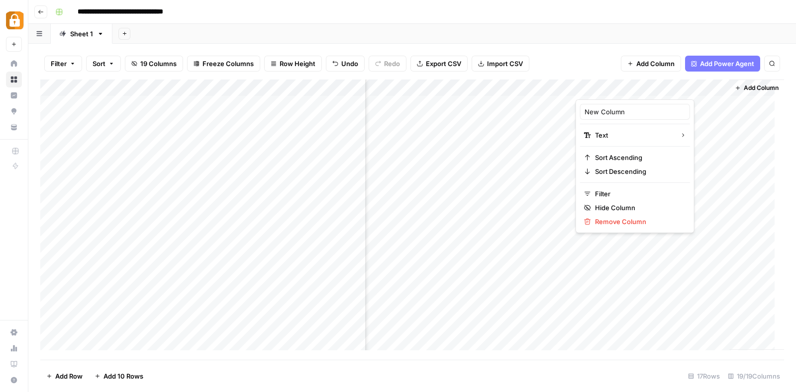
click at [637, 88] on div at bounding box center [647, 90] width 144 height 20
click at [631, 107] on input "New Column" at bounding box center [634, 112] width 101 height 10
type input "Note"
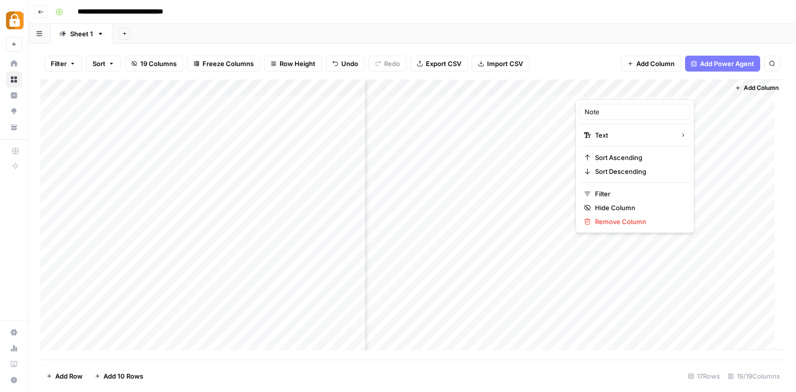
click at [596, 17] on div "**********" at bounding box center [418, 12] width 734 height 16
drag, startPoint x: 624, startPoint y: 86, endPoint x: 49, endPoint y: 120, distance: 575.8
click at [49, 120] on div "Add Column" at bounding box center [411, 220] width 743 height 280
click at [211, 65] on span "Freeze Columns" at bounding box center [227, 64] width 51 height 10
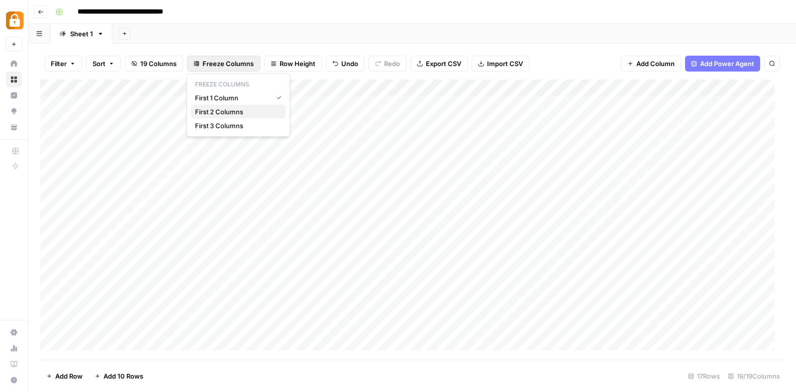
click at [206, 110] on span "First 2 Columns" at bounding box center [236, 112] width 83 height 10
click at [157, 205] on div "Add Column" at bounding box center [411, 220] width 743 height 280
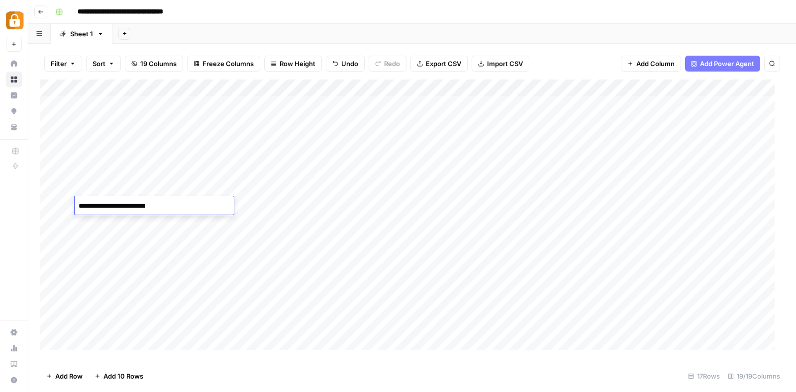
type textarea "**********"
click at [109, 222] on div "Add Column" at bounding box center [411, 220] width 743 height 280
type textarea "**********"
click at [114, 258] on div "Add Column" at bounding box center [411, 220] width 743 height 280
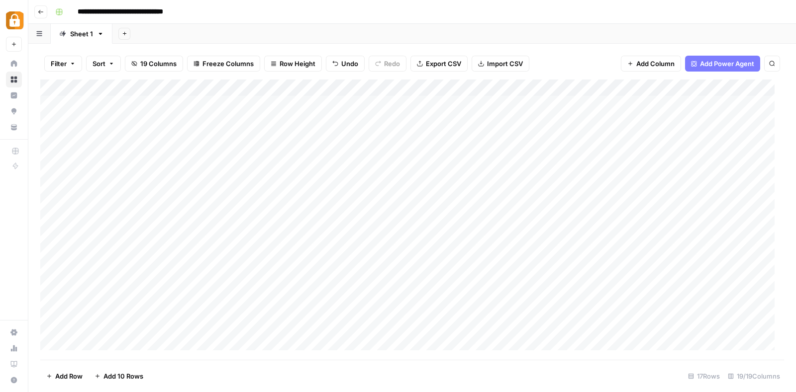
click at [114, 258] on div "Add Column" at bounding box center [411, 220] width 743 height 280
click at [567, 251] on div "Add Column" at bounding box center [411, 220] width 743 height 280
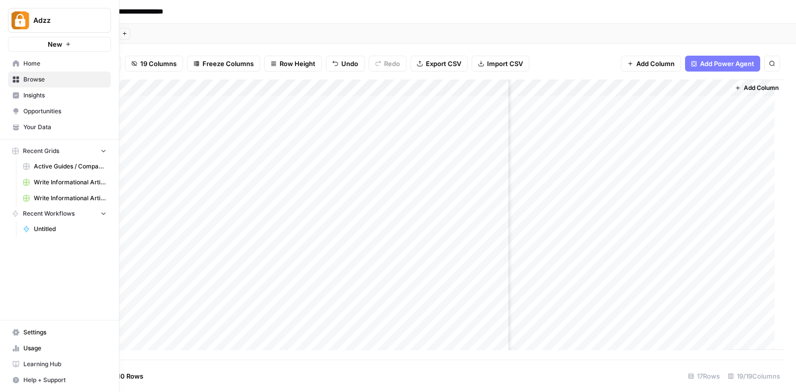
click at [44, 379] on span "Help + Support" at bounding box center [64, 380] width 83 height 9
click at [154, 374] on span "Chat & Support" at bounding box center [166, 376] width 67 height 9
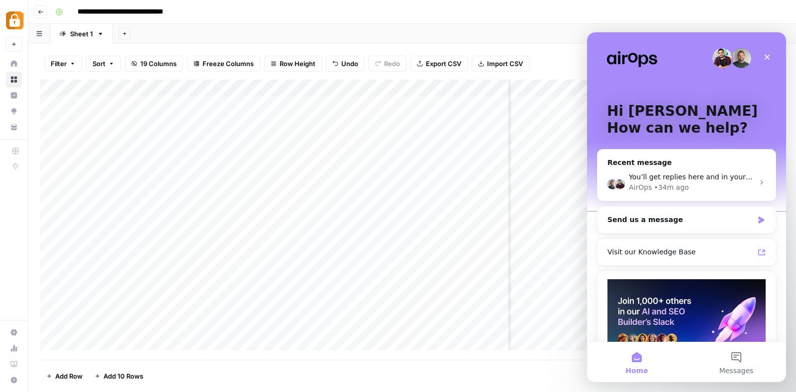
scroll to position [0, 0]
click at [768, 48] on div "Close" at bounding box center [767, 57] width 18 height 18
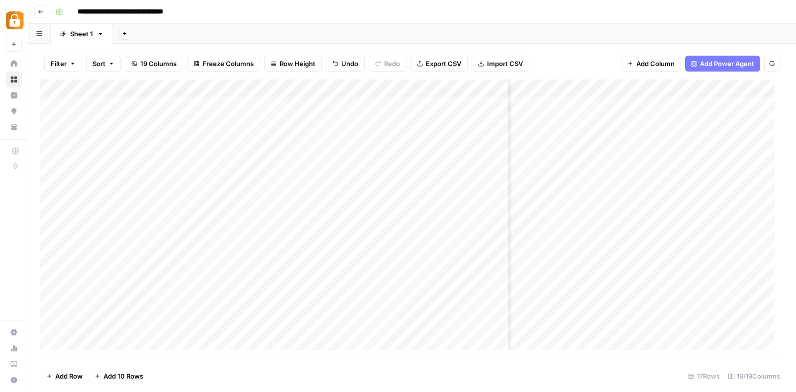
scroll to position [7, 1301]
click at [598, 88] on div "Add Column" at bounding box center [411, 220] width 743 height 280
click at [580, 192] on html "**********" at bounding box center [398, 196] width 796 height 392
click at [601, 88] on div "Add Column" at bounding box center [411, 220] width 743 height 280
click at [574, 189] on span "Remove Column" at bounding box center [592, 194] width 87 height 10
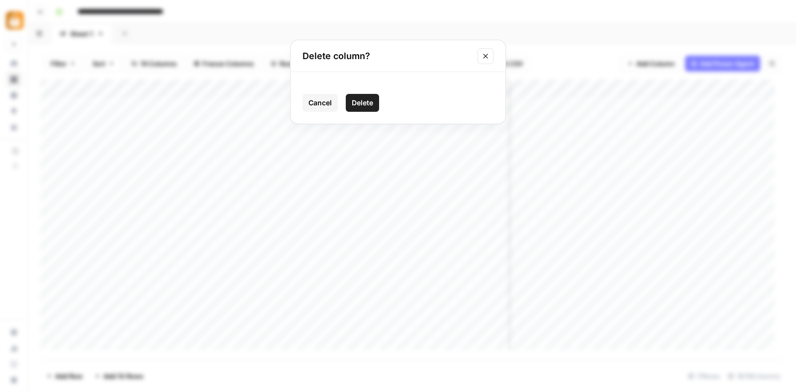
click at [365, 98] on span "Delete" at bounding box center [362, 103] width 21 height 10
click at [755, 86] on span "Add Column" at bounding box center [760, 88] width 35 height 9
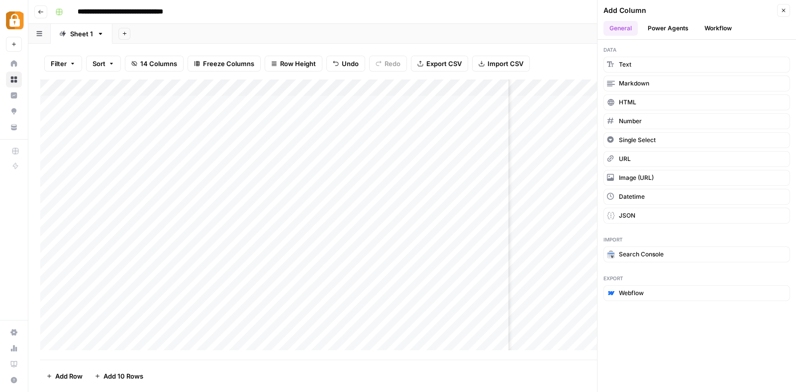
click at [786, 10] on button "Close" at bounding box center [783, 10] width 13 height 13
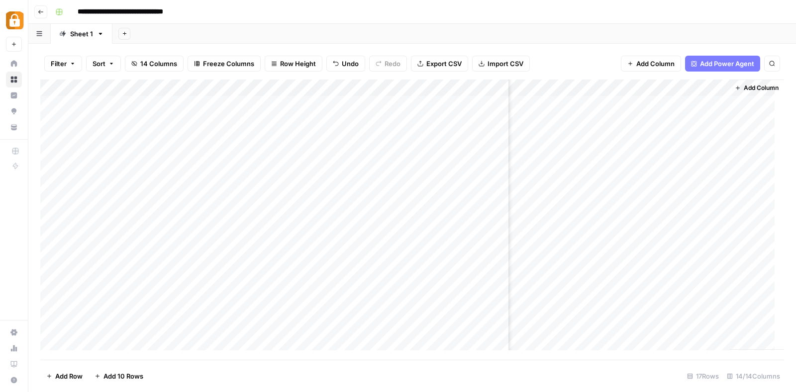
click at [744, 90] on span "Add Column" at bounding box center [760, 88] width 35 height 9
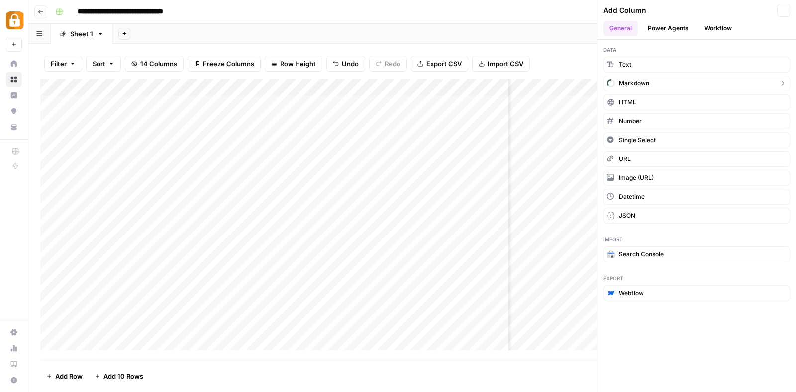
click at [744, 90] on button "Markdown" at bounding box center [696, 84] width 186 height 16
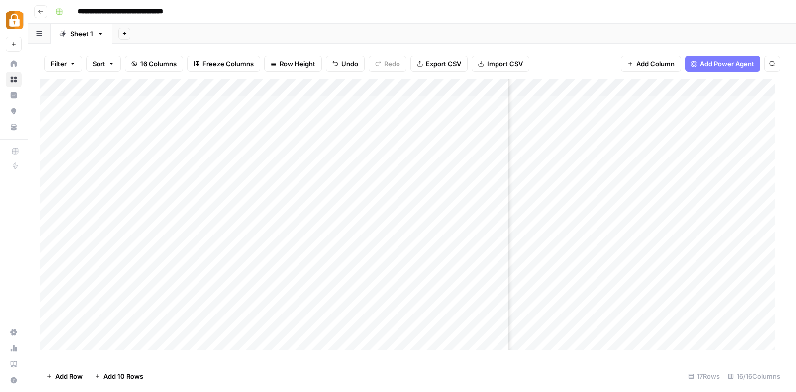
scroll to position [0, 1225]
click at [664, 87] on div "Add Column" at bounding box center [411, 220] width 743 height 280
click at [664, 87] on div at bounding box center [678, 90] width 144 height 20
click at [659, 107] on input "New Column" at bounding box center [665, 112] width 101 height 10
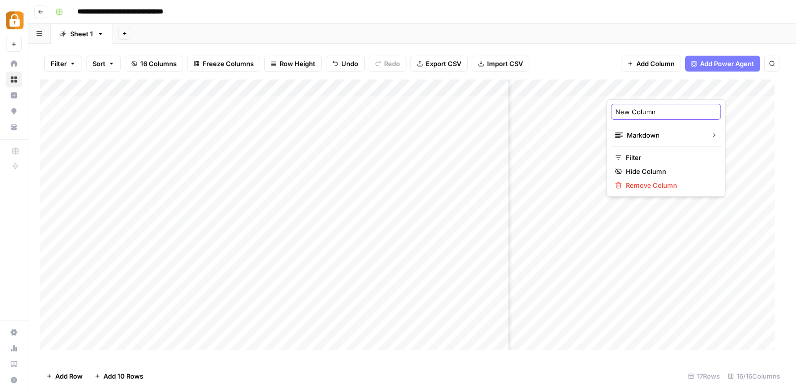
click at [659, 107] on input "New Column" at bounding box center [665, 112] width 101 height 10
type input "Total Tasks Used"
click at [629, 202] on div "Add Column" at bounding box center [411, 220] width 743 height 280
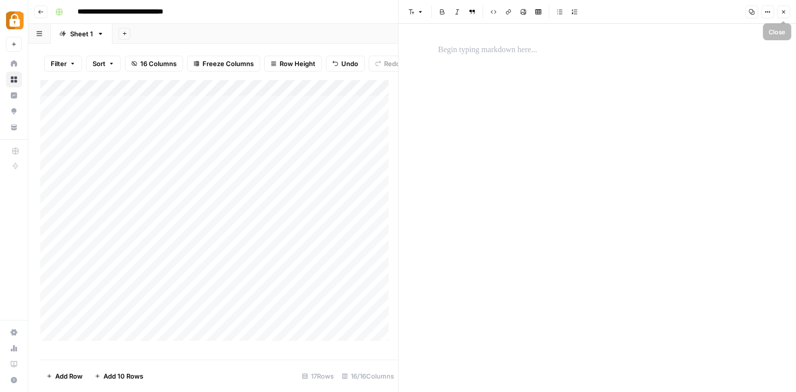
click at [786, 16] on button "Close" at bounding box center [783, 11] width 13 height 13
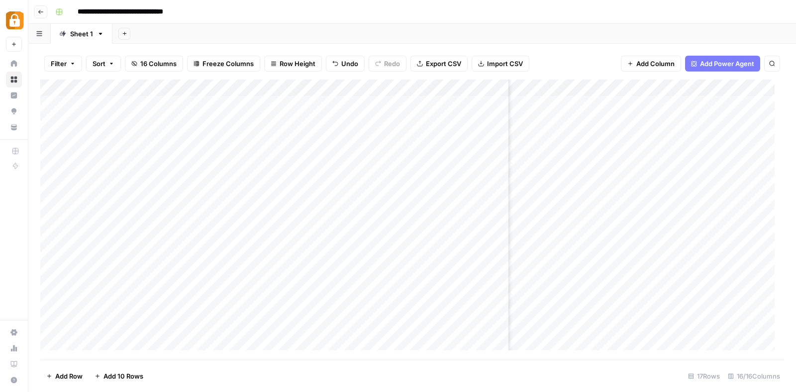
click at [733, 89] on div "Add Column" at bounding box center [411, 220] width 743 height 280
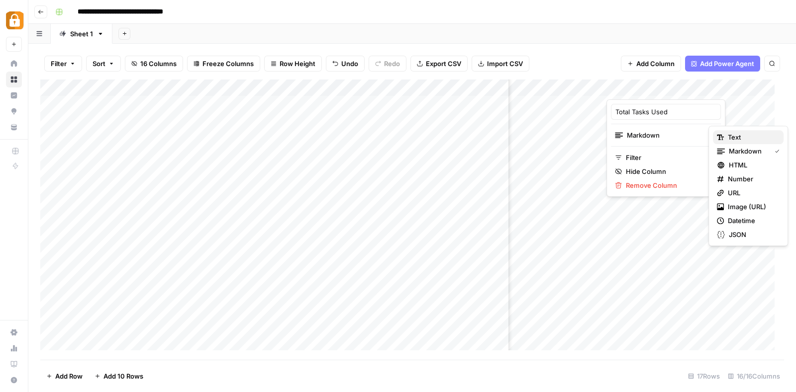
click at [721, 133] on div "Text" at bounding box center [747, 137] width 63 height 10
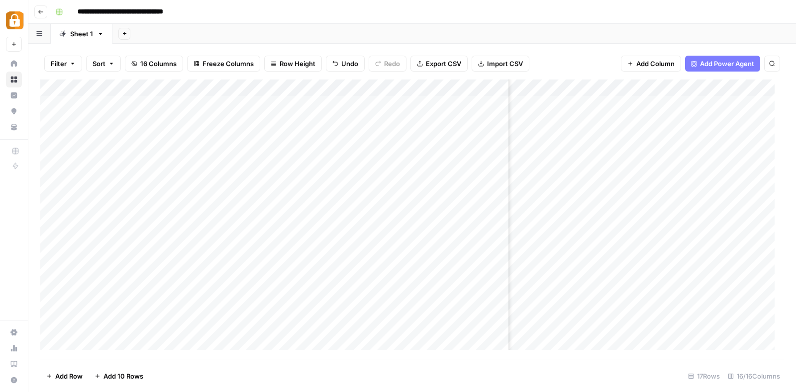
click at [638, 201] on div "Add Column" at bounding box center [411, 220] width 743 height 280
click at [734, 87] on div "Add Column" at bounding box center [411, 220] width 743 height 280
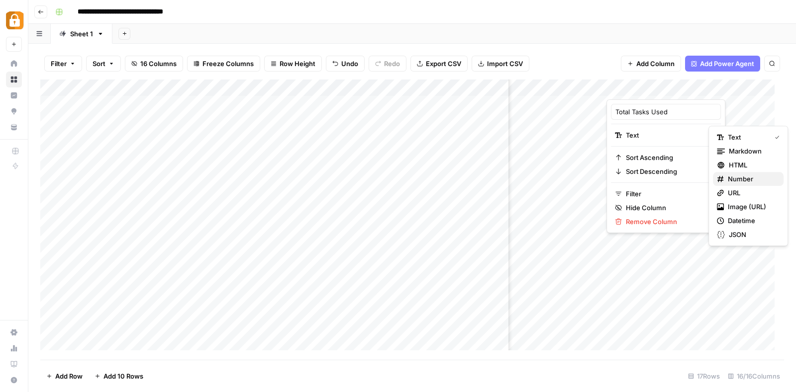
click at [743, 175] on span "Number" at bounding box center [751, 179] width 48 height 10
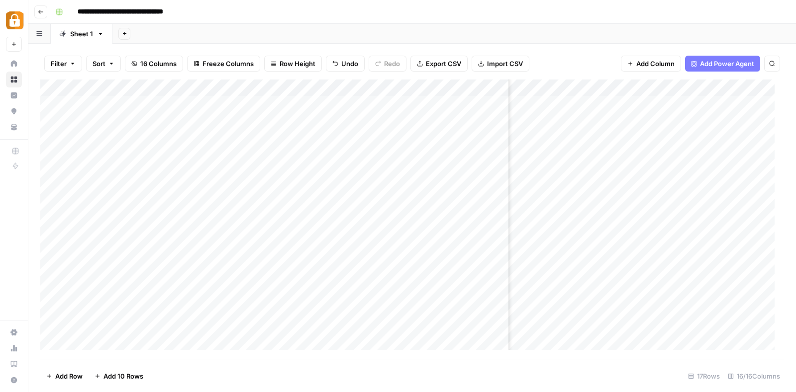
click at [656, 205] on div "Add Column" at bounding box center [411, 220] width 743 height 280
type input "1800"
click at [666, 288] on div "Add Column" at bounding box center [411, 220] width 743 height 280
click at [579, 222] on div "Add Column" at bounding box center [411, 220] width 743 height 280
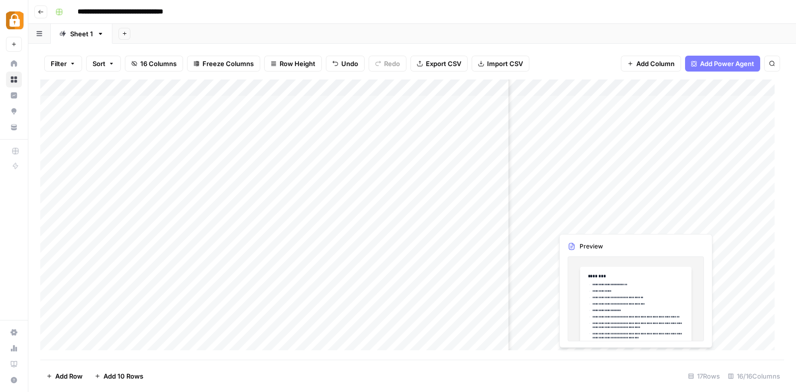
click at [579, 222] on div "Add Column" at bounding box center [411, 220] width 743 height 280
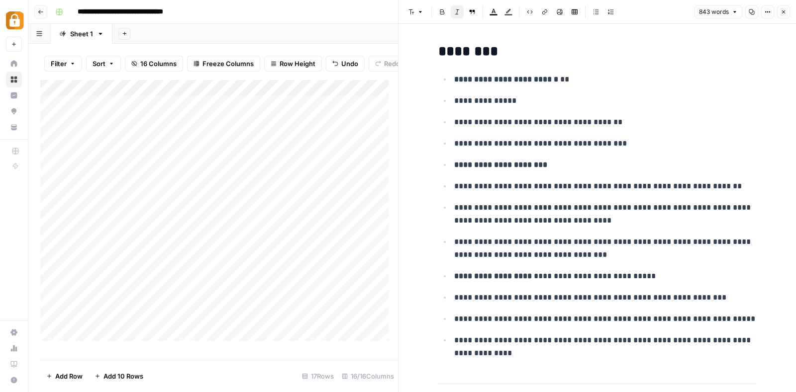
click at [767, 11] on icon "button" at bounding box center [767, 12] width 6 height 6
click at [627, 58] on h2 "********" at bounding box center [597, 52] width 318 height 16
click at [784, 9] on icon "button" at bounding box center [783, 12] width 6 height 6
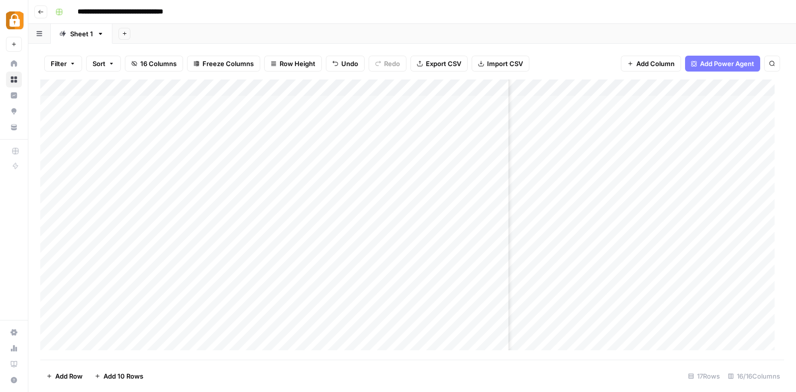
click at [719, 219] on div "Add Column" at bounding box center [411, 220] width 743 height 280
click at [625, 203] on div "Add Column" at bounding box center [411, 220] width 743 height 280
click at [617, 185] on div "Add Column" at bounding box center [411, 220] width 743 height 280
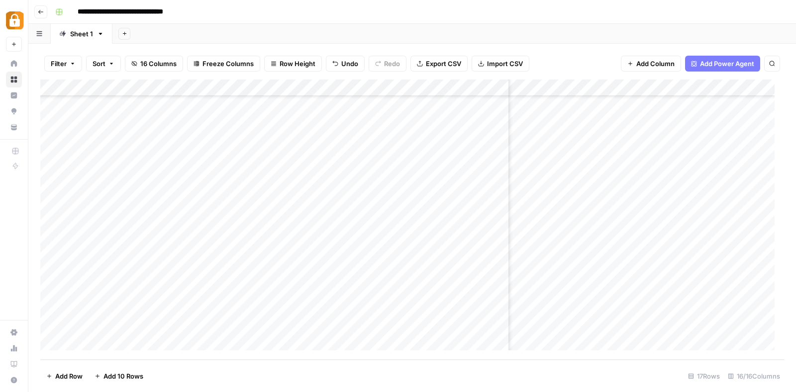
click at [641, 202] on div "Add Column" at bounding box center [411, 220] width 743 height 280
click at [640, 186] on div "Add Column" at bounding box center [411, 220] width 743 height 280
click at [592, 171] on div "Add Column" at bounding box center [411, 220] width 743 height 280
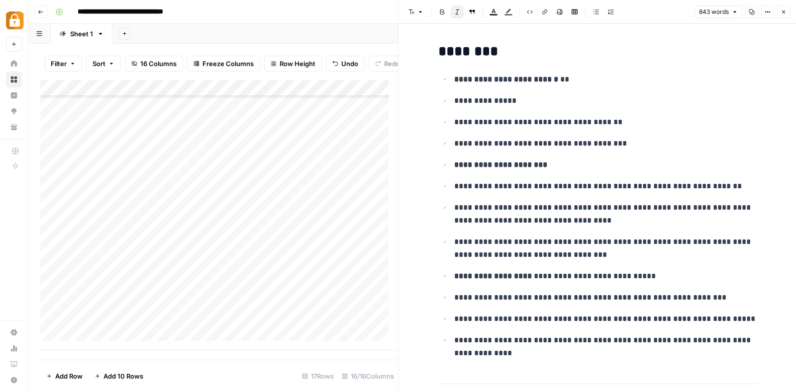
click at [784, 11] on icon "button" at bounding box center [783, 11] width 3 height 3
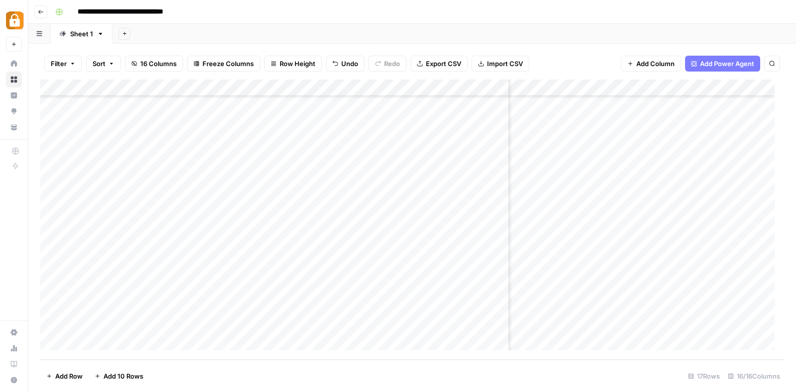
scroll to position [0, 966]
click at [53, 104] on div "Add Column" at bounding box center [411, 220] width 743 height 280
click at [48, 105] on div "Add Column" at bounding box center [411, 220] width 743 height 280
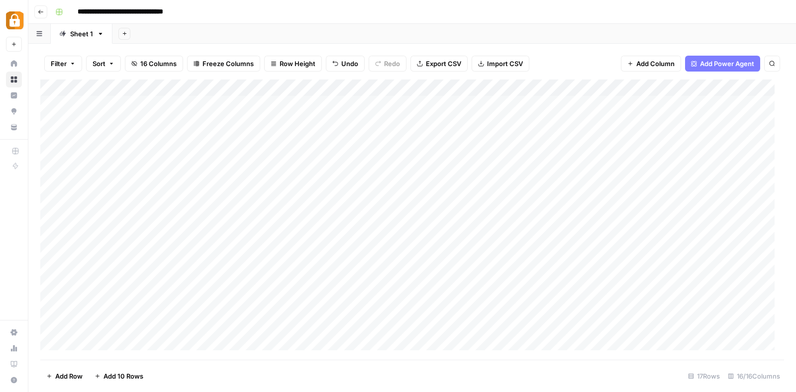
click at [49, 108] on div "Add Column" at bounding box center [411, 220] width 743 height 280
click at [49, 123] on div "Add Column" at bounding box center [411, 220] width 743 height 280
click at [52, 141] on div "Add Column" at bounding box center [411, 220] width 743 height 280
click at [48, 156] on div "Add Column" at bounding box center [411, 220] width 743 height 280
click at [52, 172] on div "Add Column" at bounding box center [411, 220] width 743 height 280
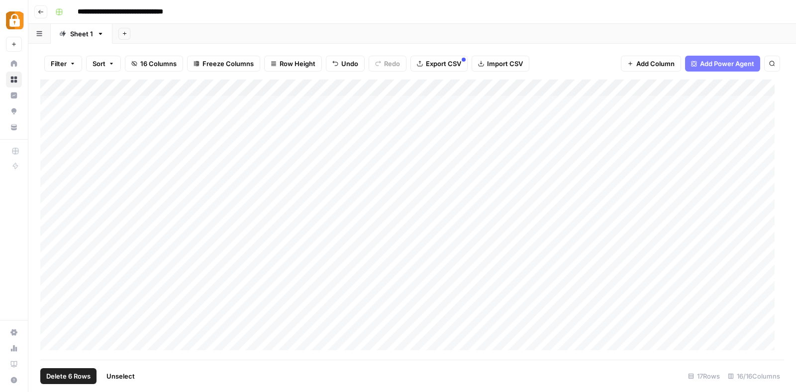
click at [50, 186] on div "Add Column" at bounding box center [411, 220] width 743 height 280
click at [64, 374] on span "Delete 6 Rows" at bounding box center [68, 376] width 44 height 10
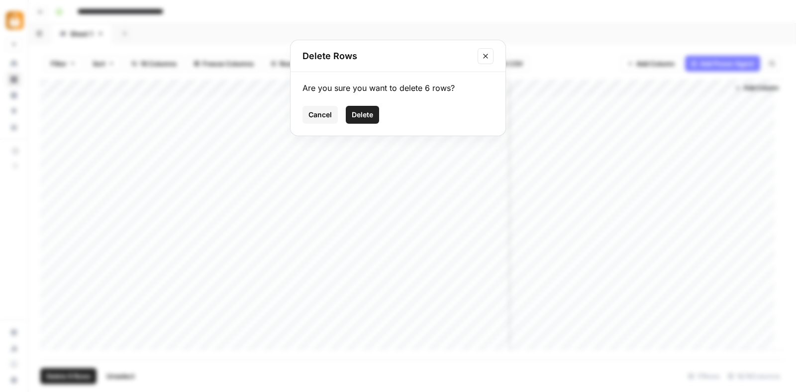
click at [363, 110] on span "Delete" at bounding box center [362, 115] width 21 height 10
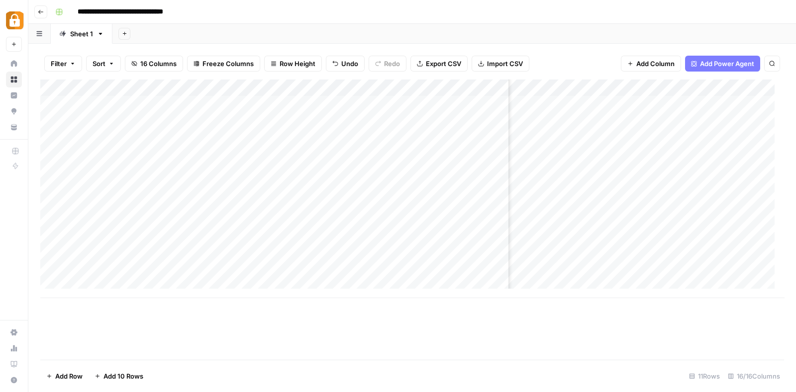
scroll to position [0, 1067]
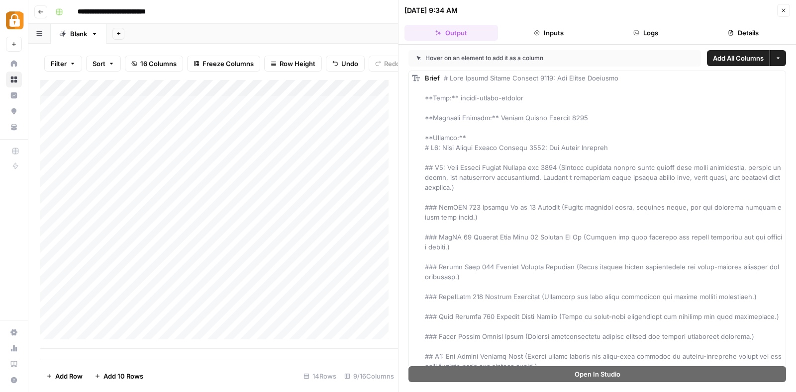
scroll to position [1668, 0]
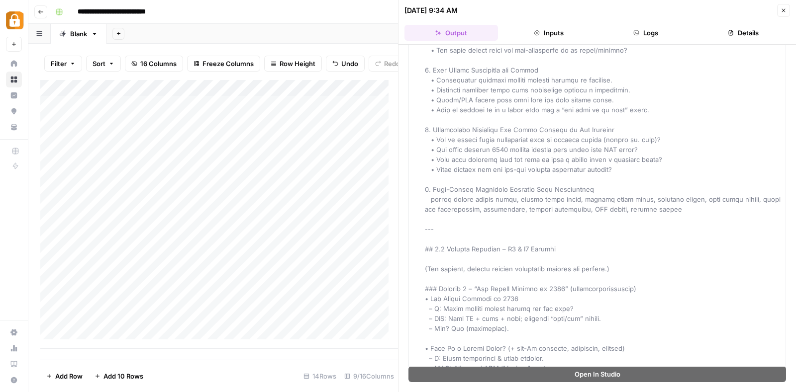
click at [778, 6] on button "Close" at bounding box center [783, 10] width 13 height 13
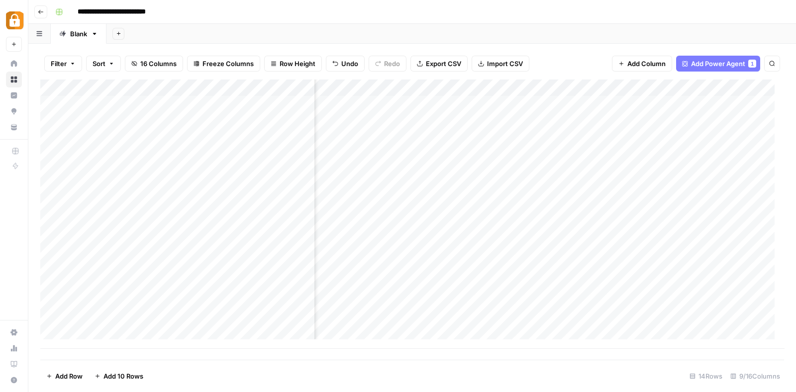
scroll to position [0, 67]
click at [584, 189] on div "Add Column" at bounding box center [411, 214] width 743 height 269
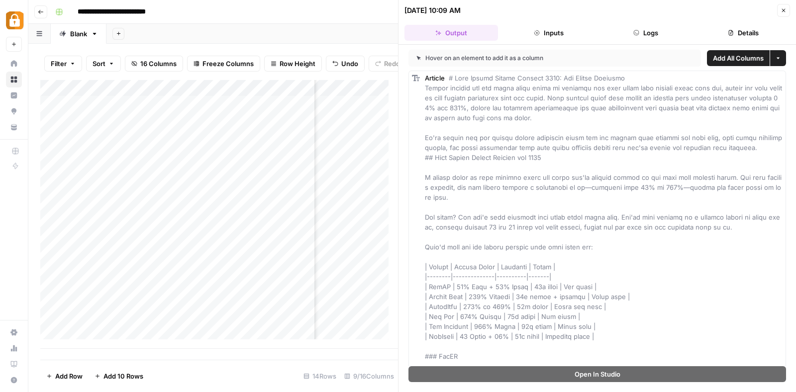
click at [752, 28] on button "Details" at bounding box center [742, 33] width 93 height 16
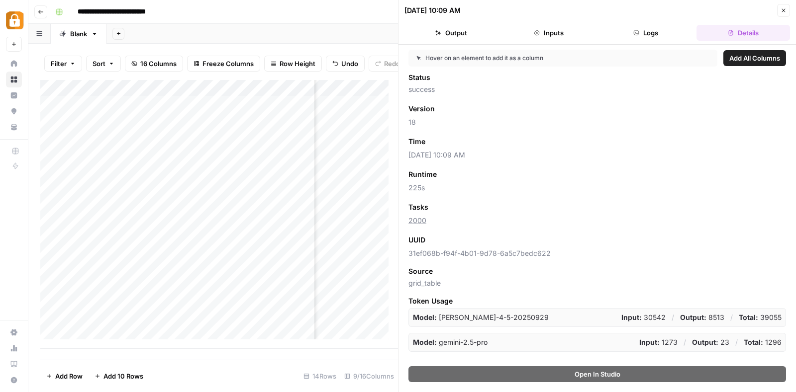
click at [783, 11] on icon "button" at bounding box center [783, 10] width 6 height 6
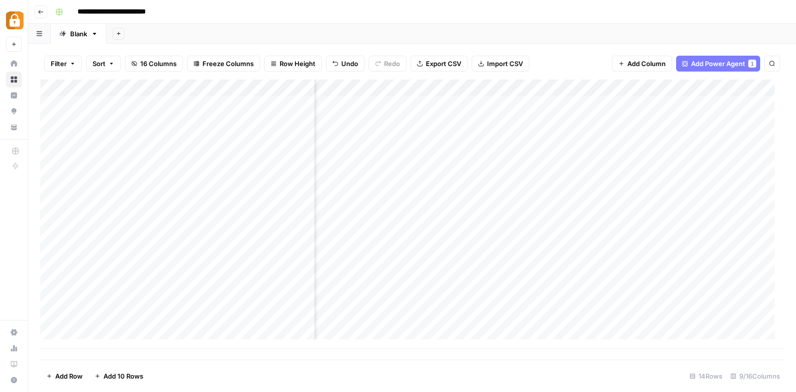
click at [569, 205] on div "Add Column" at bounding box center [411, 214] width 743 height 269
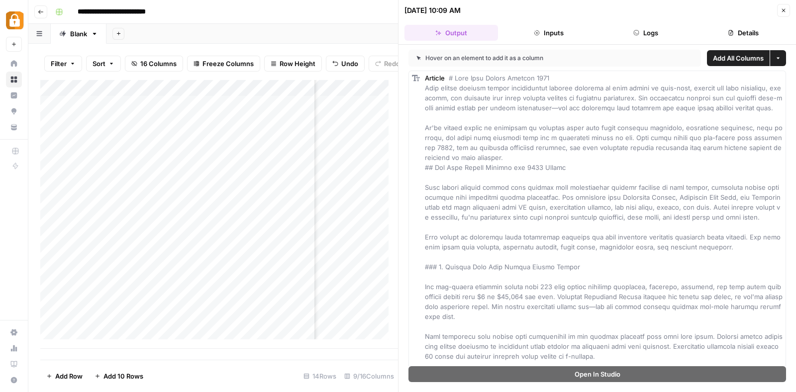
click at [748, 37] on button "Details" at bounding box center [742, 33] width 93 height 16
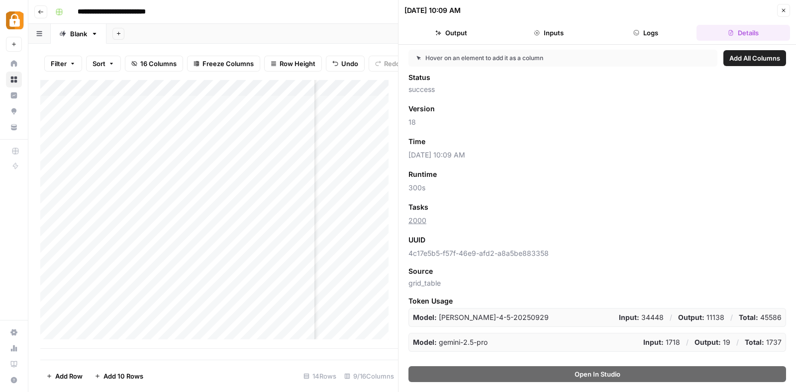
click at [784, 9] on icon "button" at bounding box center [783, 10] width 3 height 3
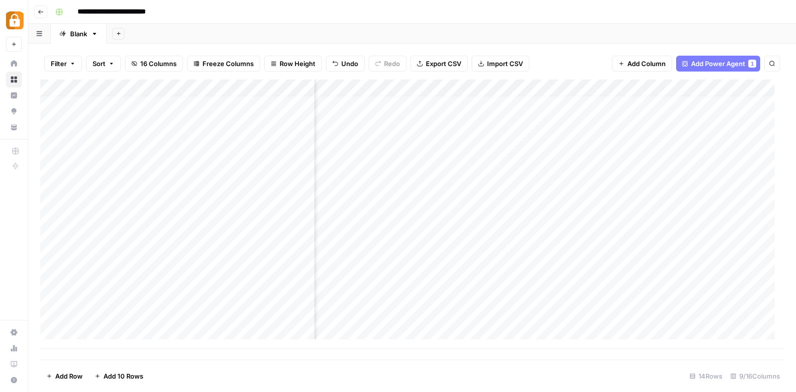
scroll to position [7, 278]
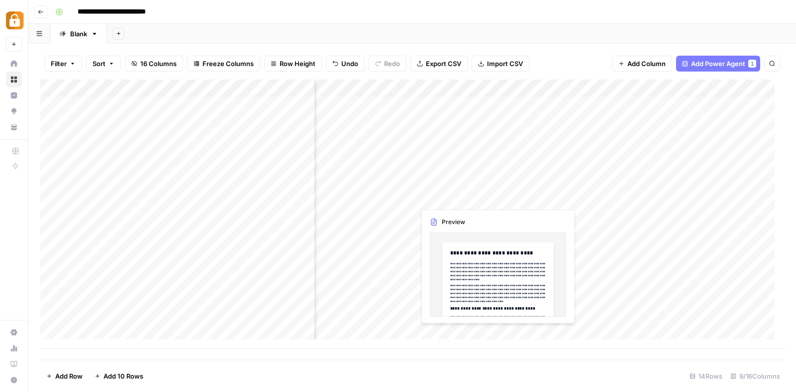
click at [444, 197] on div "Add Column" at bounding box center [411, 214] width 743 height 269
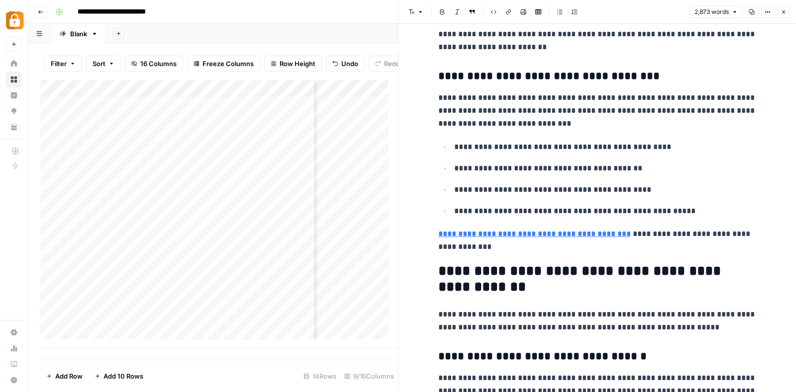
scroll to position [3418, 0]
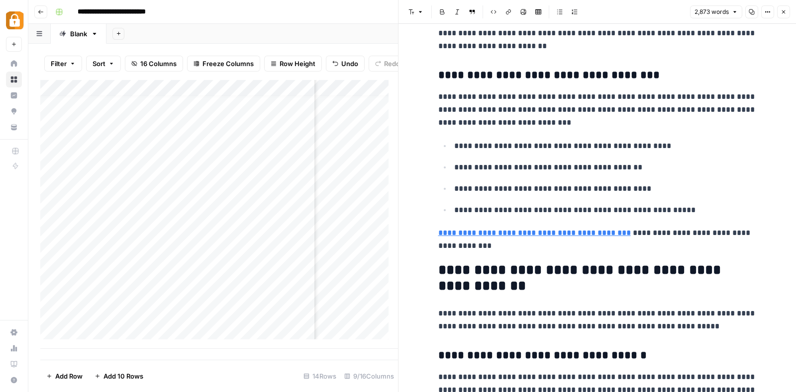
click at [571, 229] on link "**********" at bounding box center [534, 232] width 192 height 7
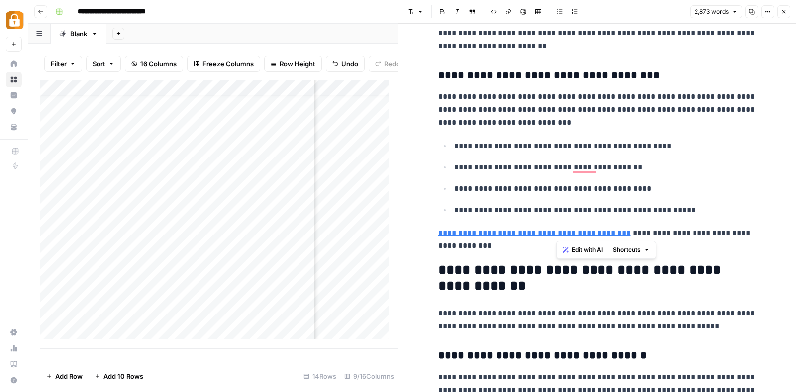
click at [637, 229] on p "**********" at bounding box center [597, 240] width 318 height 26
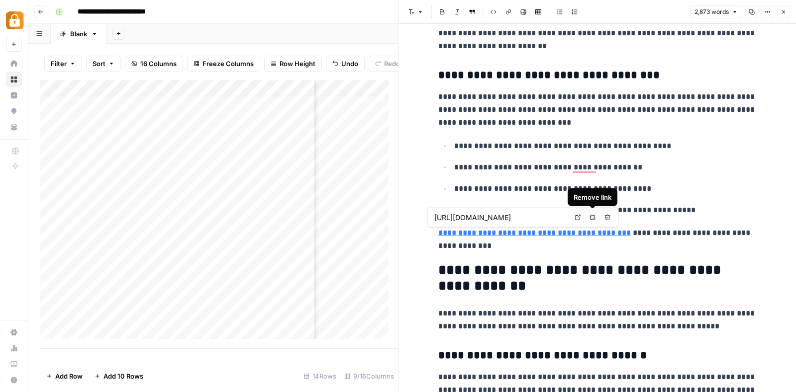
click at [595, 220] on icon "button" at bounding box center [592, 218] width 6 height 6
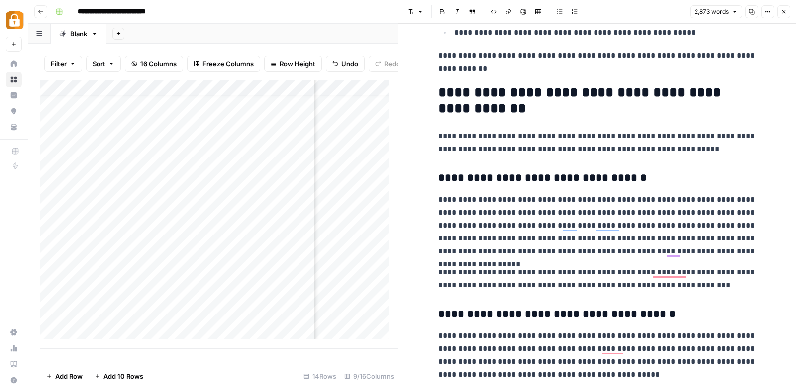
scroll to position [0, 0]
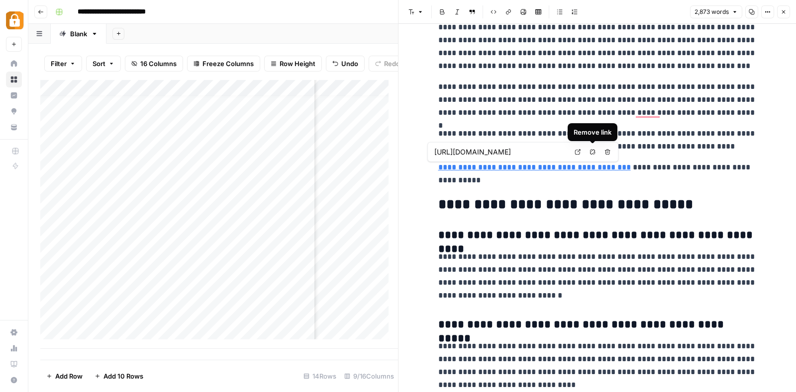
click at [589, 151] on icon "button" at bounding box center [592, 152] width 6 height 6
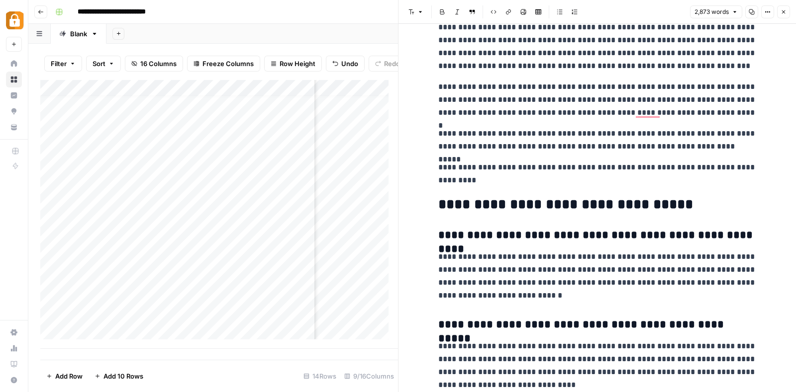
click at [656, 106] on p "**********" at bounding box center [597, 100] width 318 height 39
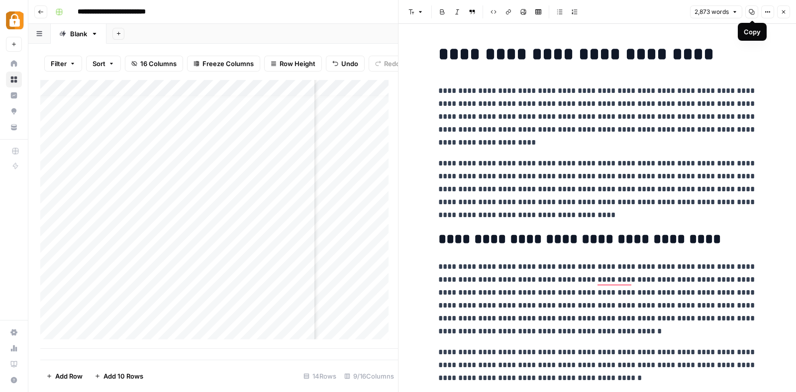
click at [748, 13] on button "Copy" at bounding box center [751, 11] width 13 height 13
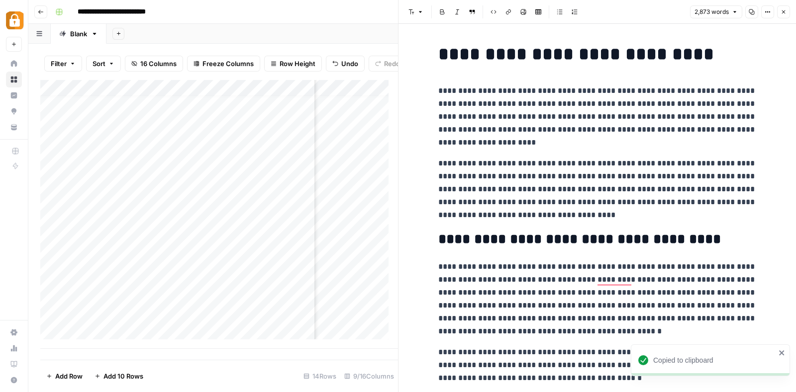
click at [146, 202] on div "Add Column" at bounding box center [218, 214] width 357 height 269
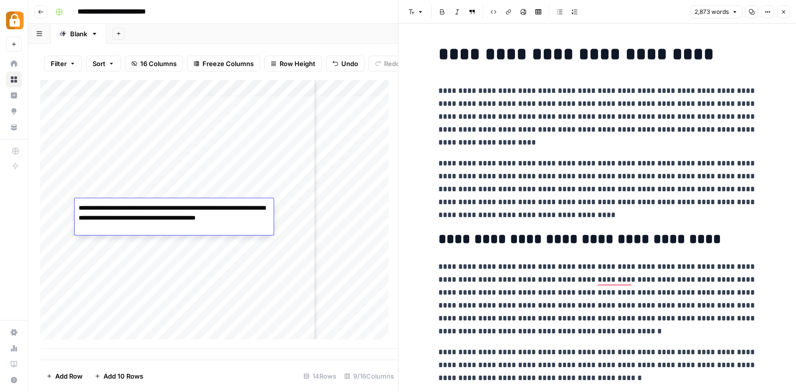
click at [147, 217] on textarea "**********" at bounding box center [174, 218] width 199 height 34
type textarea "**********"
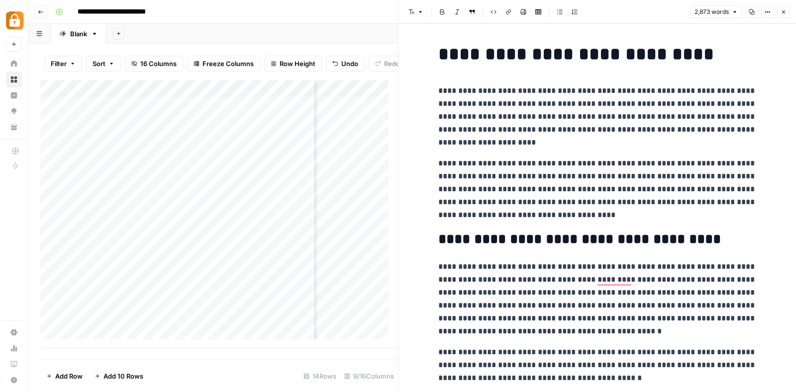
click at [223, 236] on div "Add Column" at bounding box center [218, 214] width 357 height 269
click at [782, 9] on icon "button" at bounding box center [783, 12] width 6 height 6
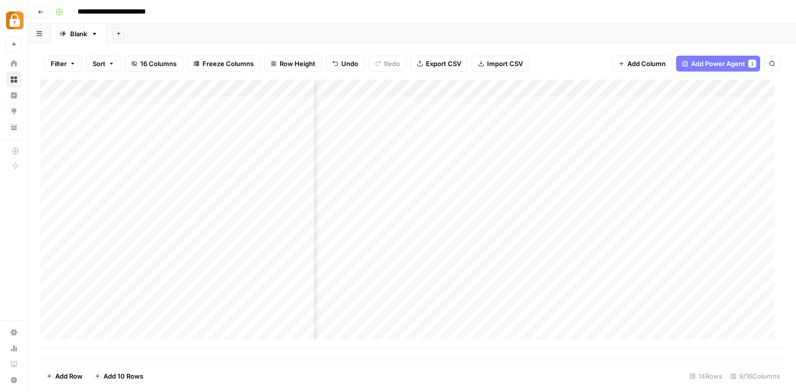
click at [671, 191] on div "Add Column" at bounding box center [411, 214] width 743 height 269
click at [748, 86] on span "Add Column" at bounding box center [760, 88] width 35 height 9
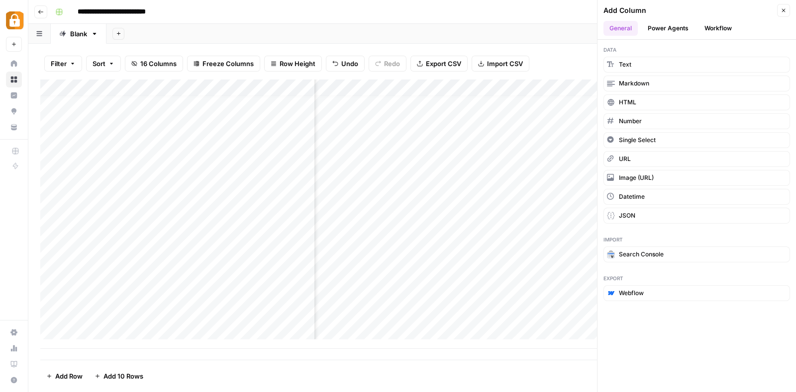
click at [714, 26] on button "Workflow" at bounding box center [717, 28] width 39 height 15
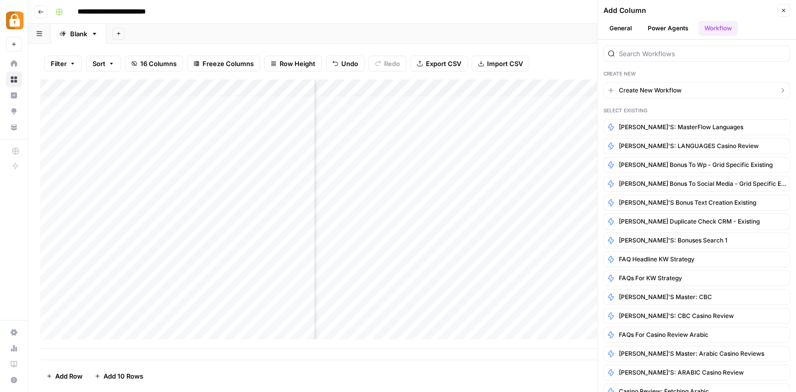
click at [674, 86] on span "Create New Workflow" at bounding box center [650, 90] width 63 height 9
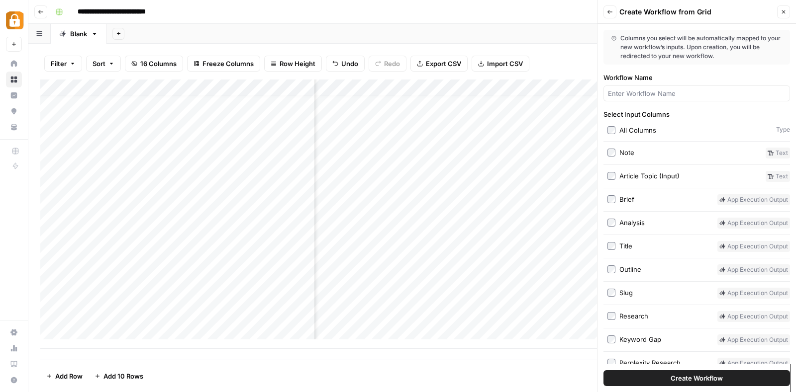
click at [687, 88] on div at bounding box center [696, 94] width 186 height 16
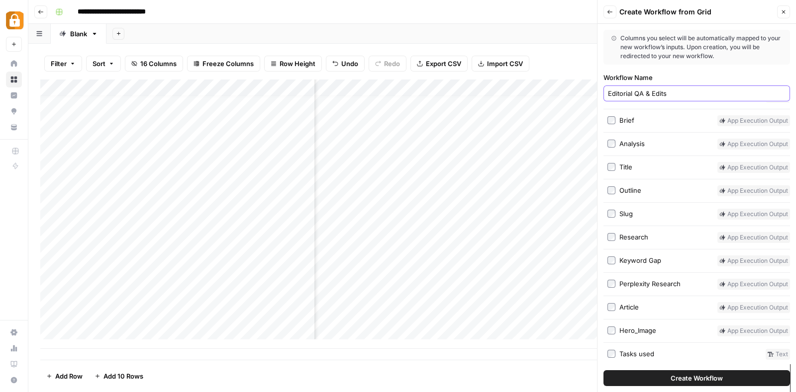
scroll to position [81, 0]
type input "Editorial QA & Edits"
click at [664, 379] on button "Create Workflow" at bounding box center [696, 378] width 186 height 16
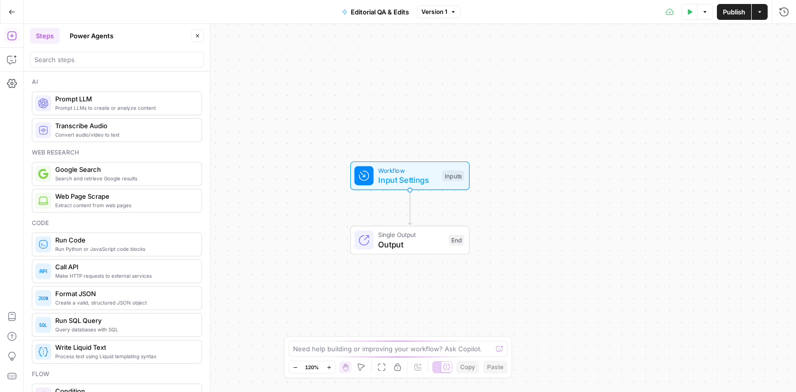
click at [128, 112] on div "Prompt LLMs to create or analyze content Prompt LLM" at bounding box center [117, 103] width 170 height 24
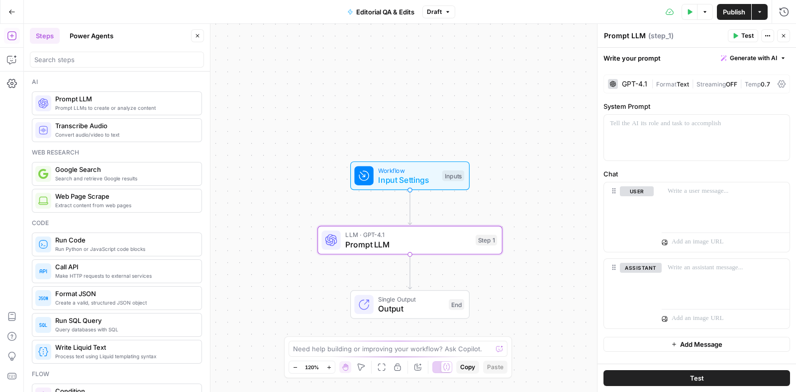
click at [674, 83] on span "Format" at bounding box center [666, 84] width 20 height 7
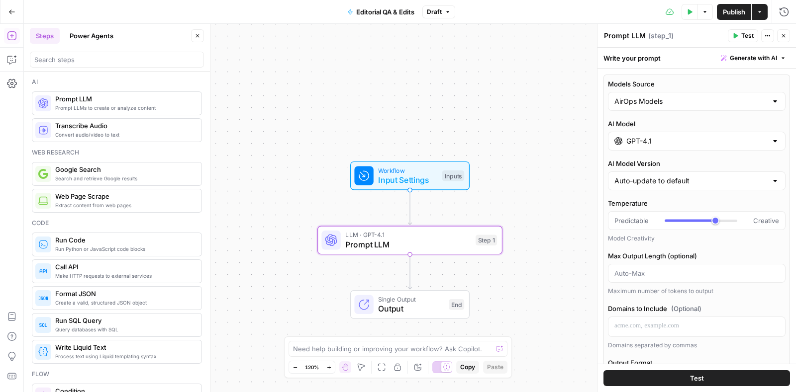
click at [667, 136] on input "GPT-4.1" at bounding box center [696, 141] width 141 height 10
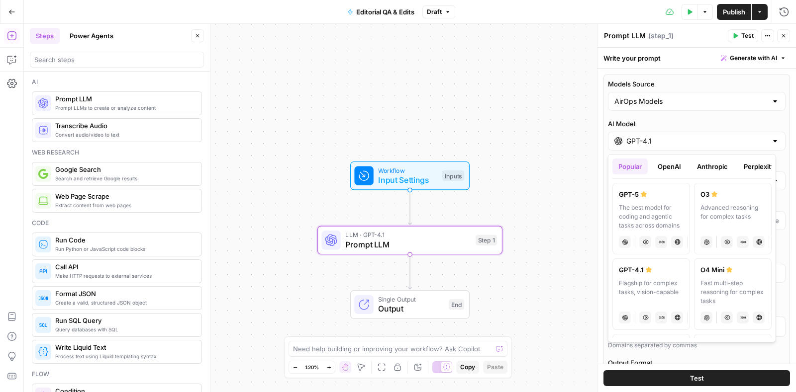
click at [755, 167] on button "Perplexity" at bounding box center [758, 167] width 43 height 16
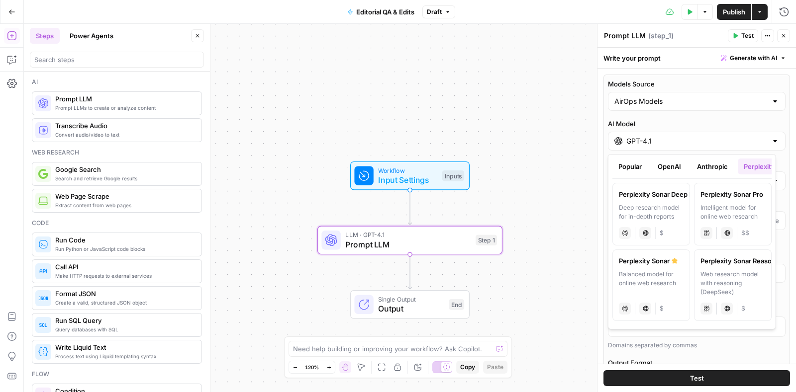
click at [661, 267] on label "Perplexity Sonar Balanced model for online web research perplexity Live Web Res…" at bounding box center [651, 286] width 78 height 72
type input "Perplexity Sonar"
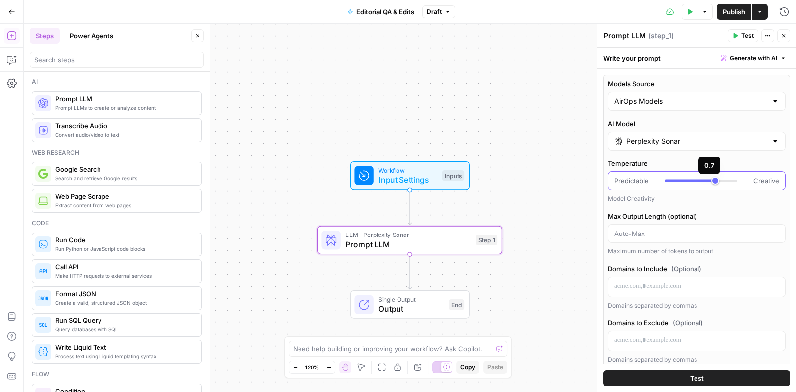
click at [667, 177] on div at bounding box center [700, 181] width 73 height 10
type input "*"
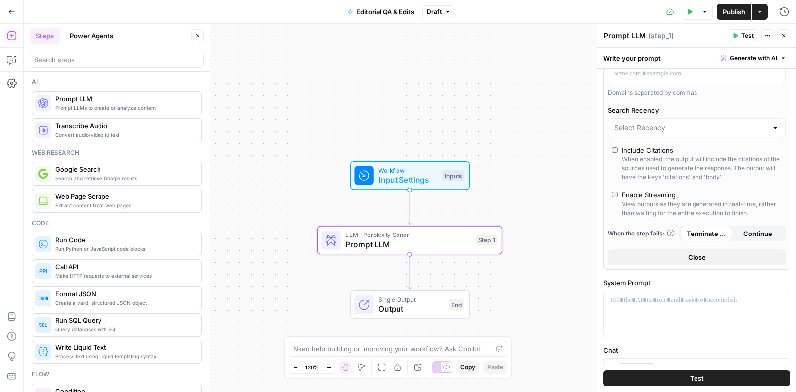
scroll to position [387, 0]
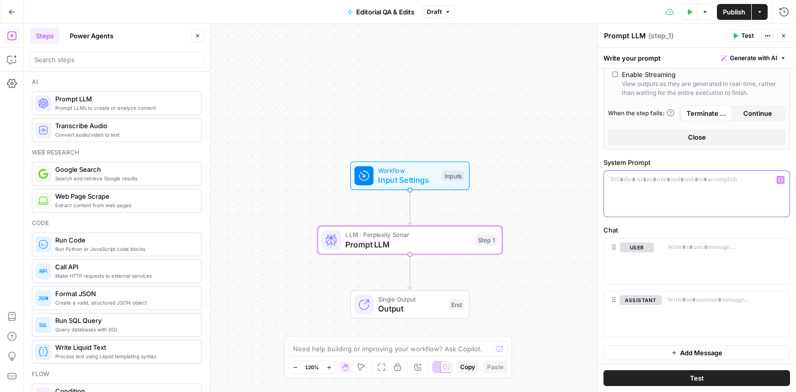
click at [671, 183] on div at bounding box center [696, 194] width 185 height 46
click at [684, 246] on p at bounding box center [725, 248] width 116 height 10
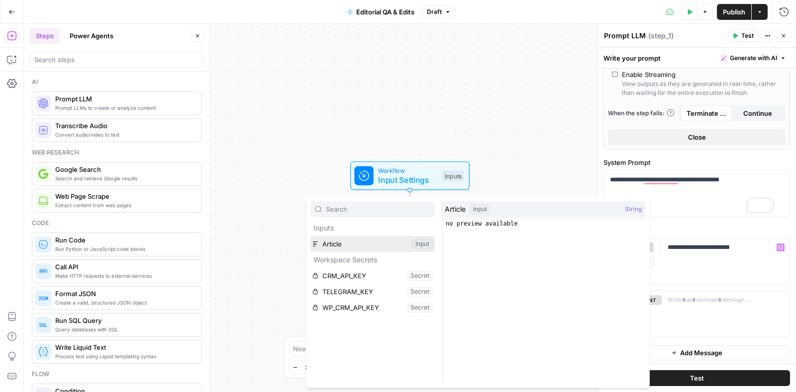
click at [374, 248] on button "Select variable Article" at bounding box center [372, 244] width 124 height 16
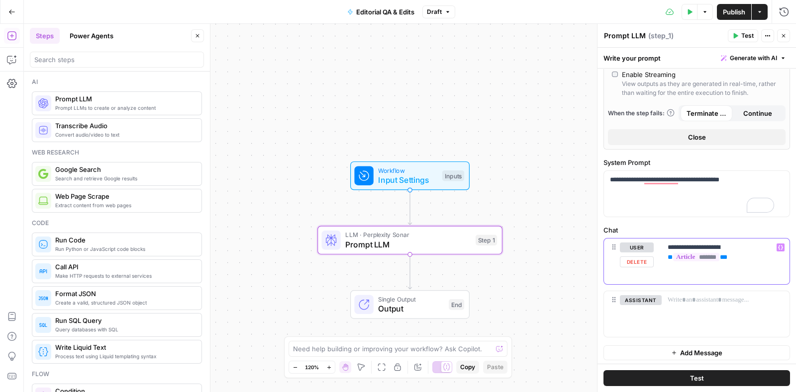
click at [737, 255] on p "**********" at bounding box center [720, 253] width 106 height 20
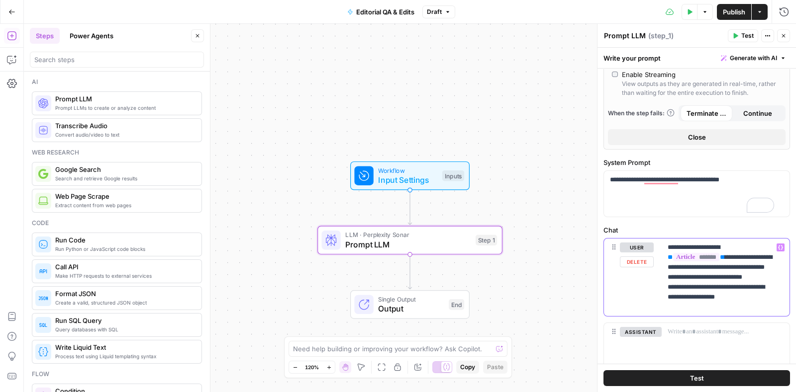
click at [707, 287] on p "**********" at bounding box center [720, 278] width 106 height 70
click at [743, 314] on p "**********" at bounding box center [720, 283] width 106 height 80
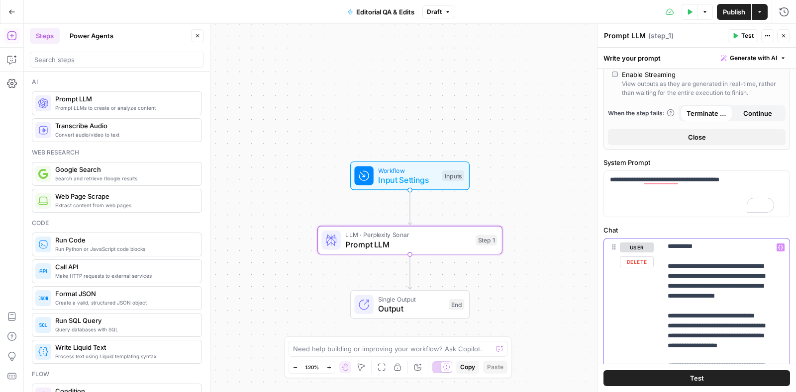
scroll to position [541, 0]
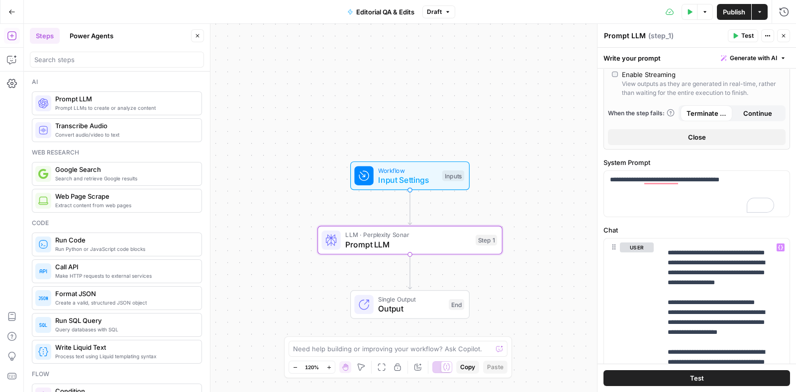
click at [698, 375] on span "Test" at bounding box center [697, 378] width 14 height 10
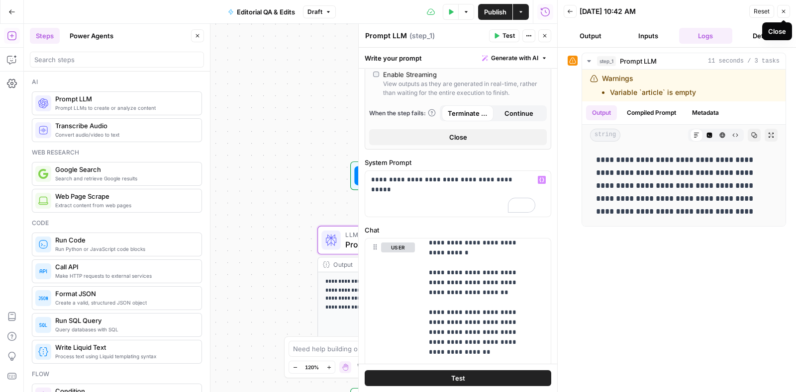
click at [783, 7] on button "Close" at bounding box center [783, 11] width 13 height 13
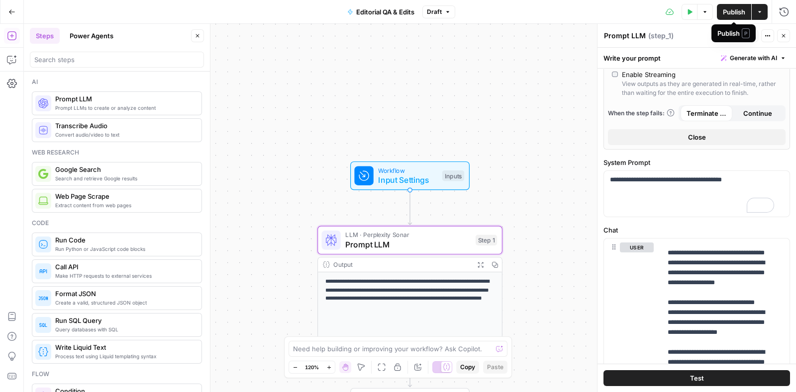
click at [736, 11] on span "Publish" at bounding box center [733, 12] width 22 height 10
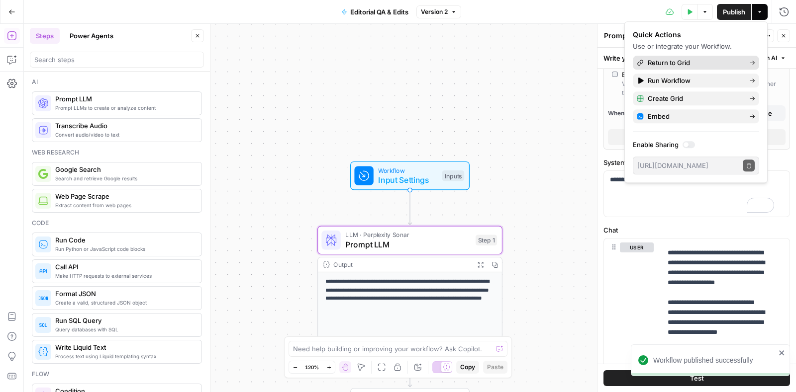
click at [694, 58] on span "Return to Grid" at bounding box center [693, 63] width 93 height 10
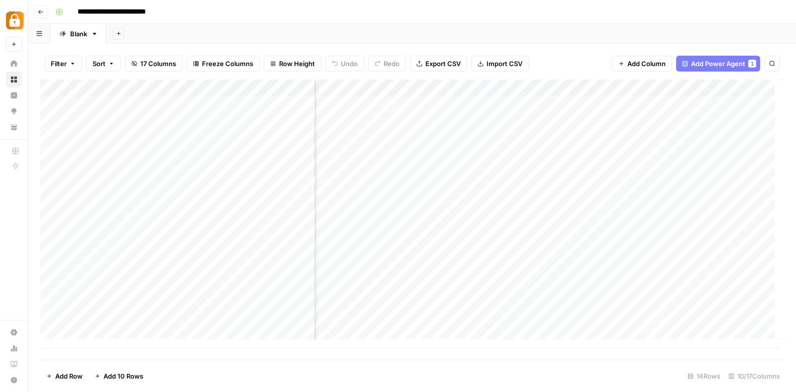
scroll to position [0, 544]
click at [664, 198] on div "Add Column" at bounding box center [411, 214] width 743 height 269
click at [603, 81] on div "Add Column" at bounding box center [411, 214] width 743 height 269
click at [513, 217] on span "Remove Column" at bounding box center [531, 222] width 87 height 10
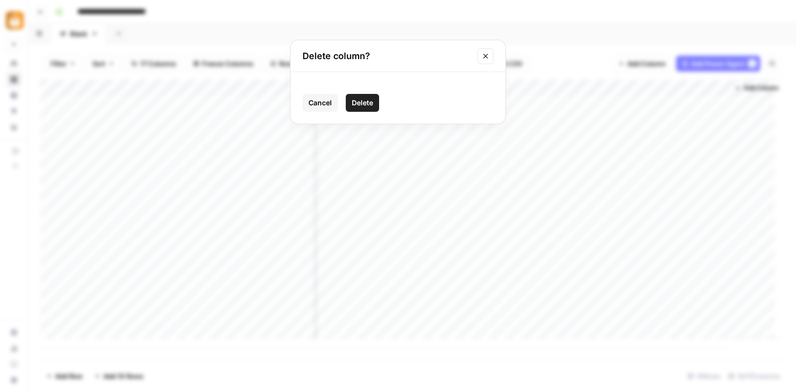
click at [360, 98] on span "Delete" at bounding box center [362, 103] width 21 height 10
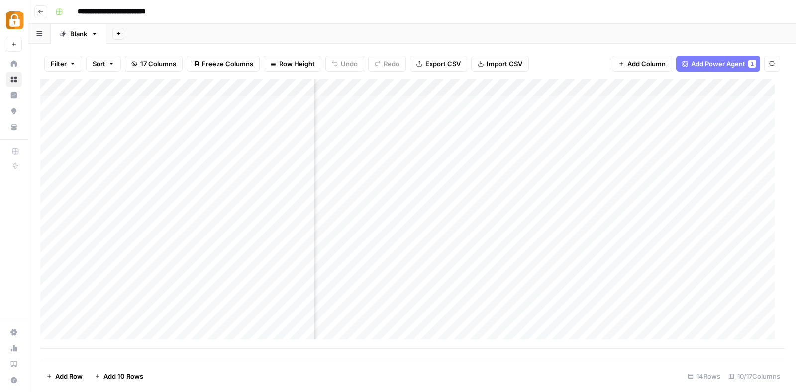
scroll to position [0, 491]
click at [668, 203] on div "Add Column" at bounding box center [411, 214] width 743 height 269
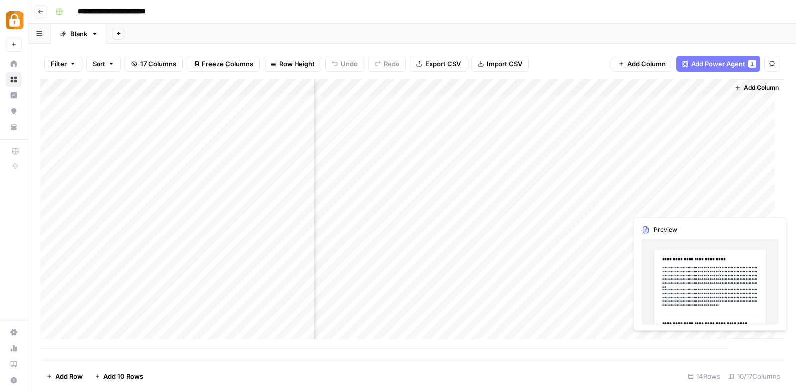
click at [668, 203] on div "Add Column" at bounding box center [411, 214] width 743 height 269
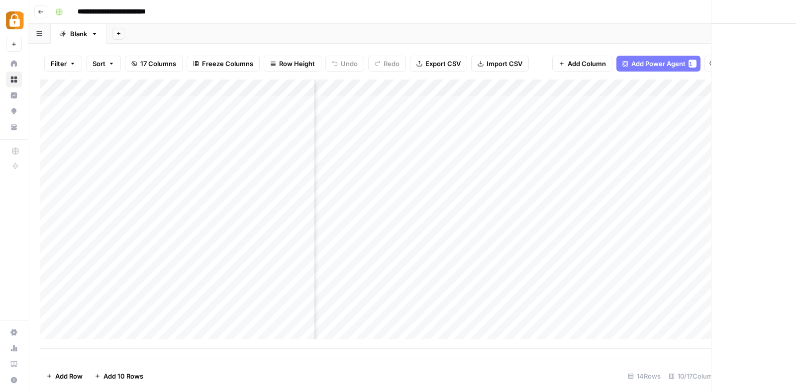
scroll to position [0, 488]
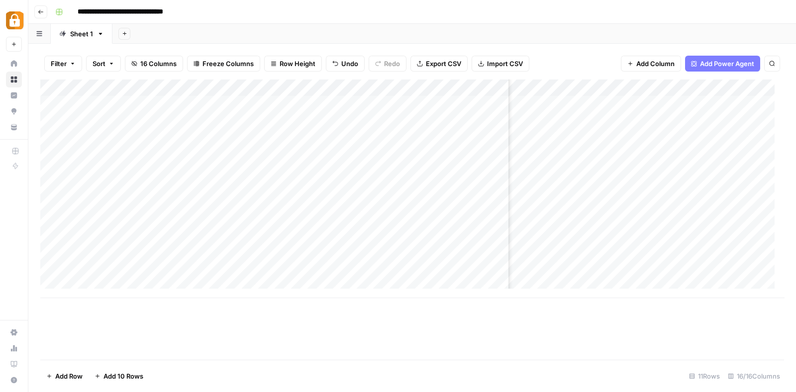
scroll to position [0, 938]
click at [584, 151] on div "Add Column" at bounding box center [411, 189] width 743 height 219
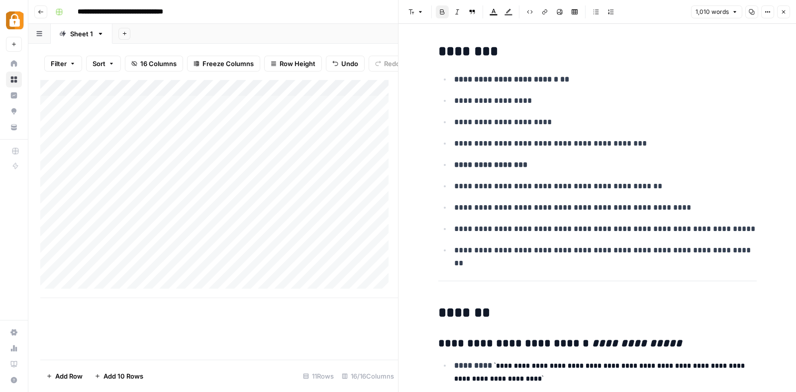
click at [749, 9] on icon "button" at bounding box center [751, 12] width 6 height 6
click at [780, 8] on button "Close" at bounding box center [783, 11] width 13 height 13
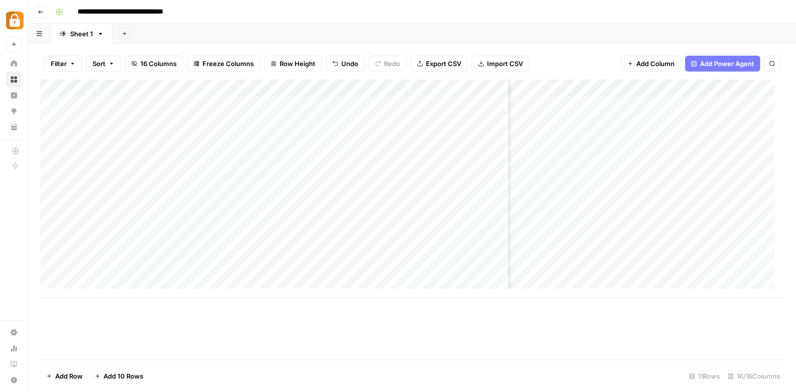
scroll to position [0, 191]
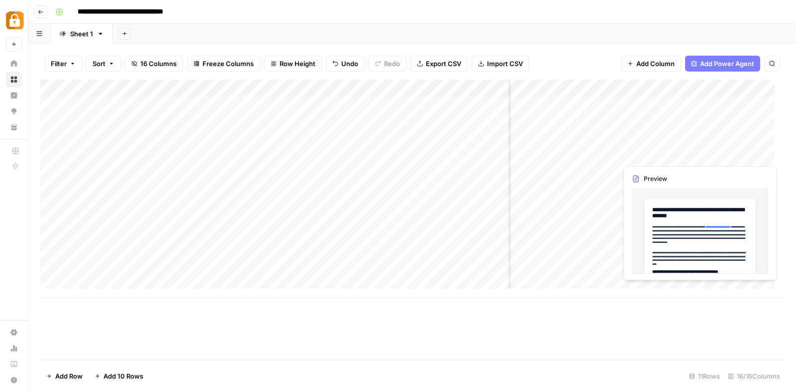
click at [644, 152] on div "Add Column" at bounding box center [411, 189] width 743 height 219
click at [644, 152] on div at bounding box center [662, 155] width 91 height 18
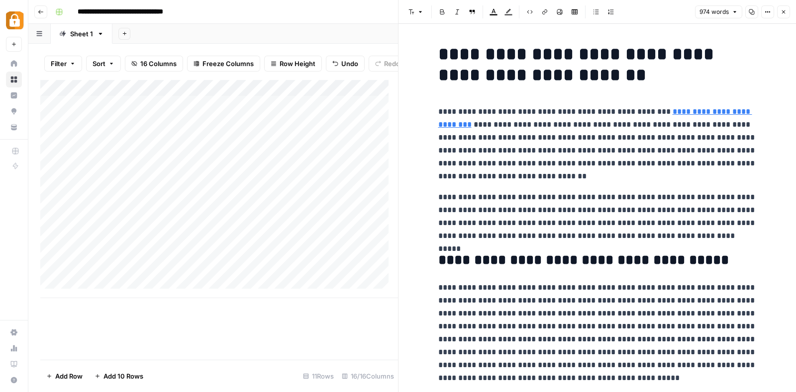
click at [752, 12] on icon "button" at bounding box center [751, 12] width 6 height 6
click at [786, 9] on icon "button" at bounding box center [783, 12] width 6 height 6
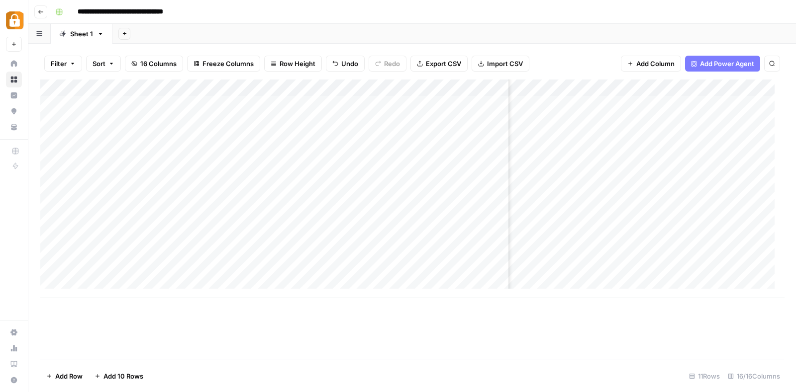
scroll to position [0, 972]
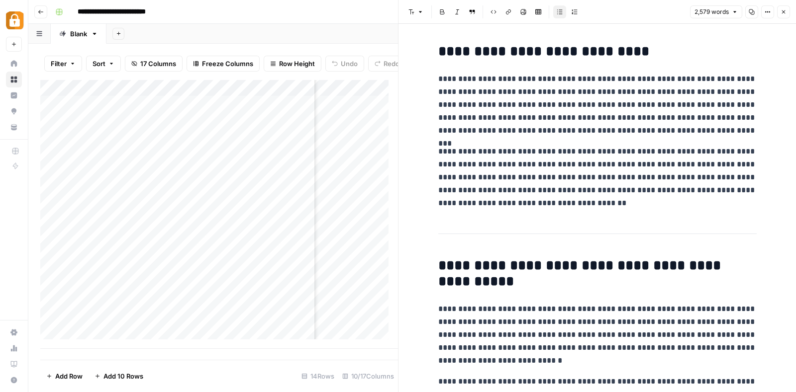
scroll to position [357, 0]
click at [513, 172] on p "**********" at bounding box center [597, 177] width 318 height 65
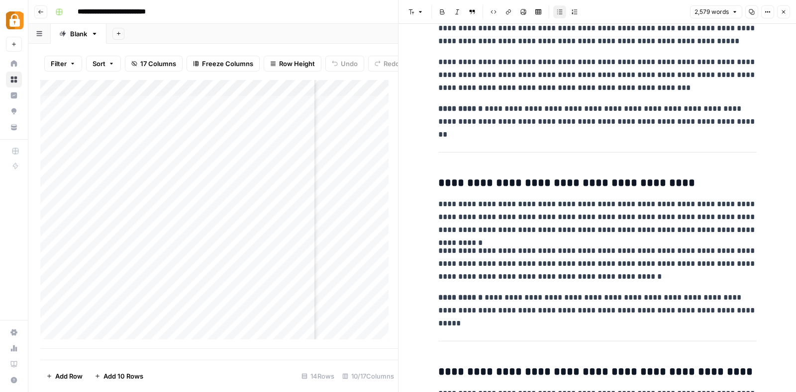
scroll to position [0, 0]
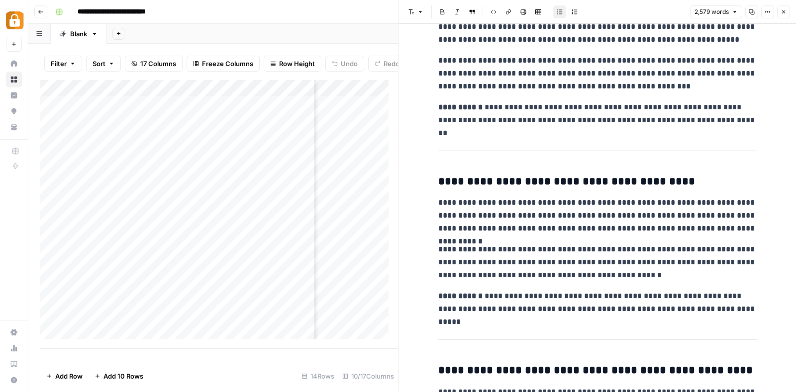
click at [748, 9] on button "Copy" at bounding box center [751, 11] width 13 height 13
click at [784, 11] on icon "button" at bounding box center [783, 11] width 3 height 3
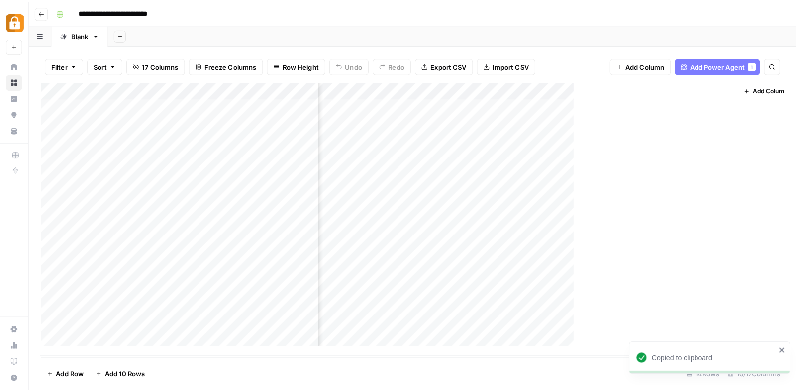
scroll to position [0, 479]
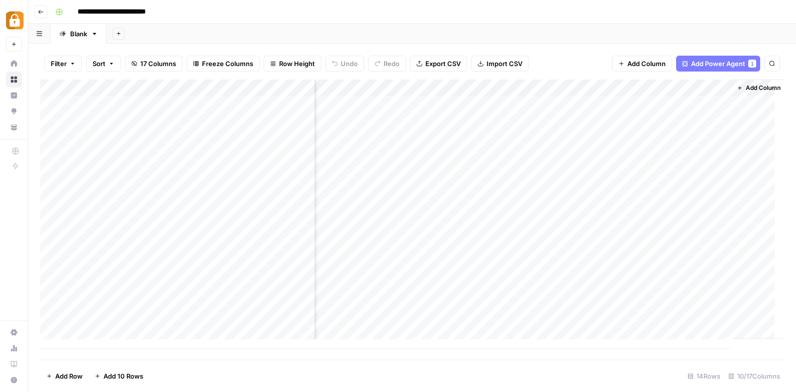
click at [579, 200] on div "Add Column" at bounding box center [411, 214] width 743 height 269
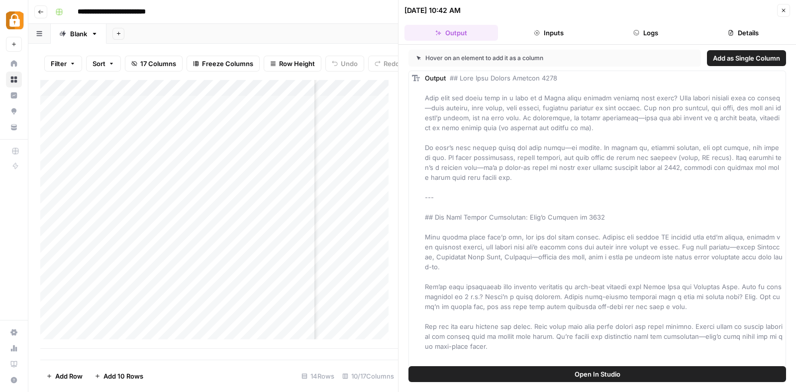
click at [748, 32] on button "Details" at bounding box center [742, 33] width 93 height 16
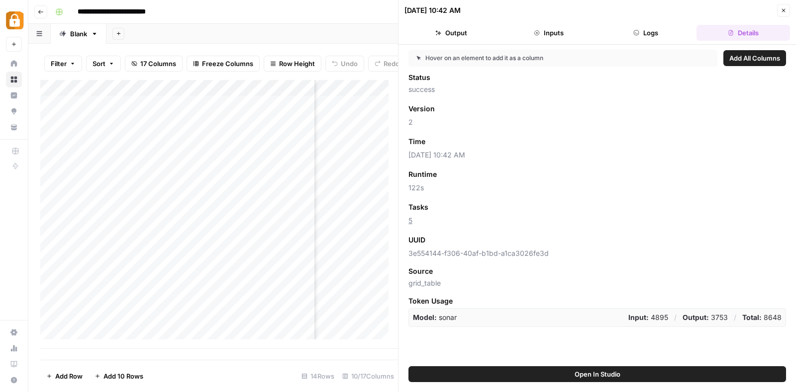
click at [787, 6] on button "Close" at bounding box center [783, 10] width 13 height 13
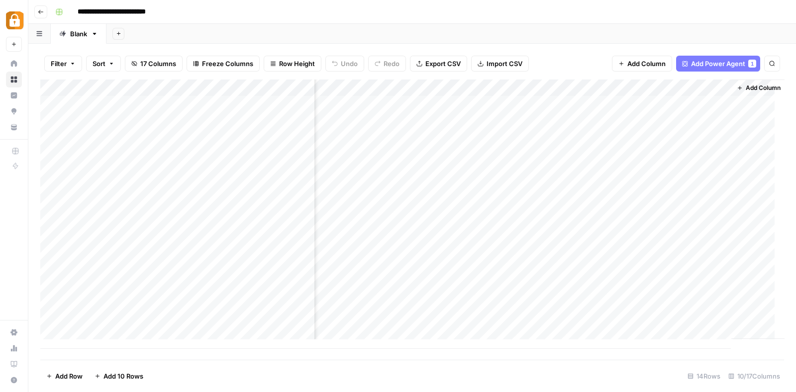
click at [133, 205] on div "Add Column" at bounding box center [411, 214] width 743 height 269
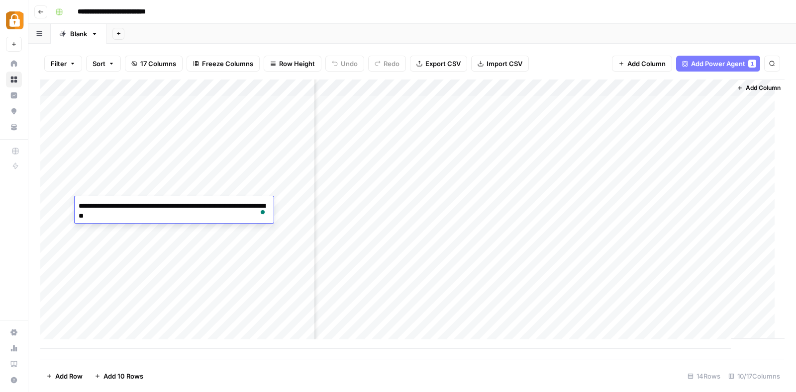
type textarea "**********"
click at [218, 262] on div "Add Column" at bounding box center [411, 214] width 743 height 269
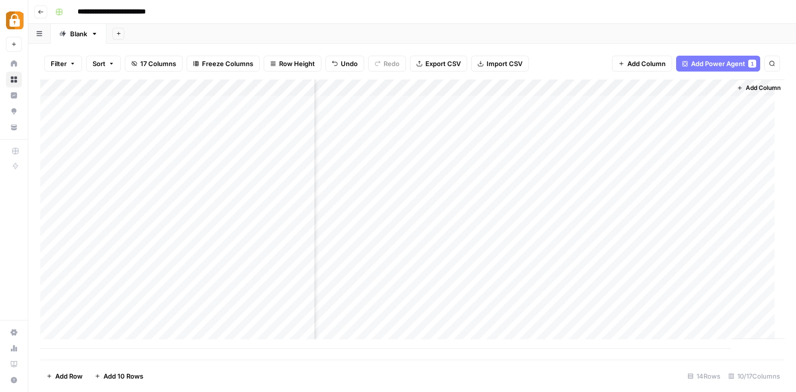
scroll to position [0, 491]
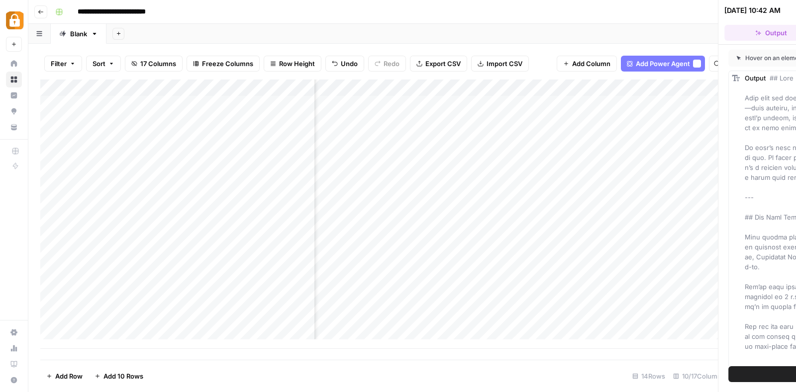
scroll to position [0, 488]
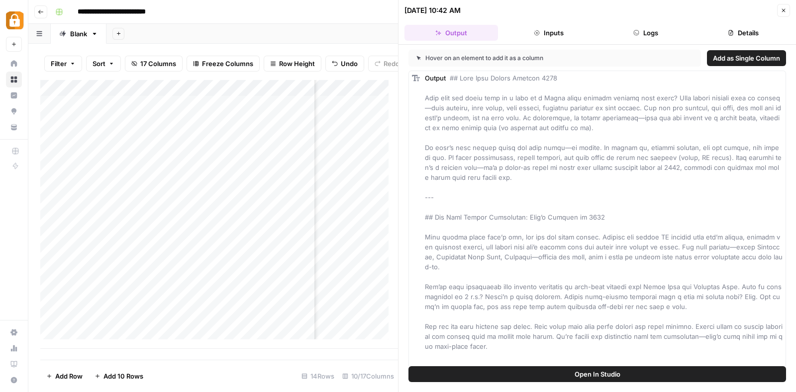
click at [786, 6] on button "Close" at bounding box center [783, 10] width 13 height 13
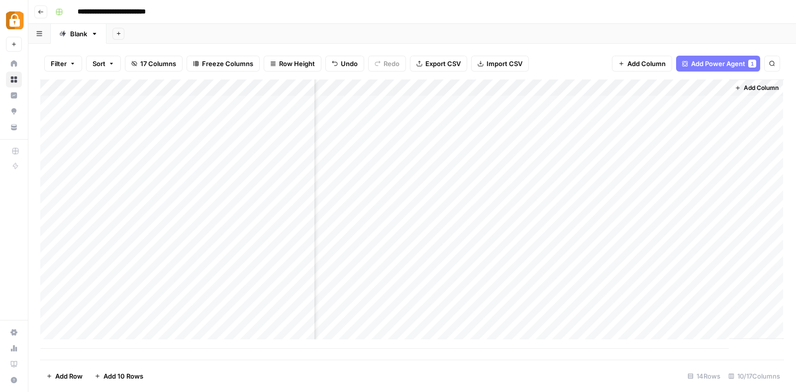
scroll to position [0, 479]
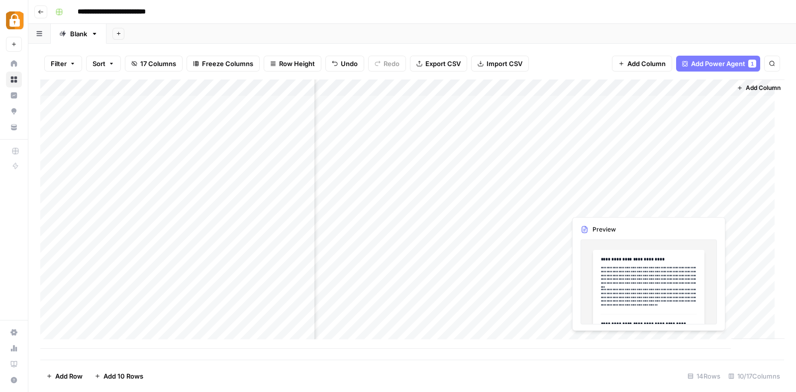
click at [670, 202] on div "Add Column" at bounding box center [411, 214] width 743 height 269
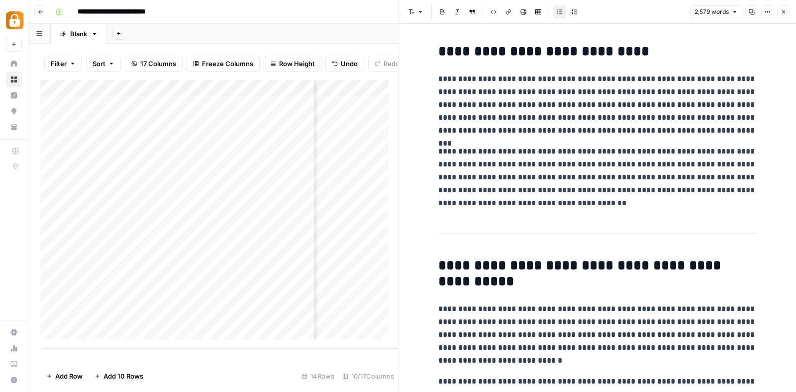
click at [598, 202] on p "**********" at bounding box center [597, 177] width 318 height 65
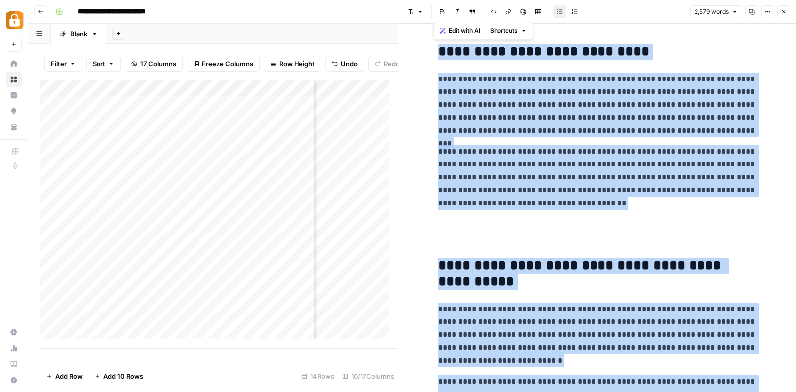
click at [460, 33] on div "Italic" at bounding box center [456, 32] width 15 height 10
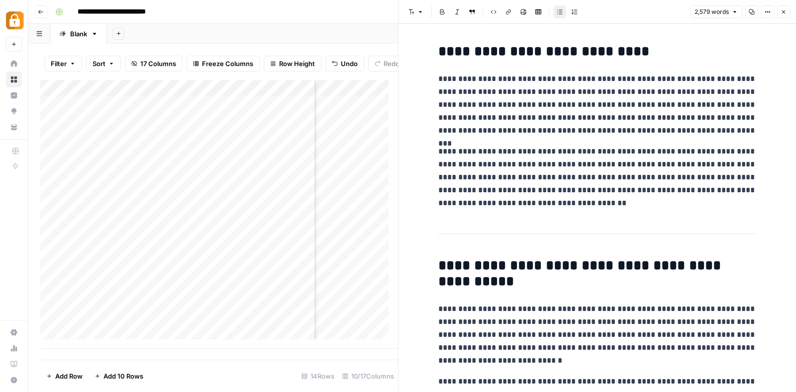
click at [480, 110] on p "**********" at bounding box center [597, 105] width 318 height 65
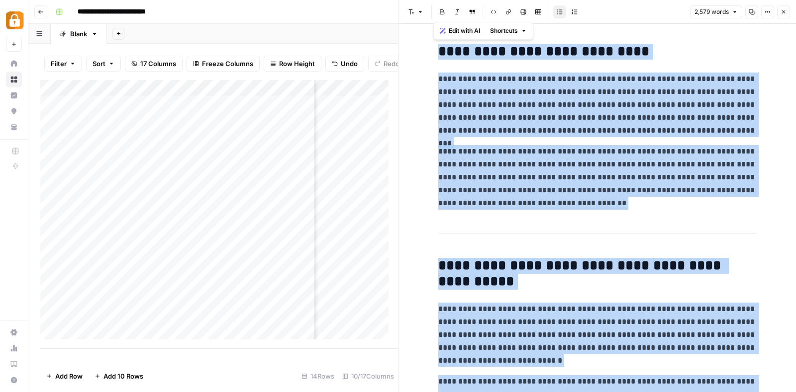
click at [466, 32] on span "Edit with AI" at bounding box center [463, 30] width 31 height 9
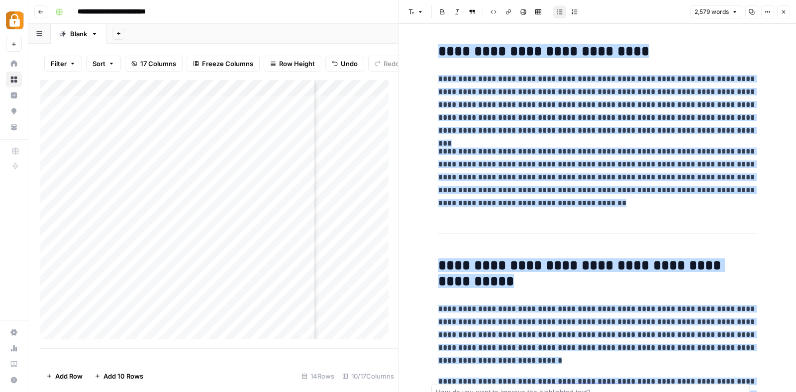
scroll to position [4869, 0]
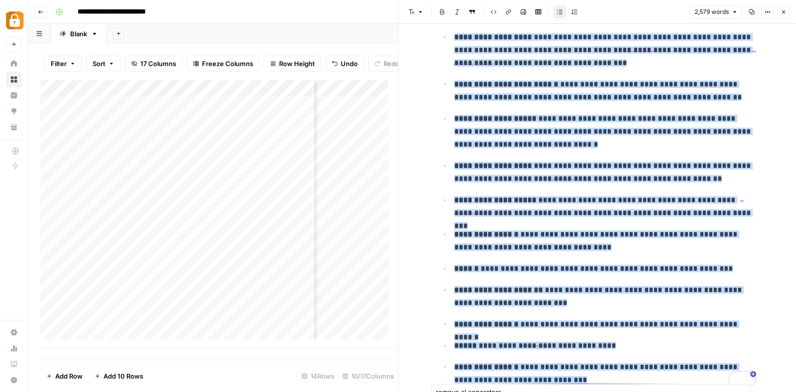
type textarea "remove al seperators"
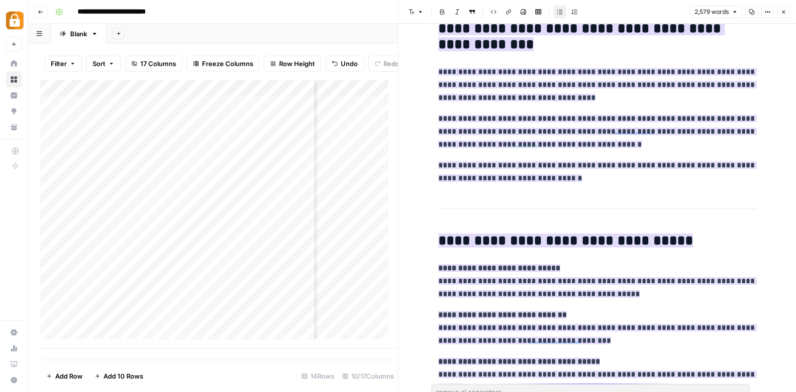
scroll to position [4180, 0]
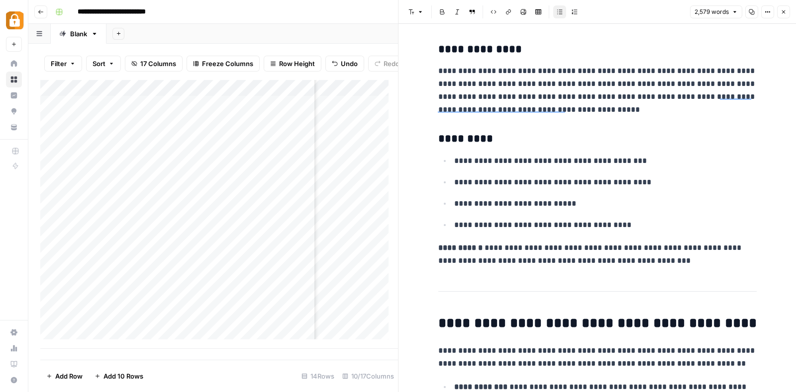
scroll to position [3607, 0]
